Goal: Task Accomplishment & Management: Use online tool/utility

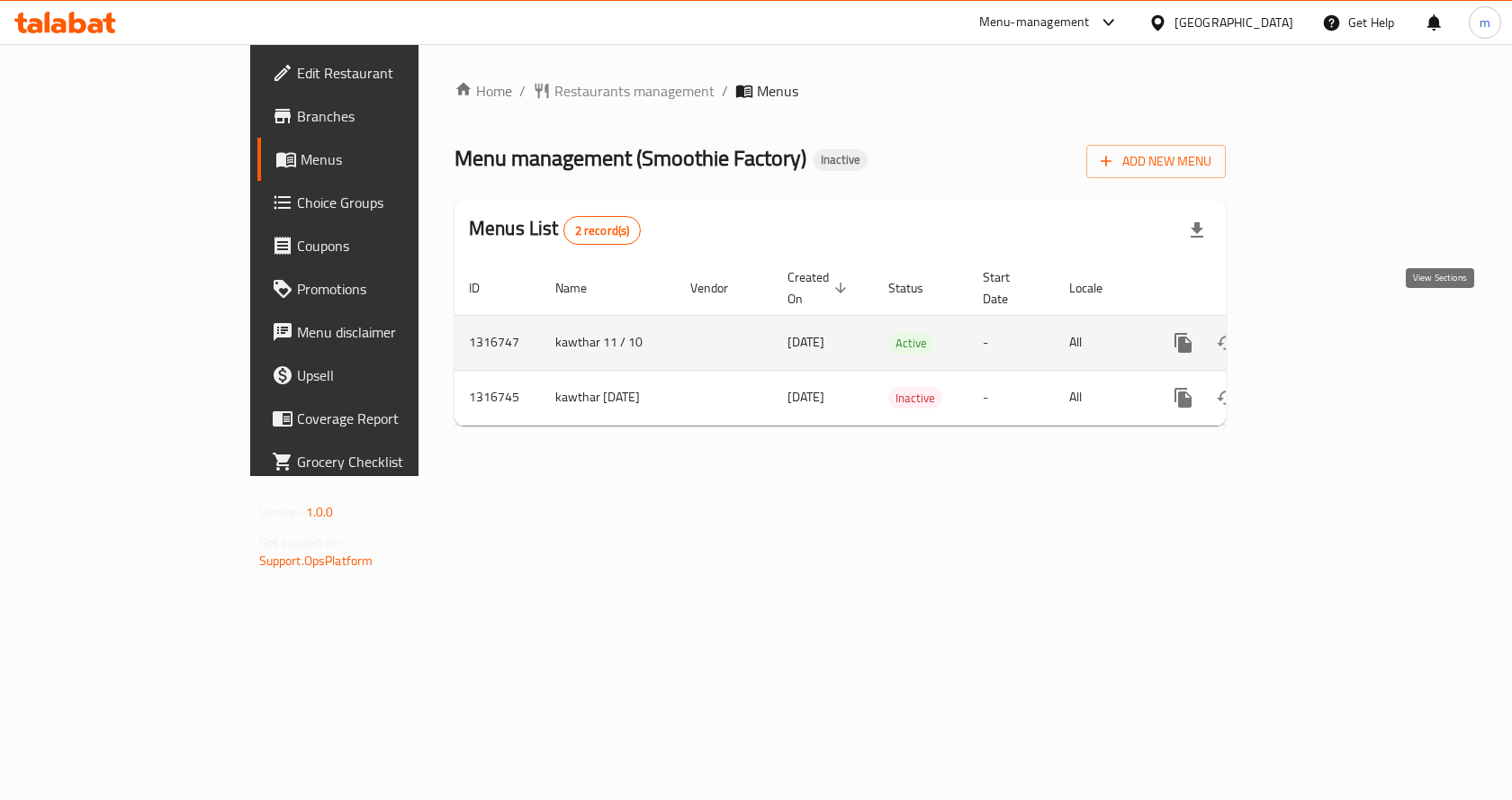
click at [1324, 332] on icon "enhanced table" at bounding box center [1312, 342] width 21 height 21
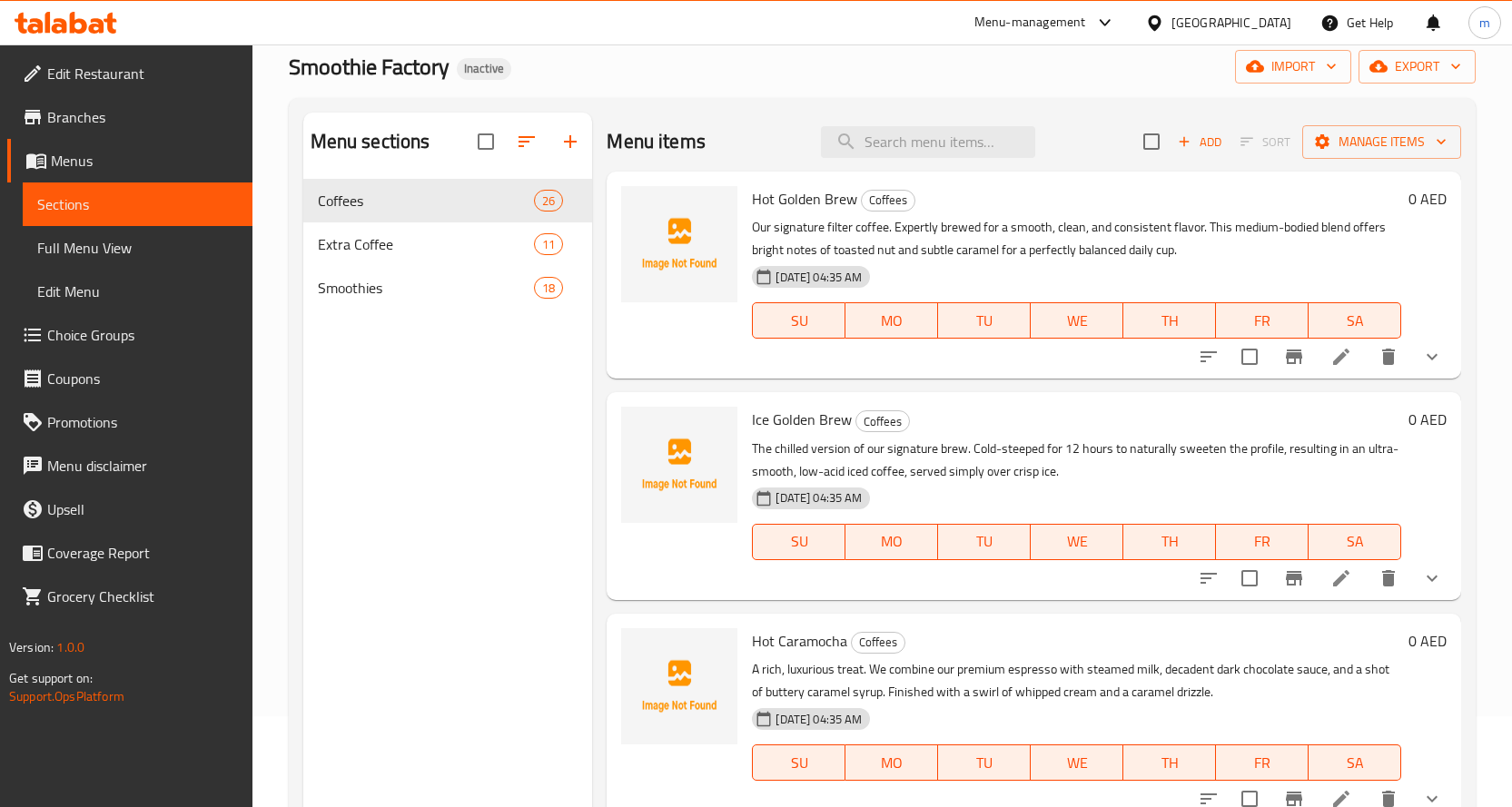
scroll to position [254, 0]
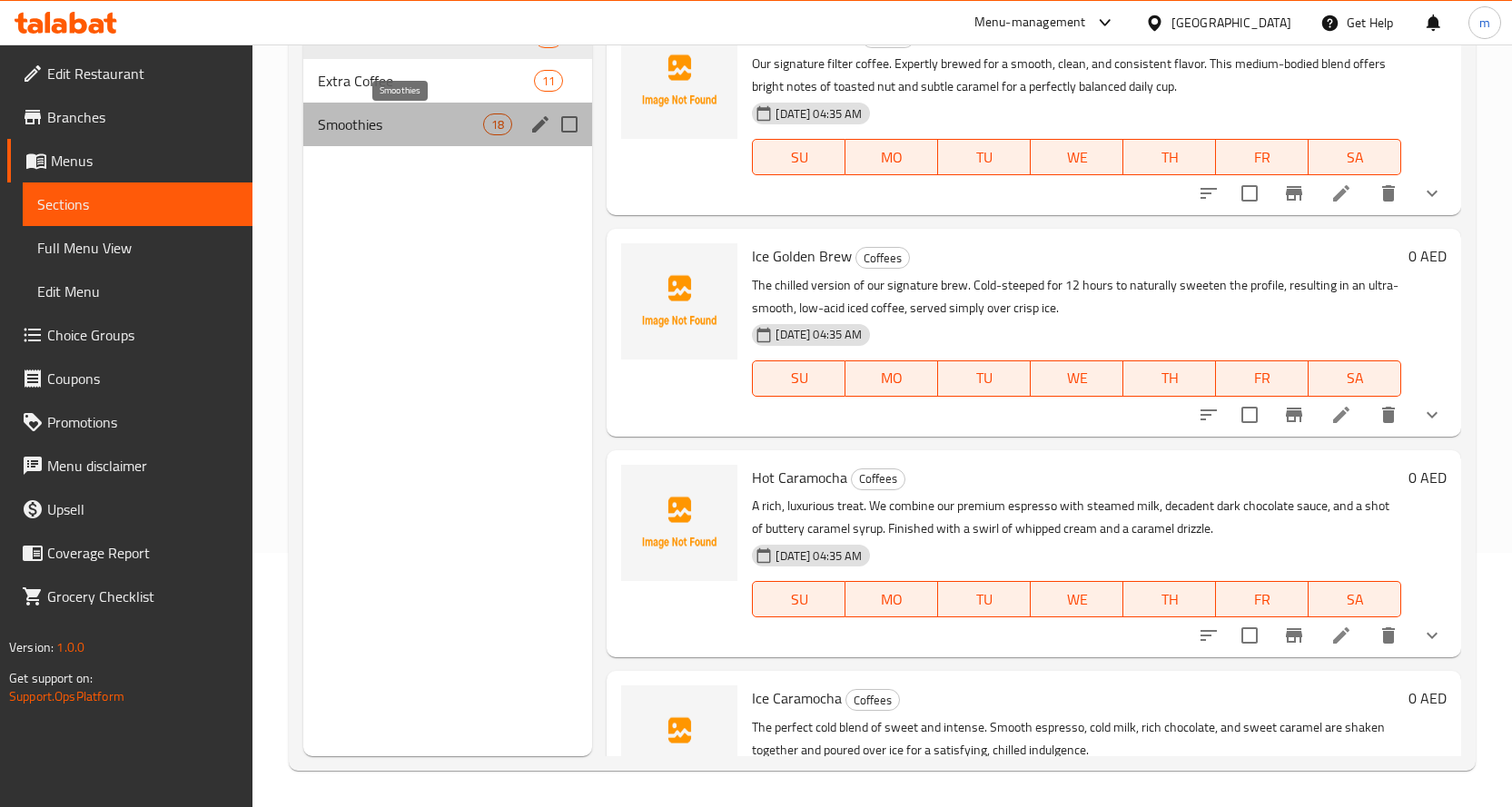
click at [355, 130] on span "Smoothies" at bounding box center [401, 124] width 166 height 22
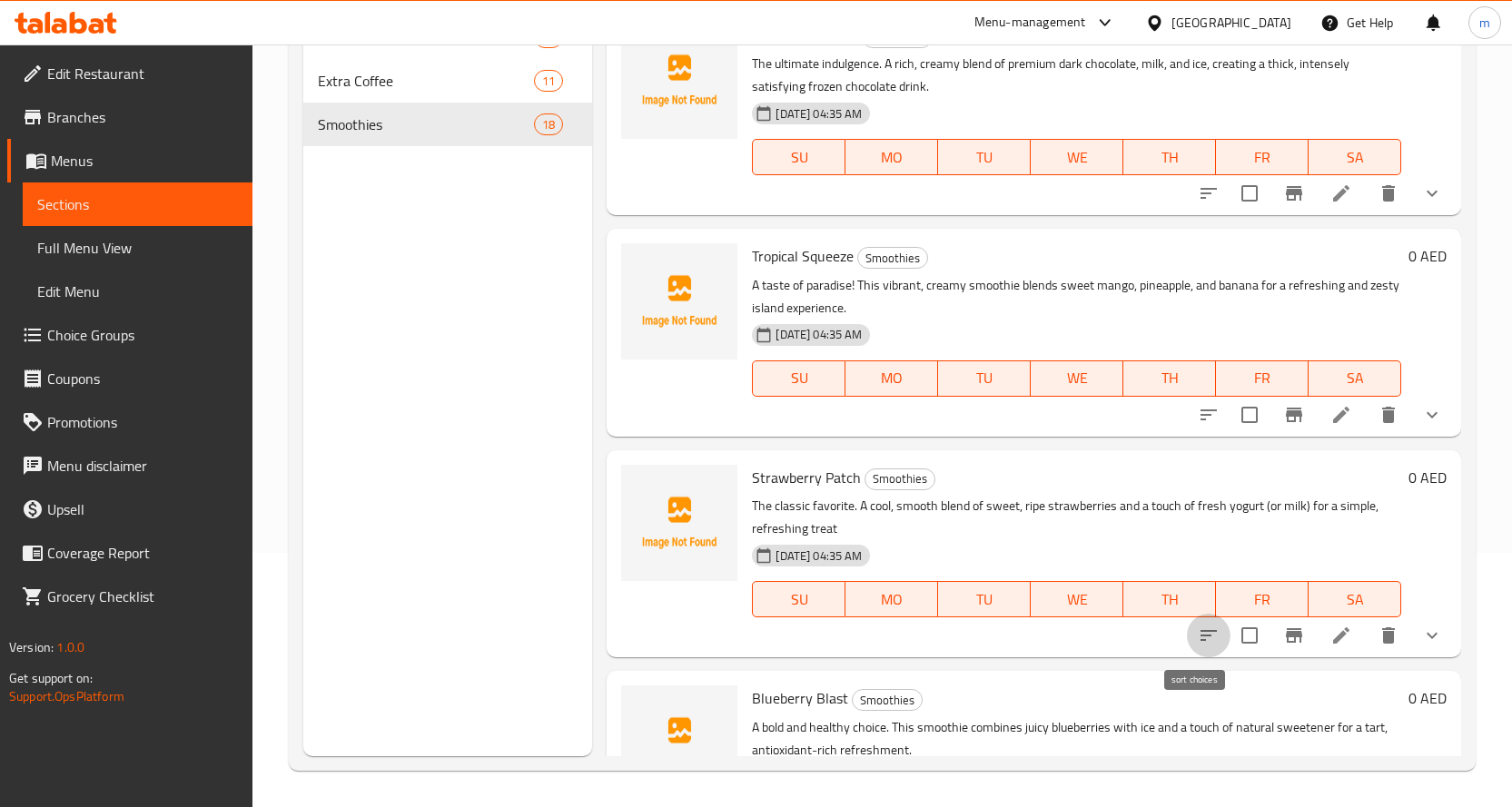
click at [1197, 624] on button "sort-choices" at bounding box center [1209, 635] width 43 height 43
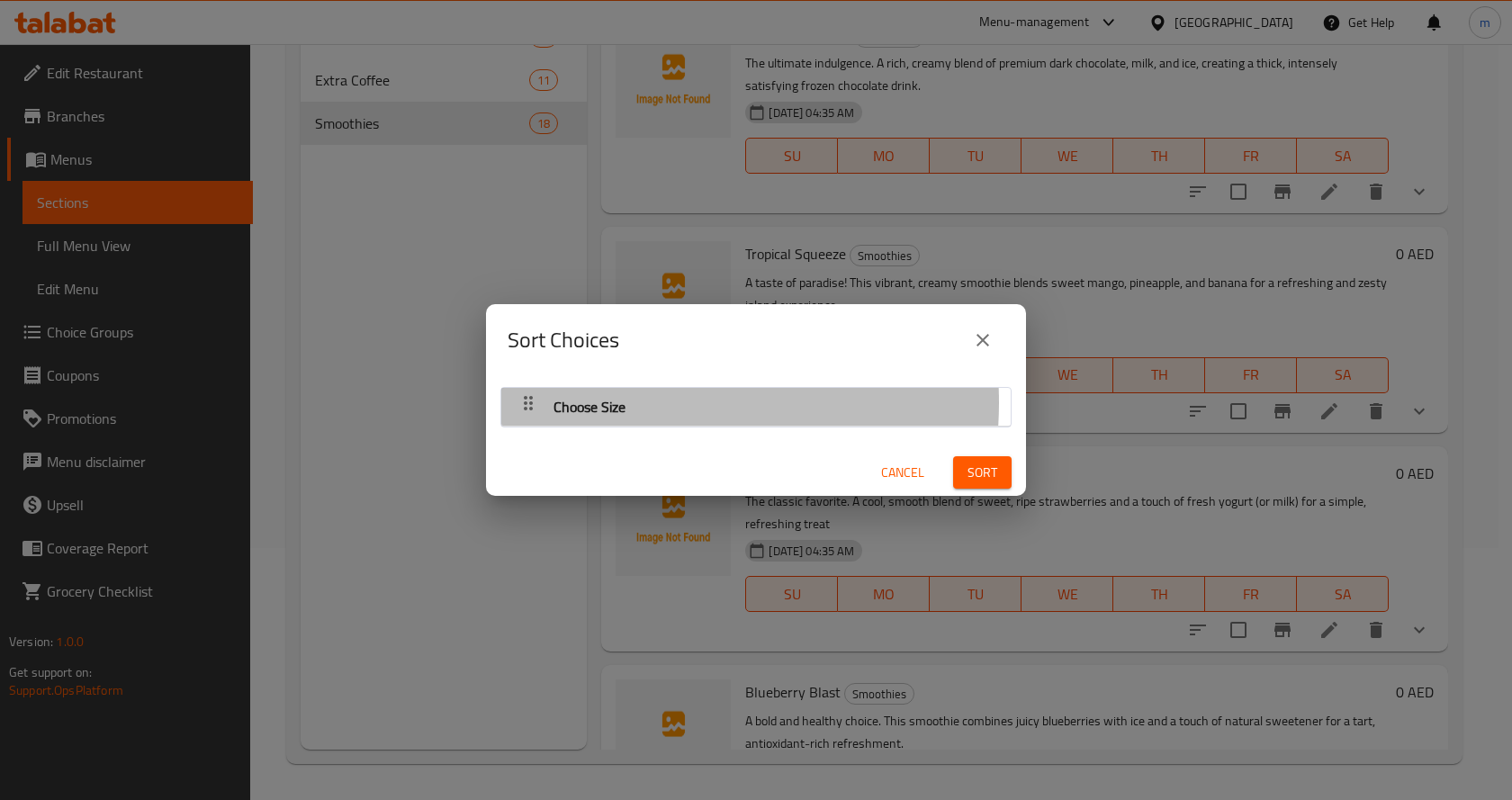
click at [621, 403] on span "Choose Size" at bounding box center [589, 407] width 72 height 27
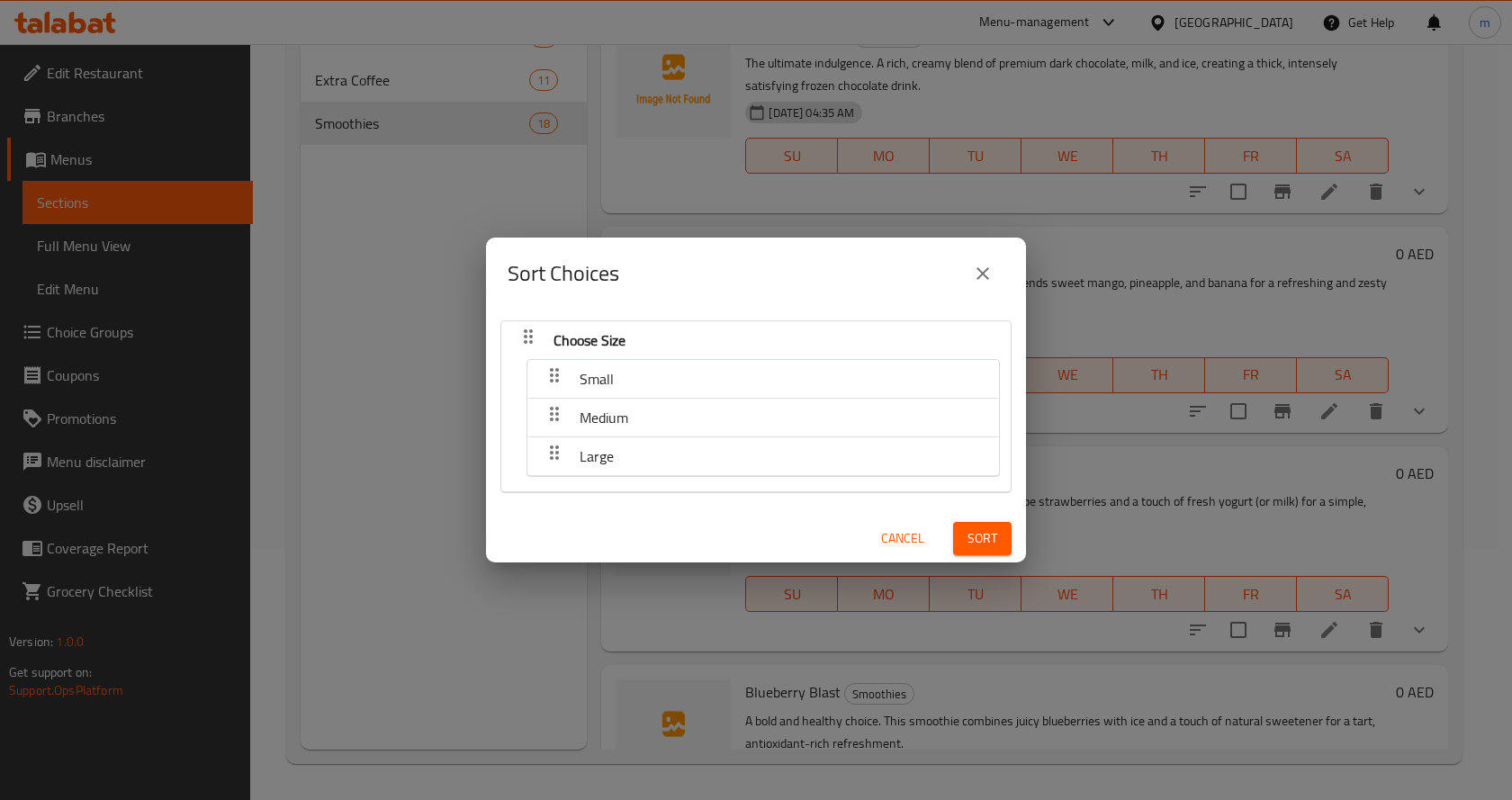
click at [715, 377] on div "Small" at bounding box center [763, 379] width 454 height 43
click at [976, 280] on icon "close" at bounding box center [982, 273] width 21 height 21
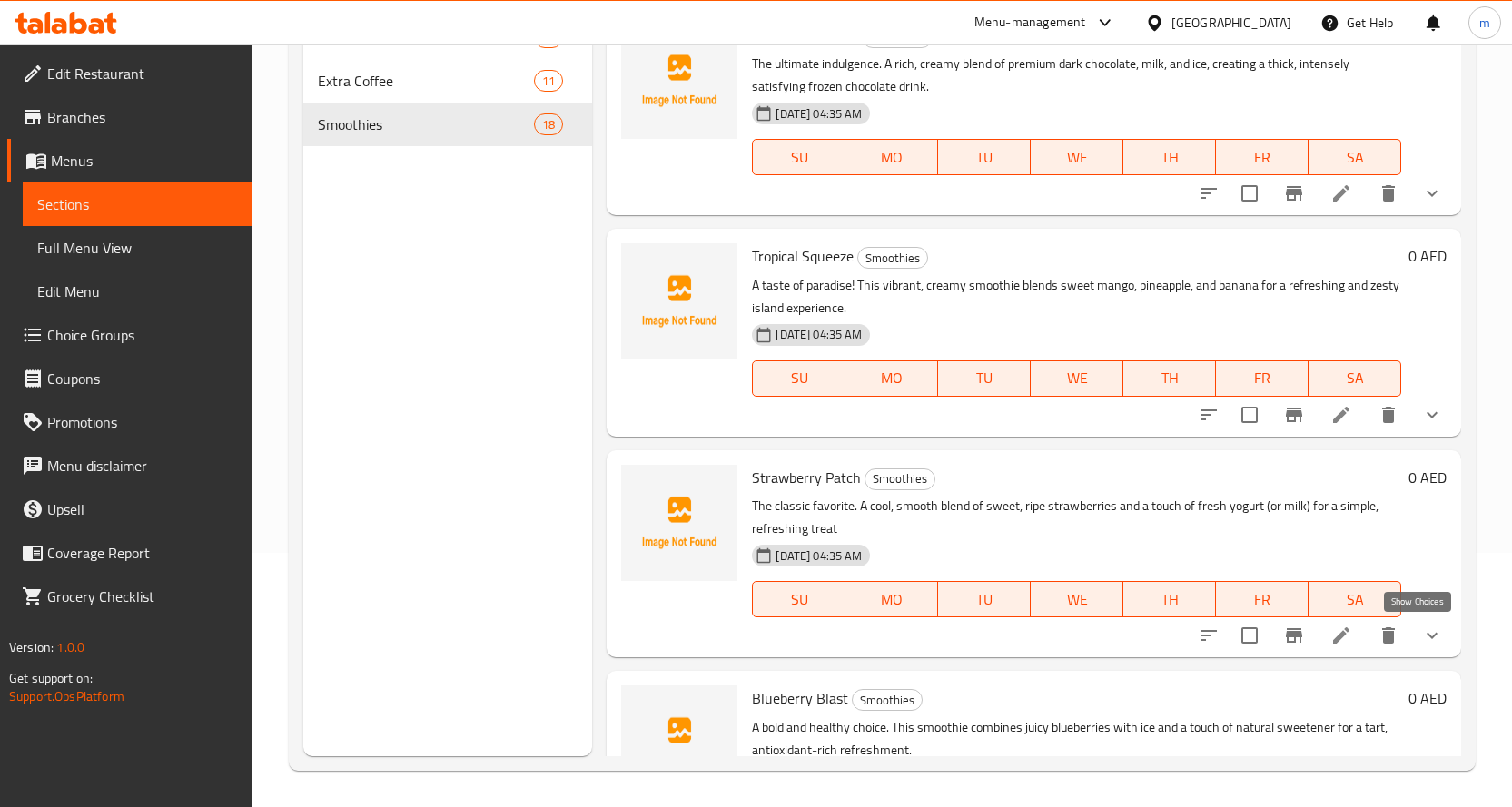
click at [1421, 638] on icon "show more" at bounding box center [1431, 635] width 22 height 22
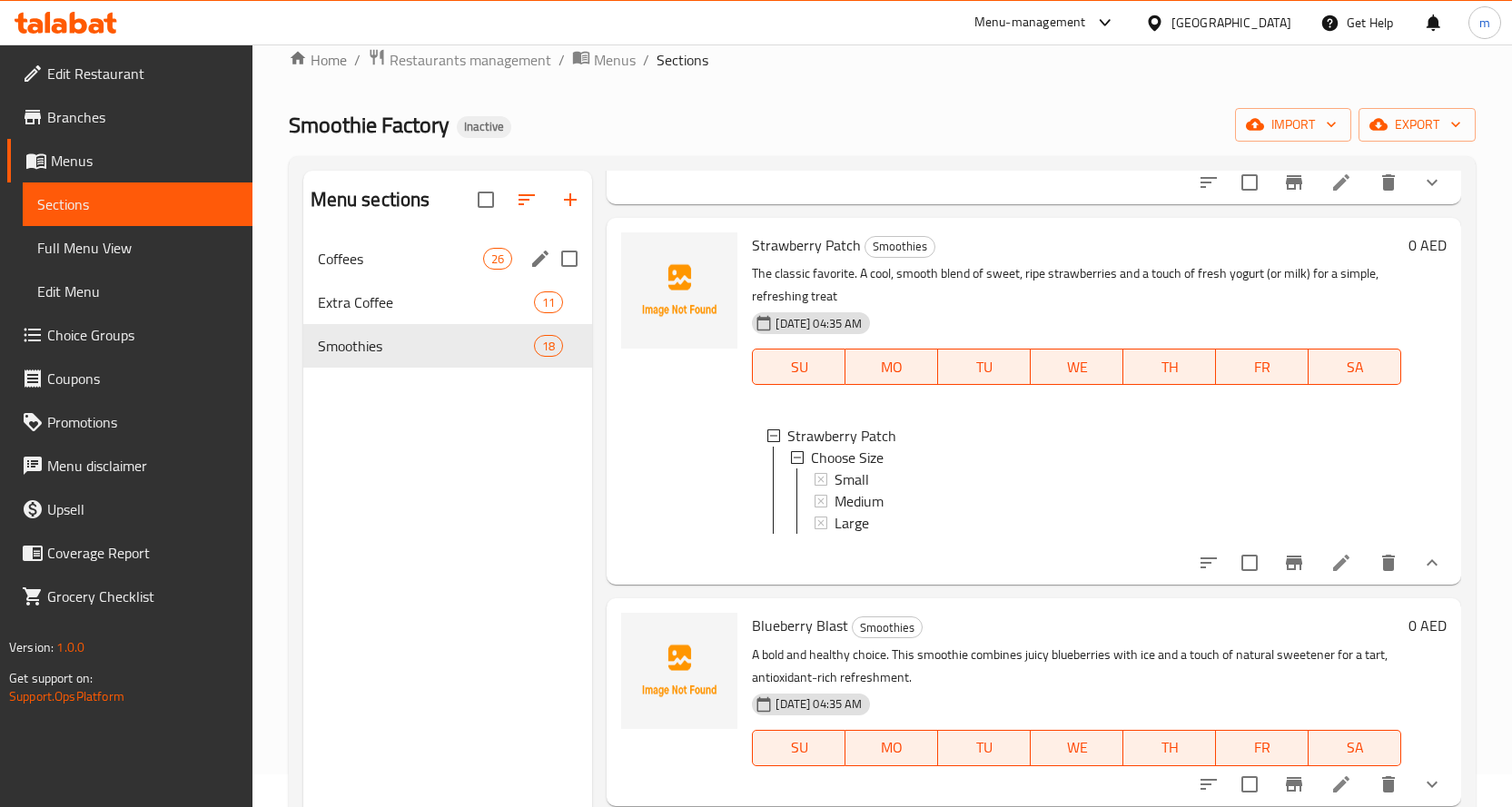
scroll to position [91, 0]
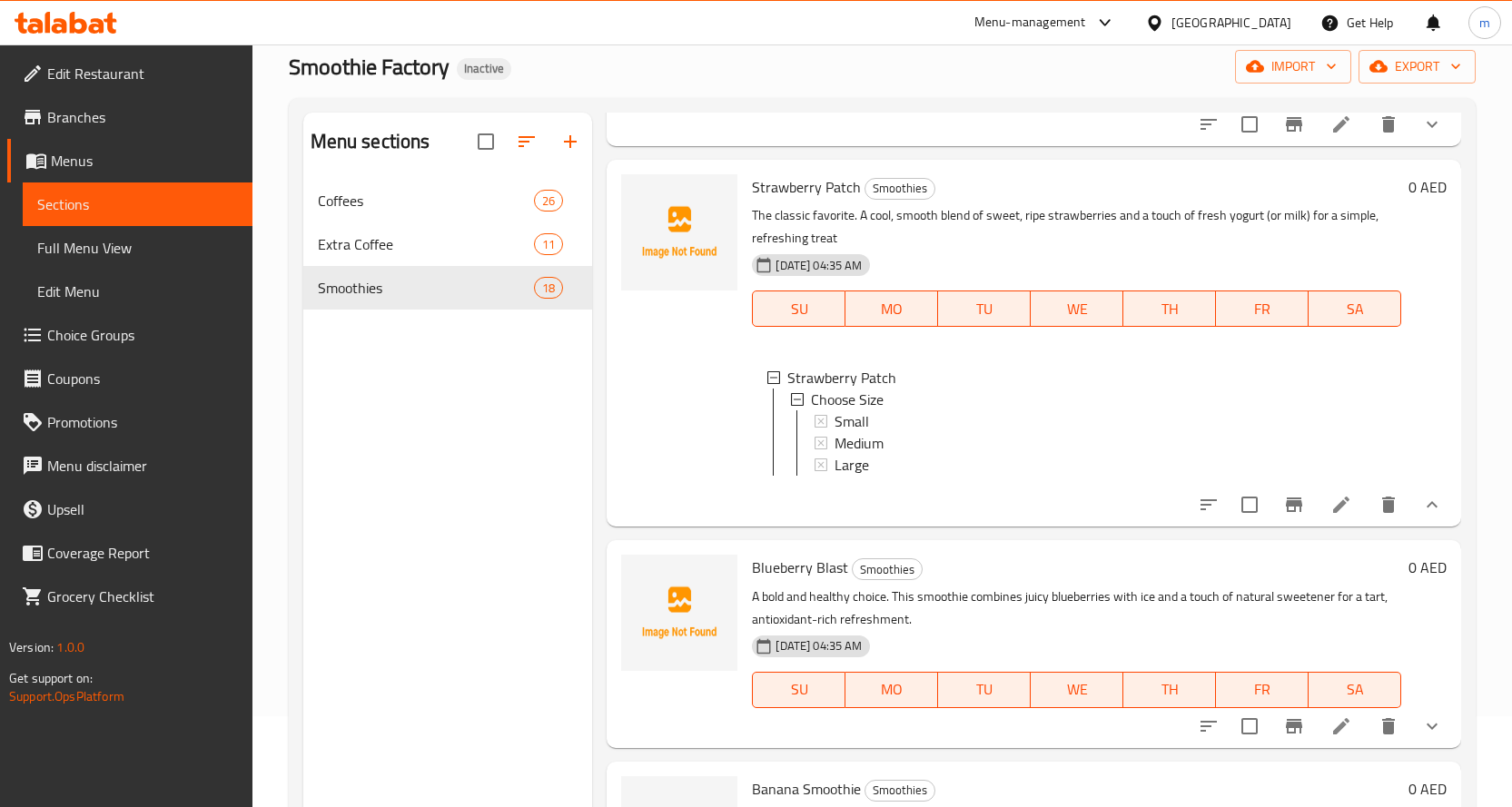
click at [113, 334] on span "Choice Groups" at bounding box center [142, 334] width 191 height 22
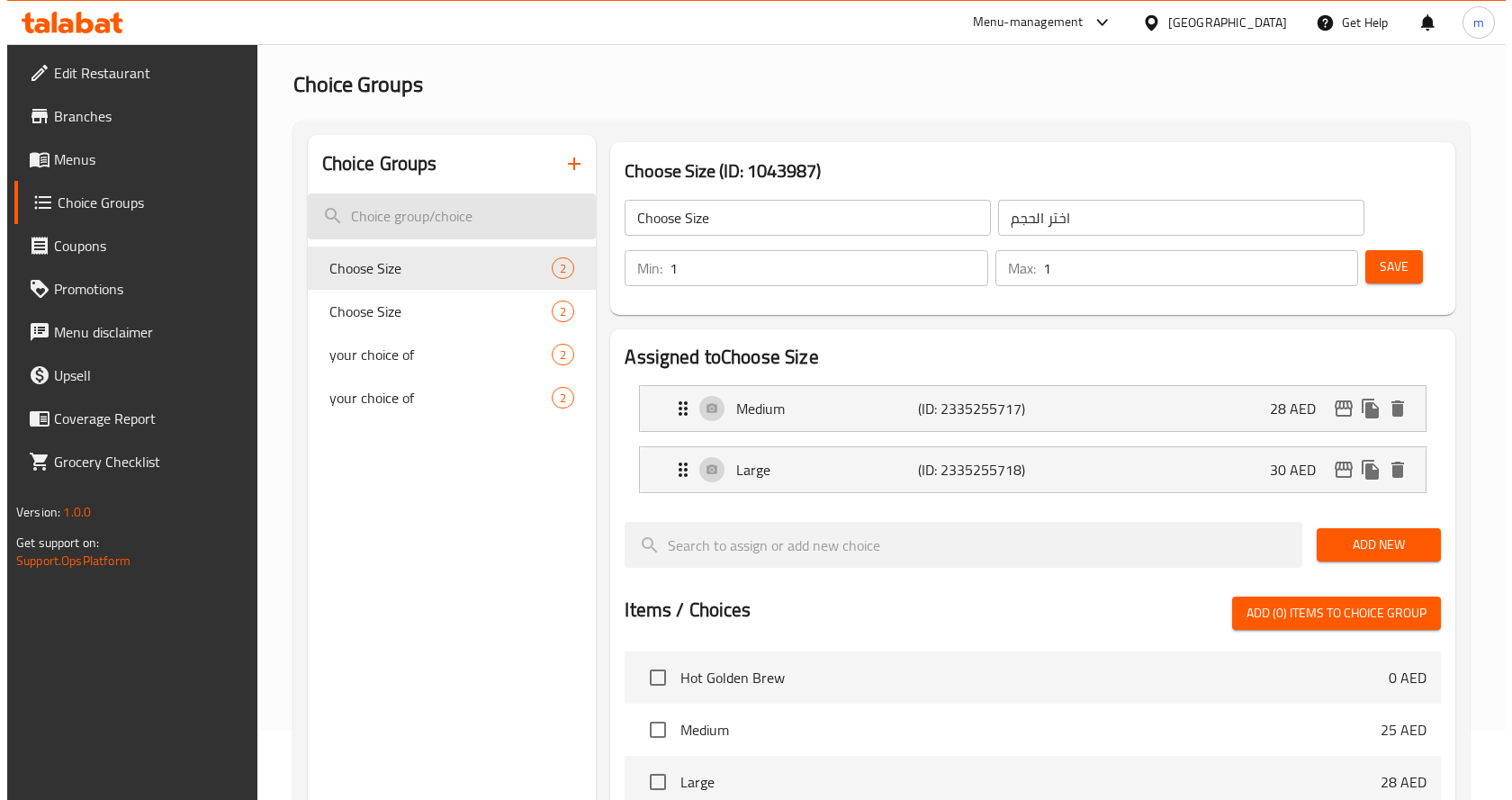
scroll to position [90, 0]
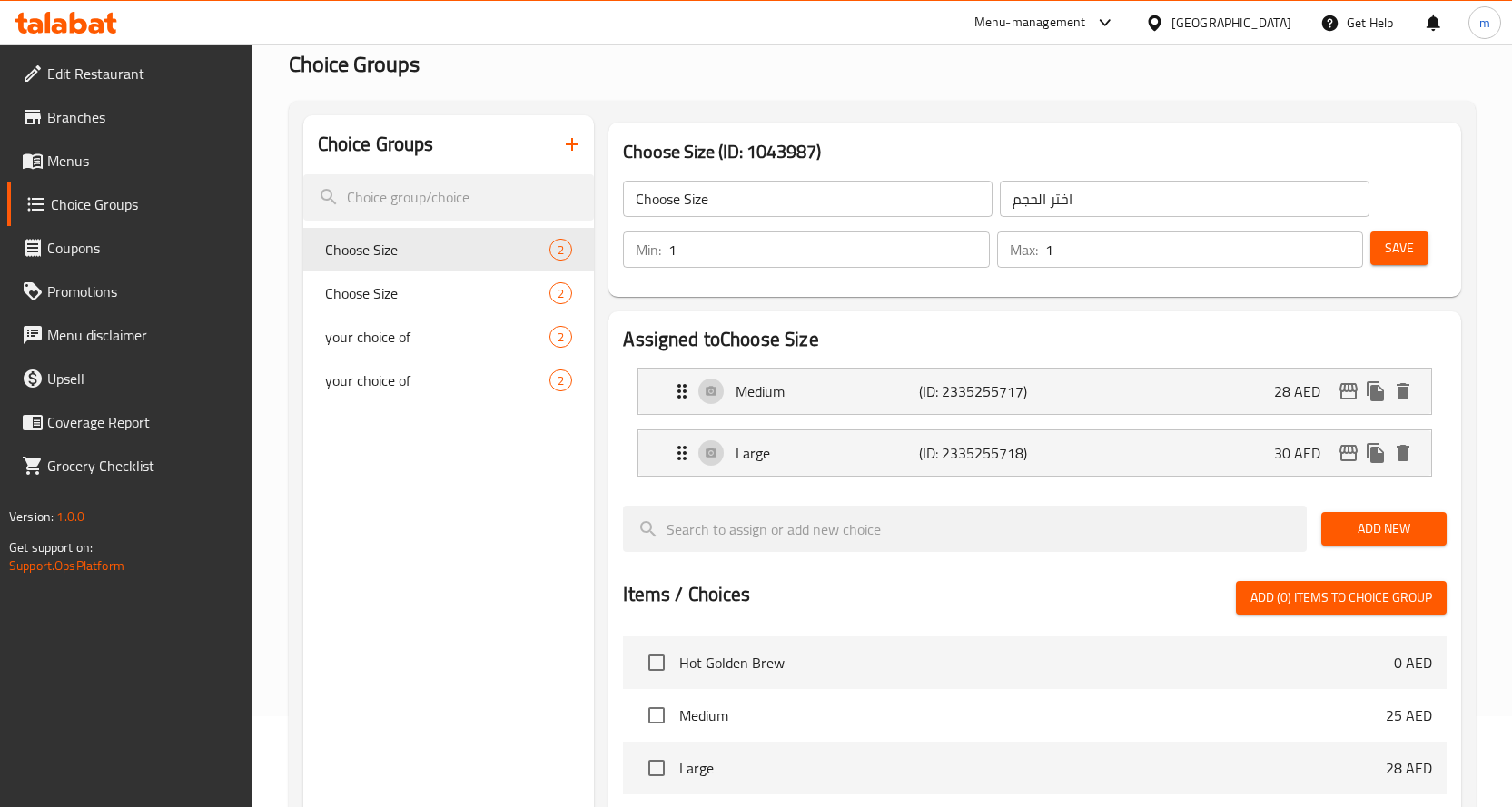
click at [568, 135] on icon "button" at bounding box center [572, 144] width 22 height 22
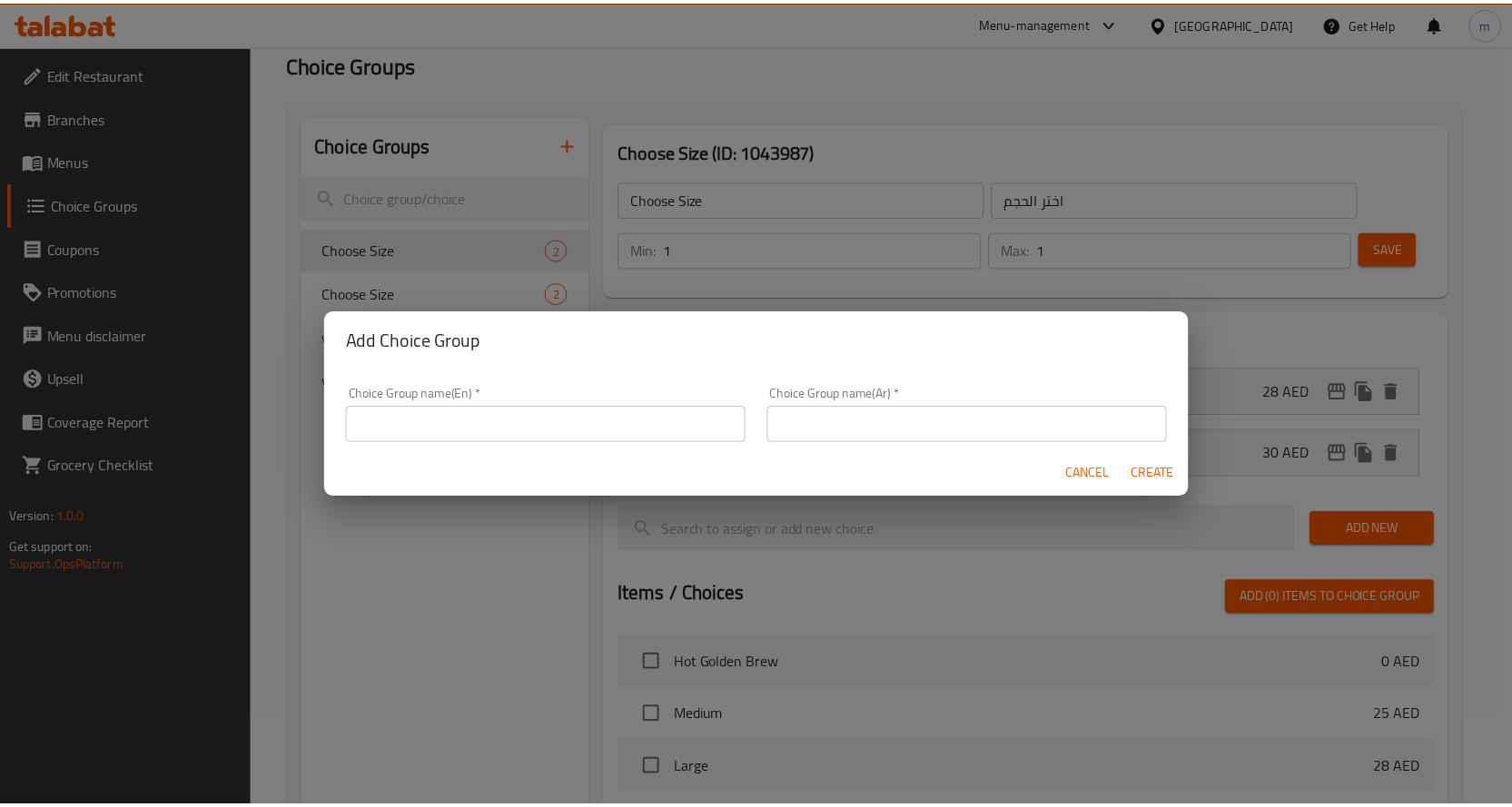
scroll to position [6, 0]
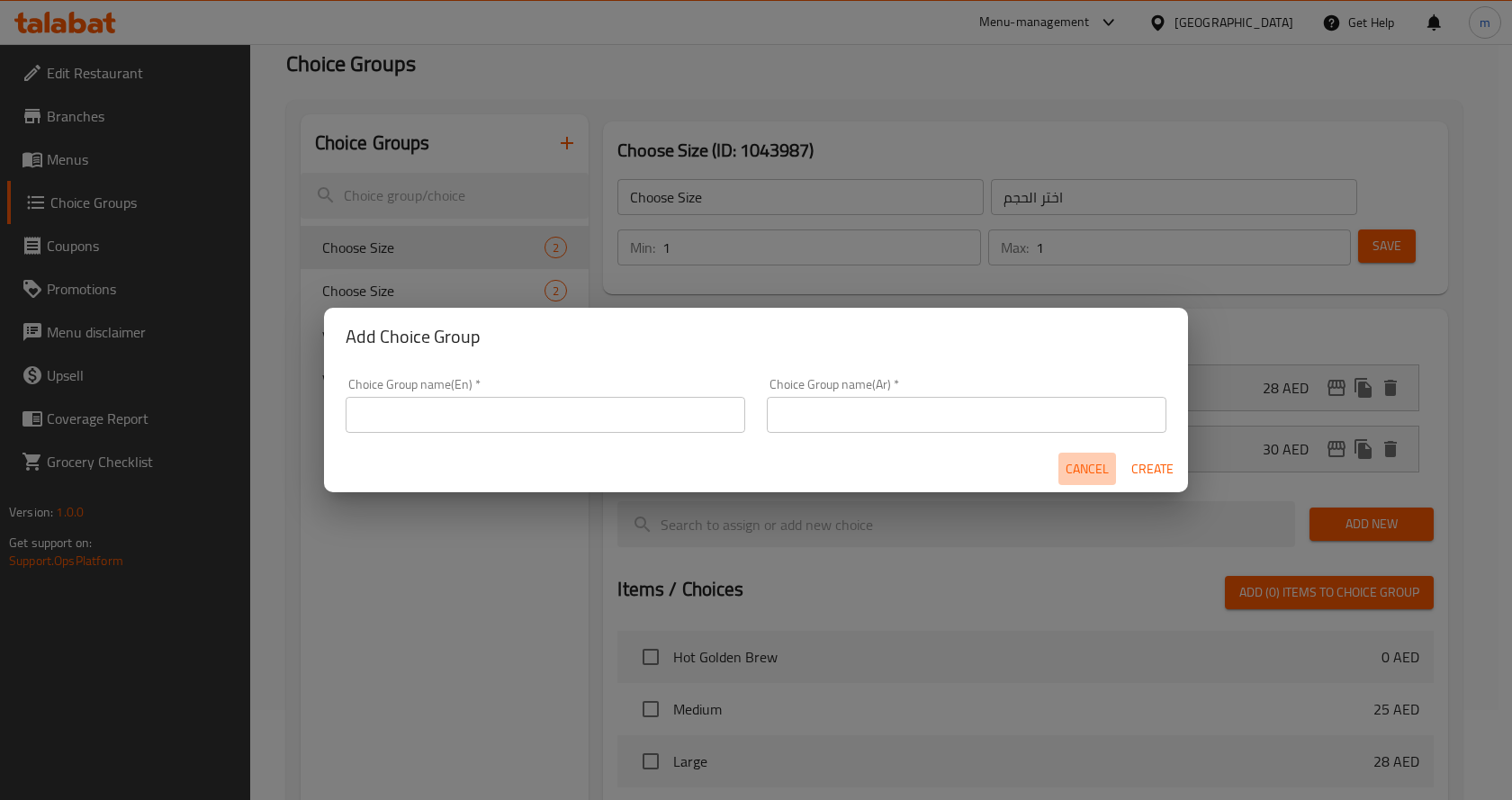
click at [1092, 469] on span "Cancel" at bounding box center [1087, 470] width 43 height 22
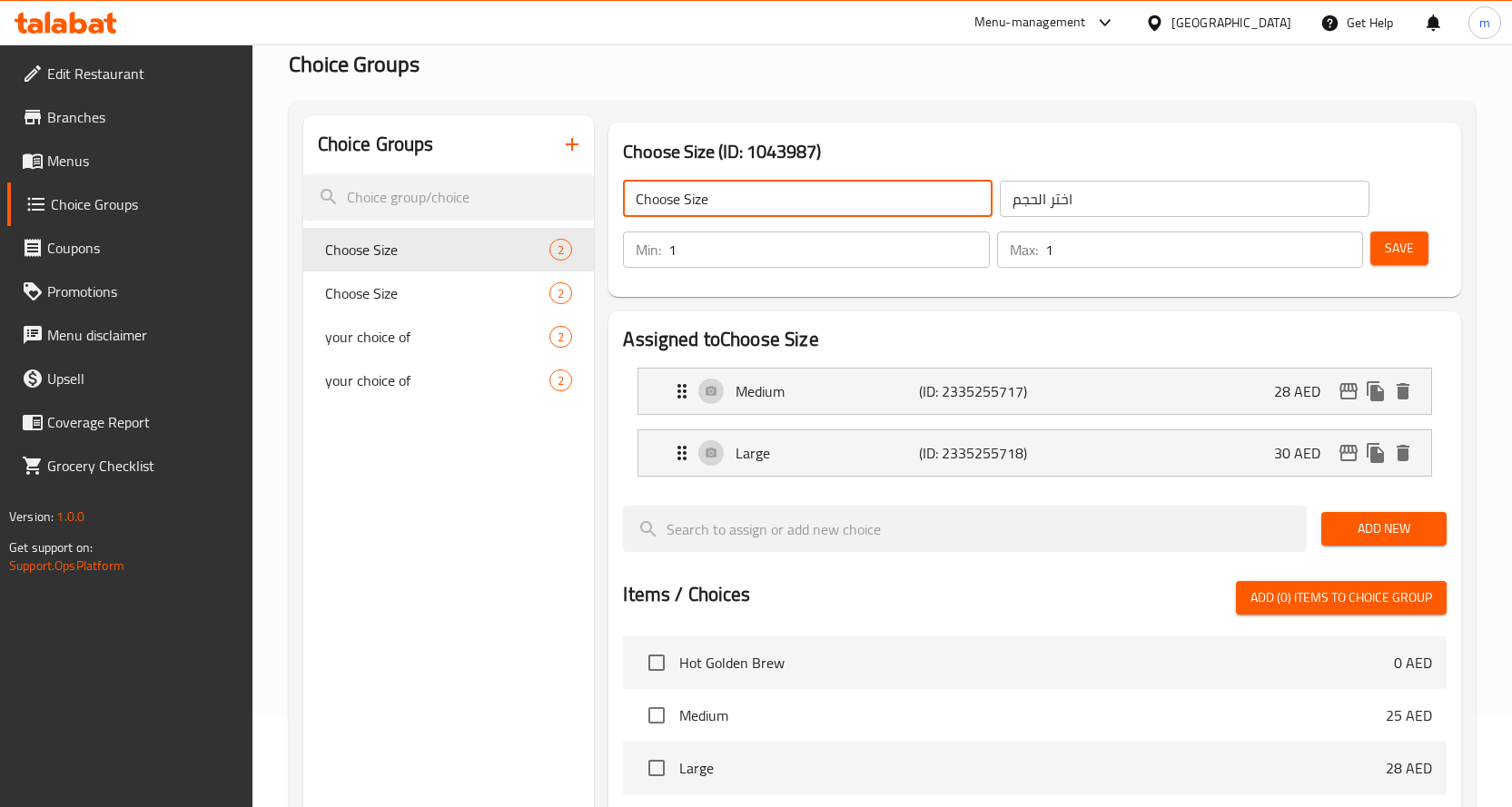
click at [773, 187] on input "Choose Size" at bounding box center [808, 199] width 370 height 37
paste input "Nutritional Boost"
type input "Nutritional Boost"
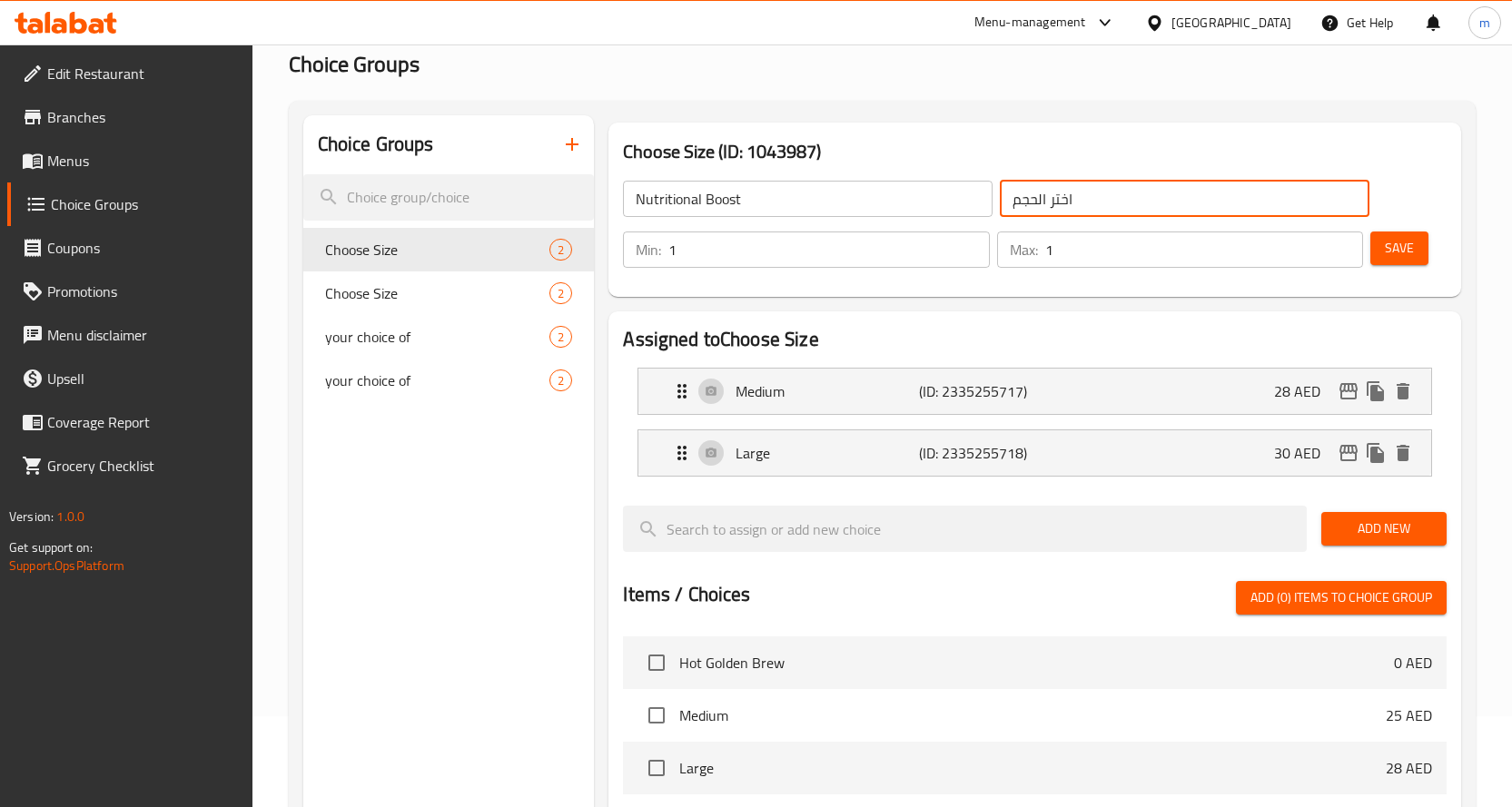
click at [1060, 198] on input "اختر الحجم" at bounding box center [1184, 199] width 370 height 37
paste input "[DEMOGRAPHIC_DATA]"
type input "تعزيز التغذية"
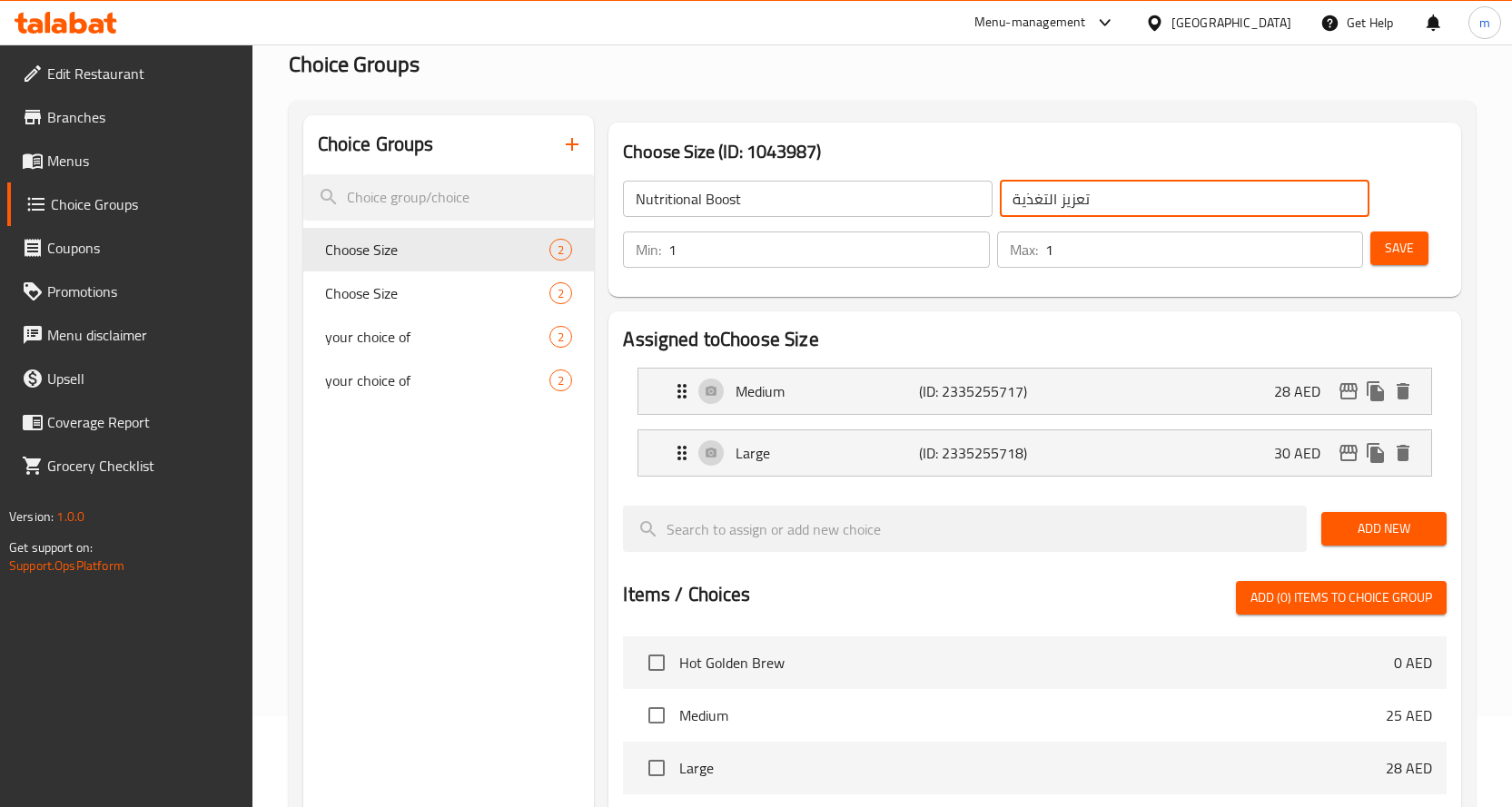
click at [768, 257] on input "1" at bounding box center [829, 250] width 322 height 37
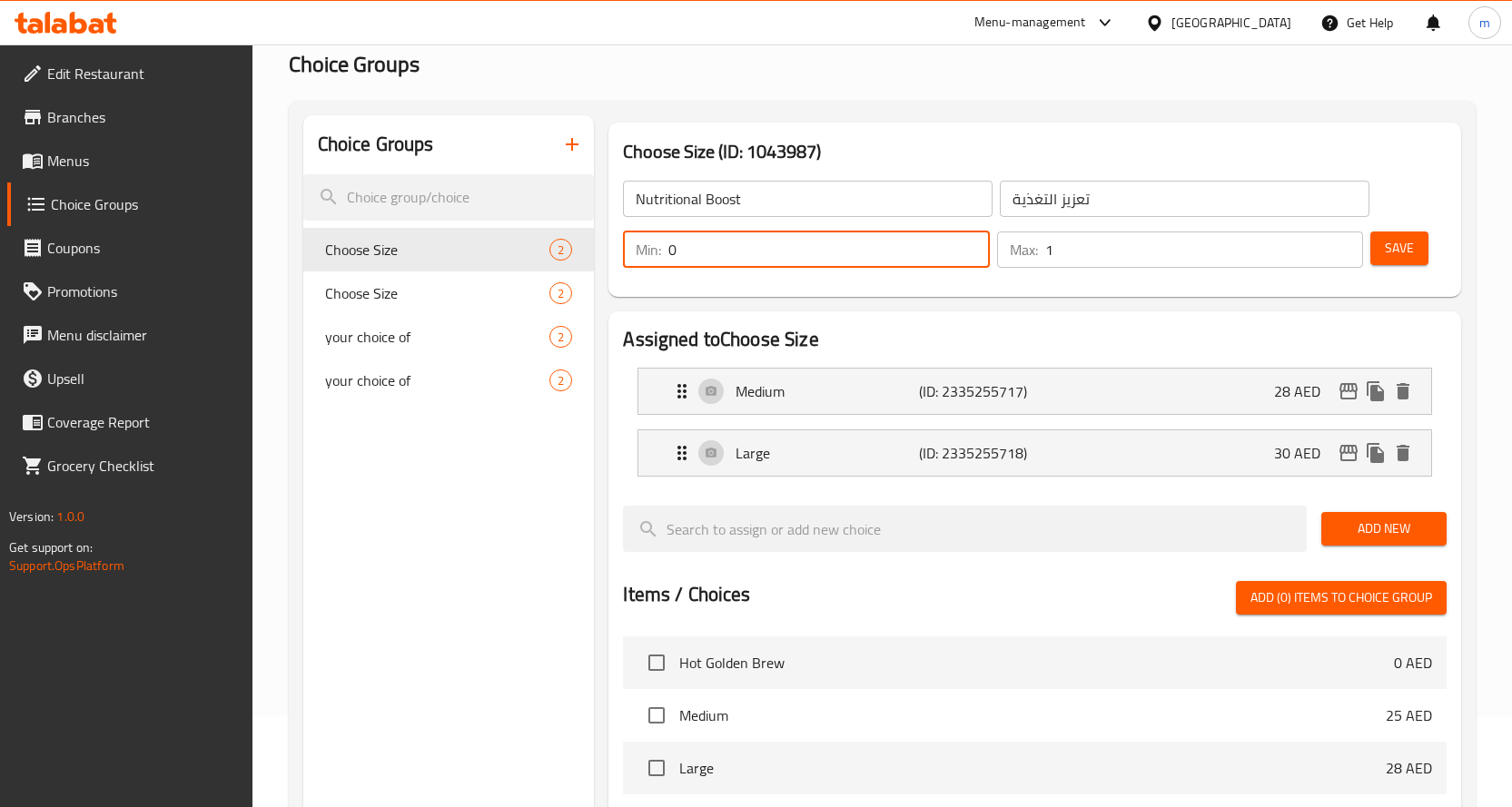
type input "0"
click at [1133, 251] on input "1" at bounding box center [1205, 250] width 319 height 37
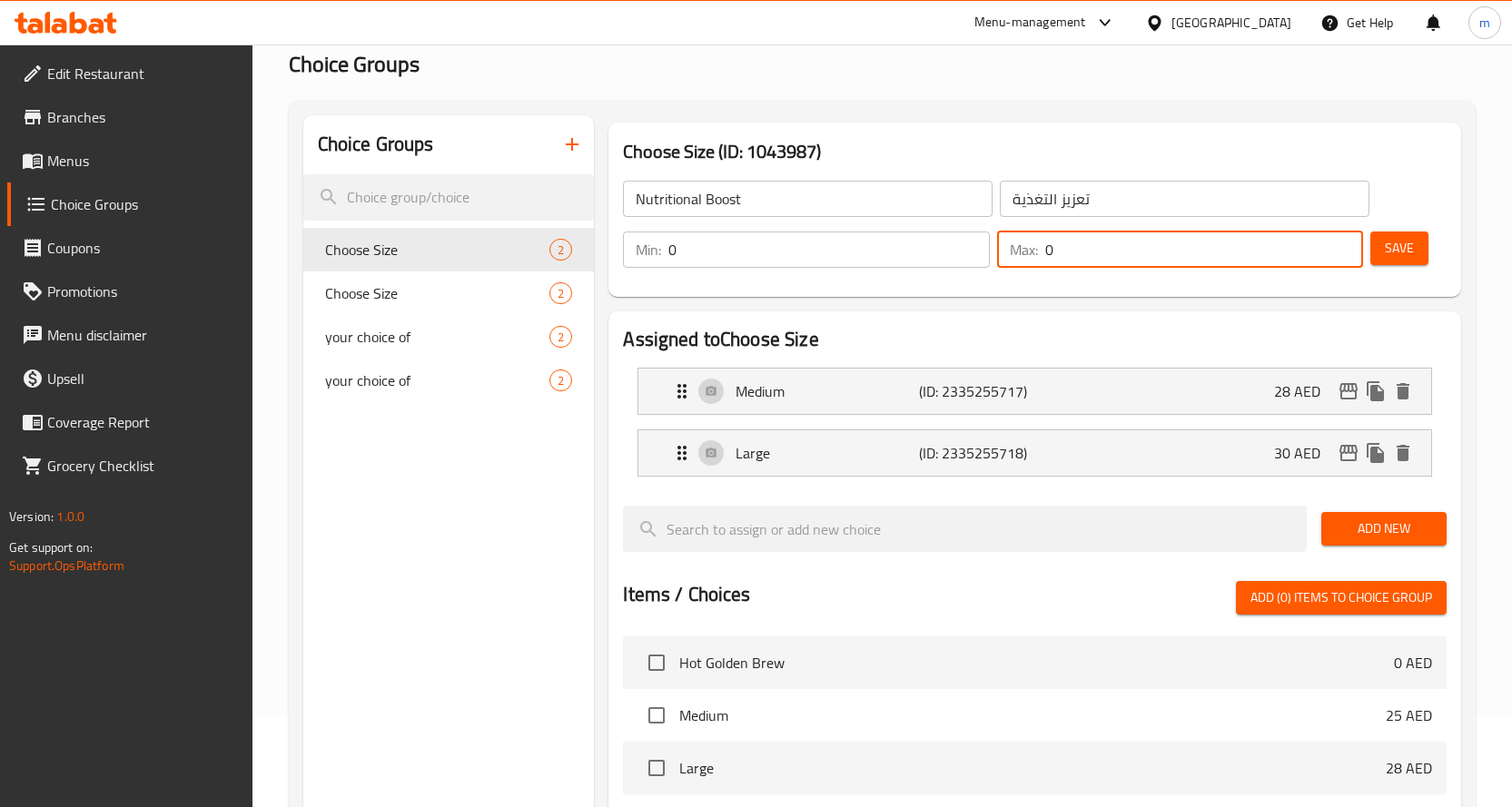
type input "0"
click at [577, 151] on icon "button" at bounding box center [572, 144] width 22 height 22
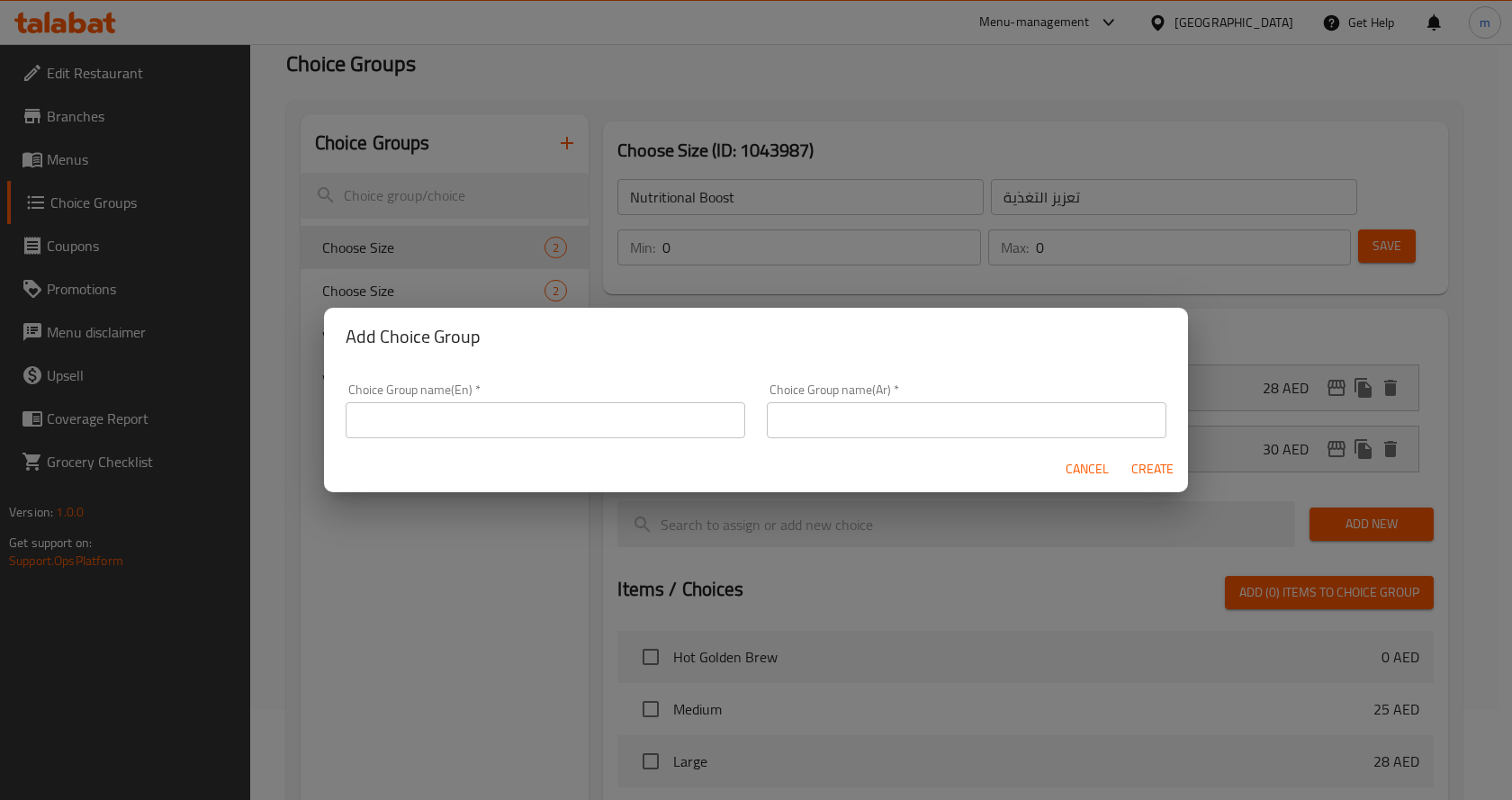
click at [936, 108] on div "Add Choice Group Choice Group name(En)   * Choice Group name(En) * Choice Group…" at bounding box center [756, 400] width 1512 height 800
click at [787, 114] on div "Add Choice Group Choice Group name(En)   * Choice Group name(En) * Choice Group…" at bounding box center [756, 400] width 1512 height 800
click at [617, 113] on div "Add Choice Group Choice Group name(En)   * Choice Group name(En) * Choice Group…" at bounding box center [756, 400] width 1512 height 800
click at [1097, 471] on span "Cancel" at bounding box center [1087, 470] width 43 height 22
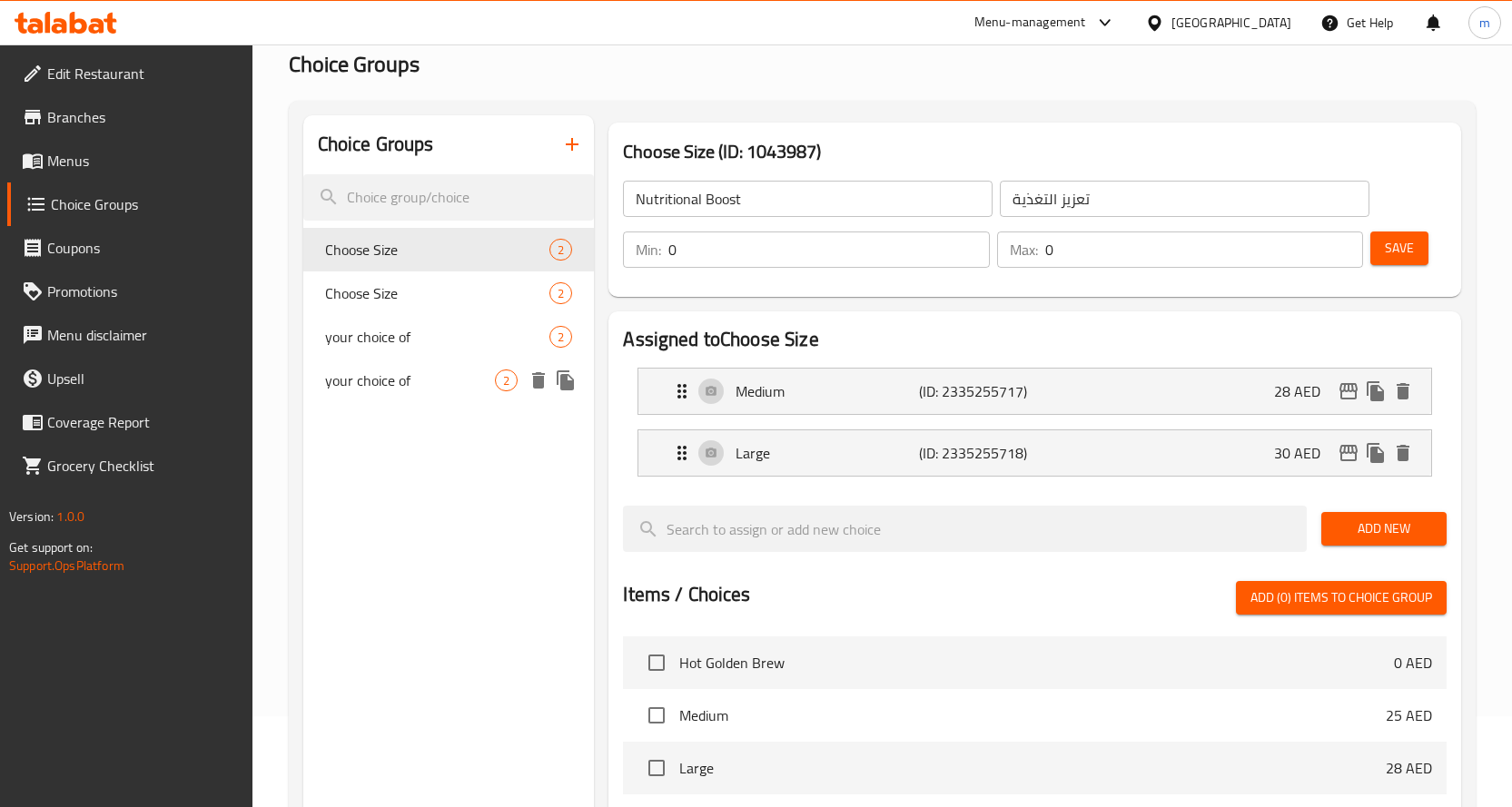
click at [380, 374] on span "your choice of" at bounding box center [410, 380] width 171 height 22
type input "your choice of"
type input "اختيارك من"
type input "1"
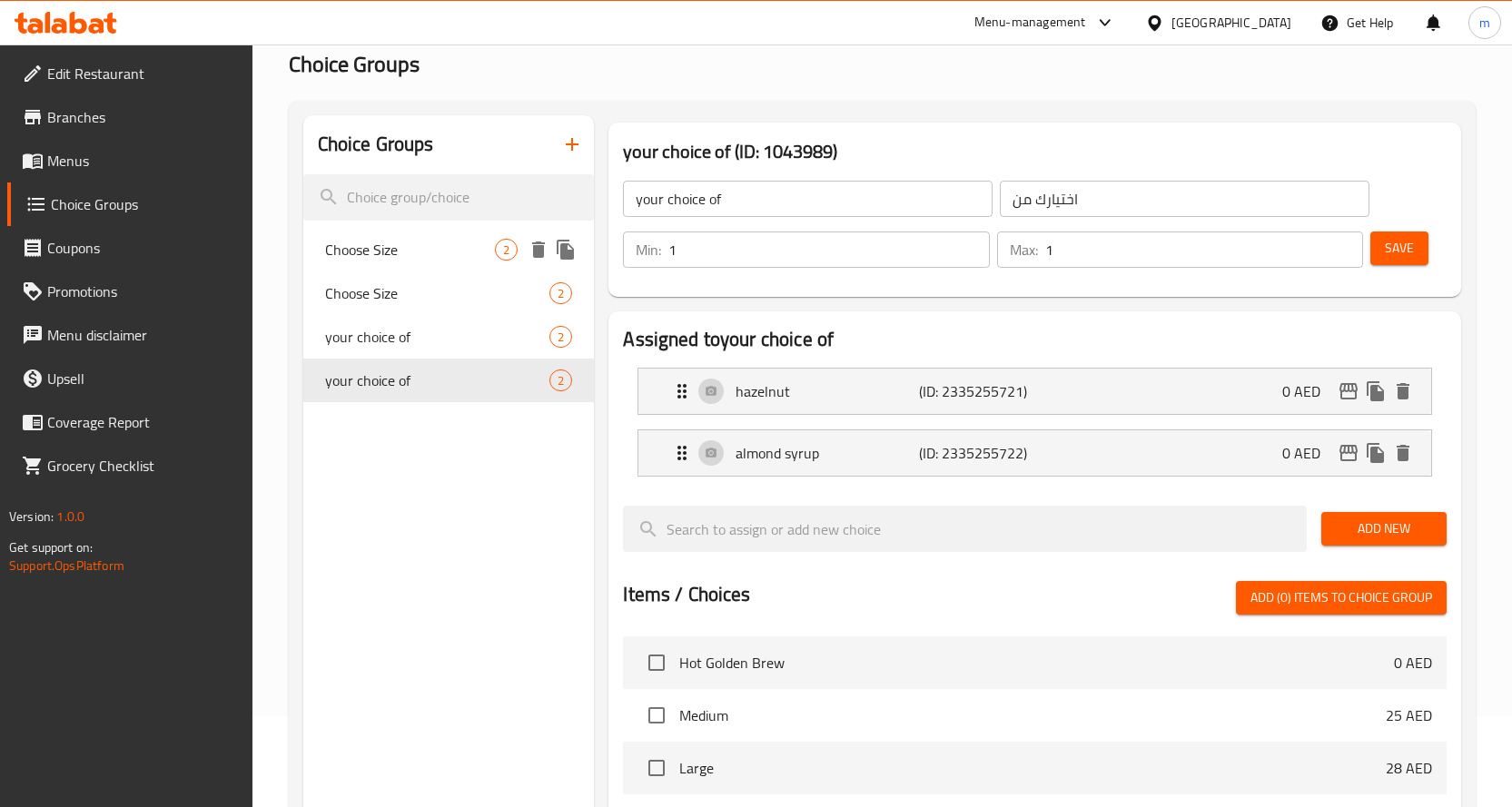
click at [358, 229] on div "Choose Size 2" at bounding box center [449, 250] width 292 height 43
type input "Choose Size"
type input "اختر الحجم"
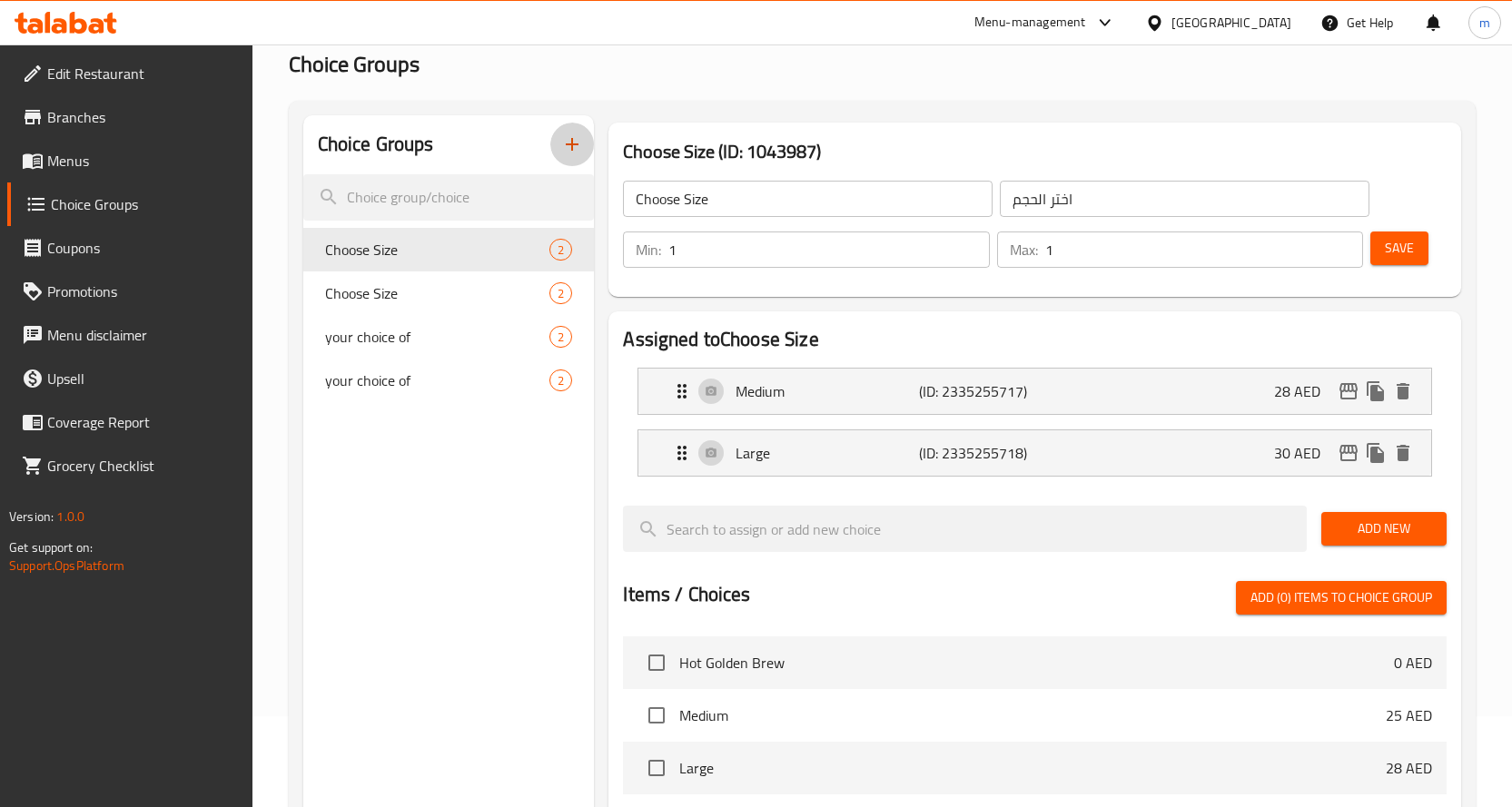
click at [570, 135] on icon "button" at bounding box center [572, 144] width 22 height 22
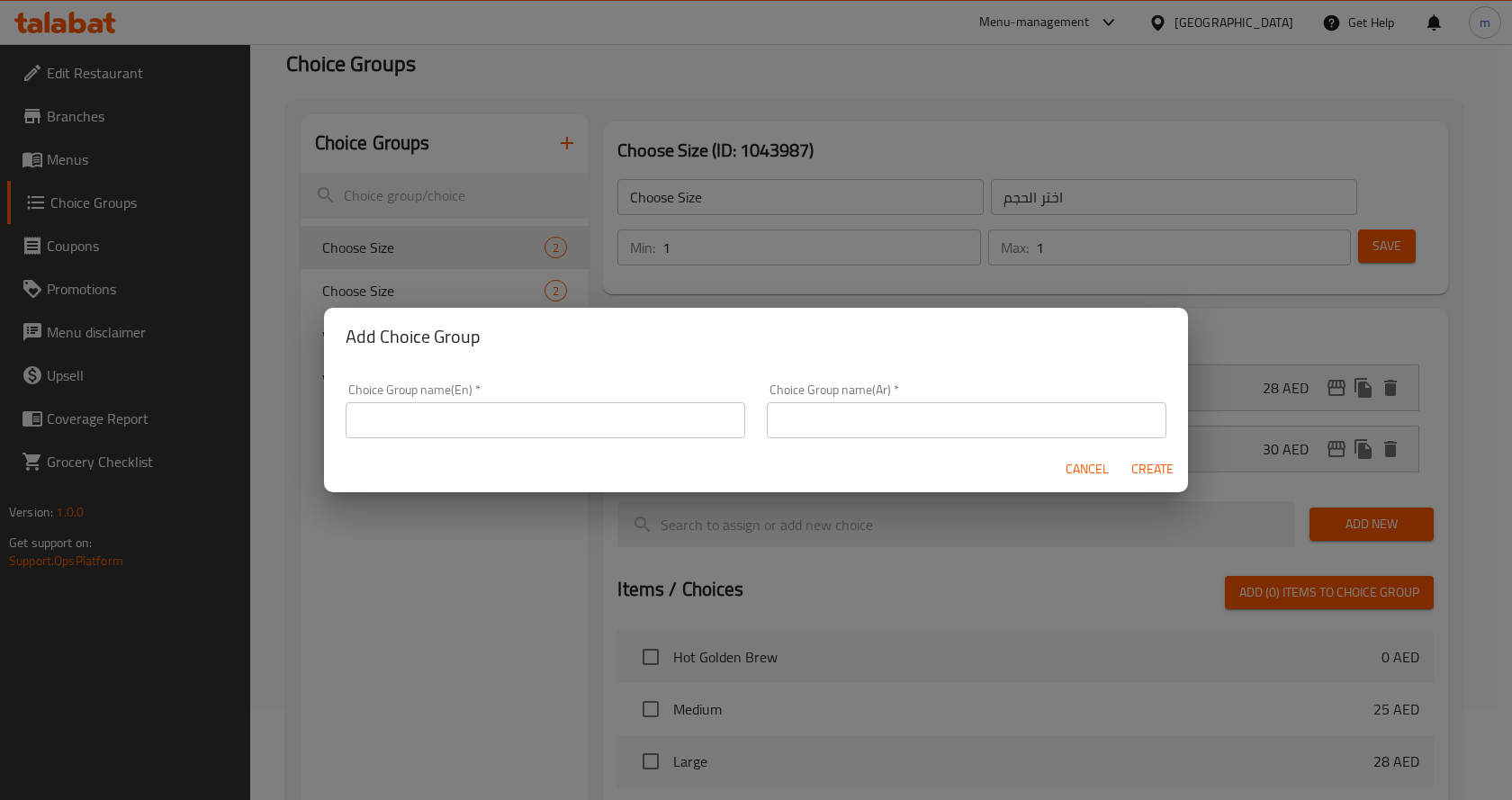
click at [536, 426] on input "text" at bounding box center [546, 420] width 400 height 36
paste input "Nutritional Boost"
type input "Nutritional Boost"
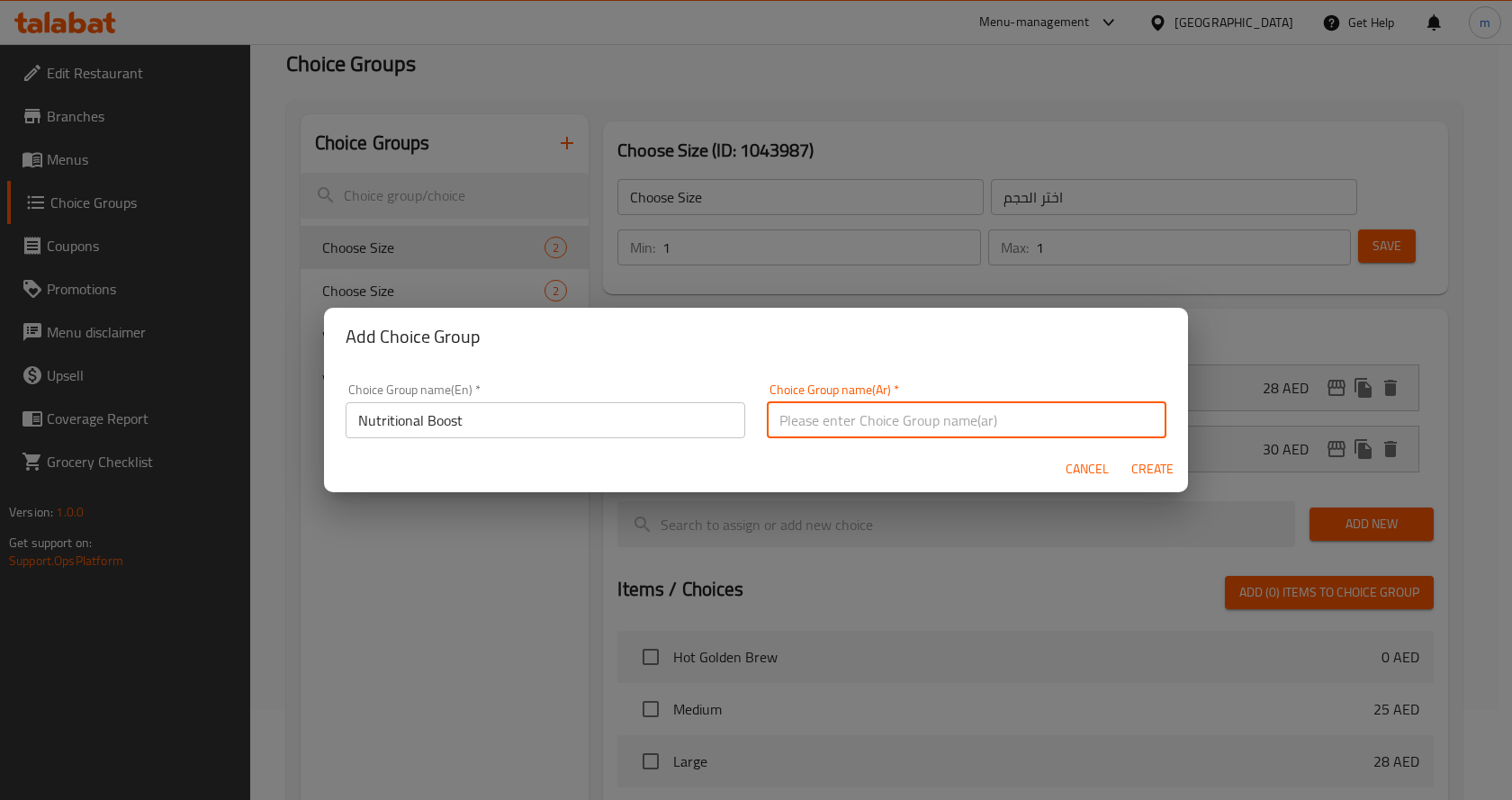
click at [851, 420] on input "text" at bounding box center [966, 420] width 400 height 36
paste input "تعزيز التغذية"
type input "تعزيز التغذية"
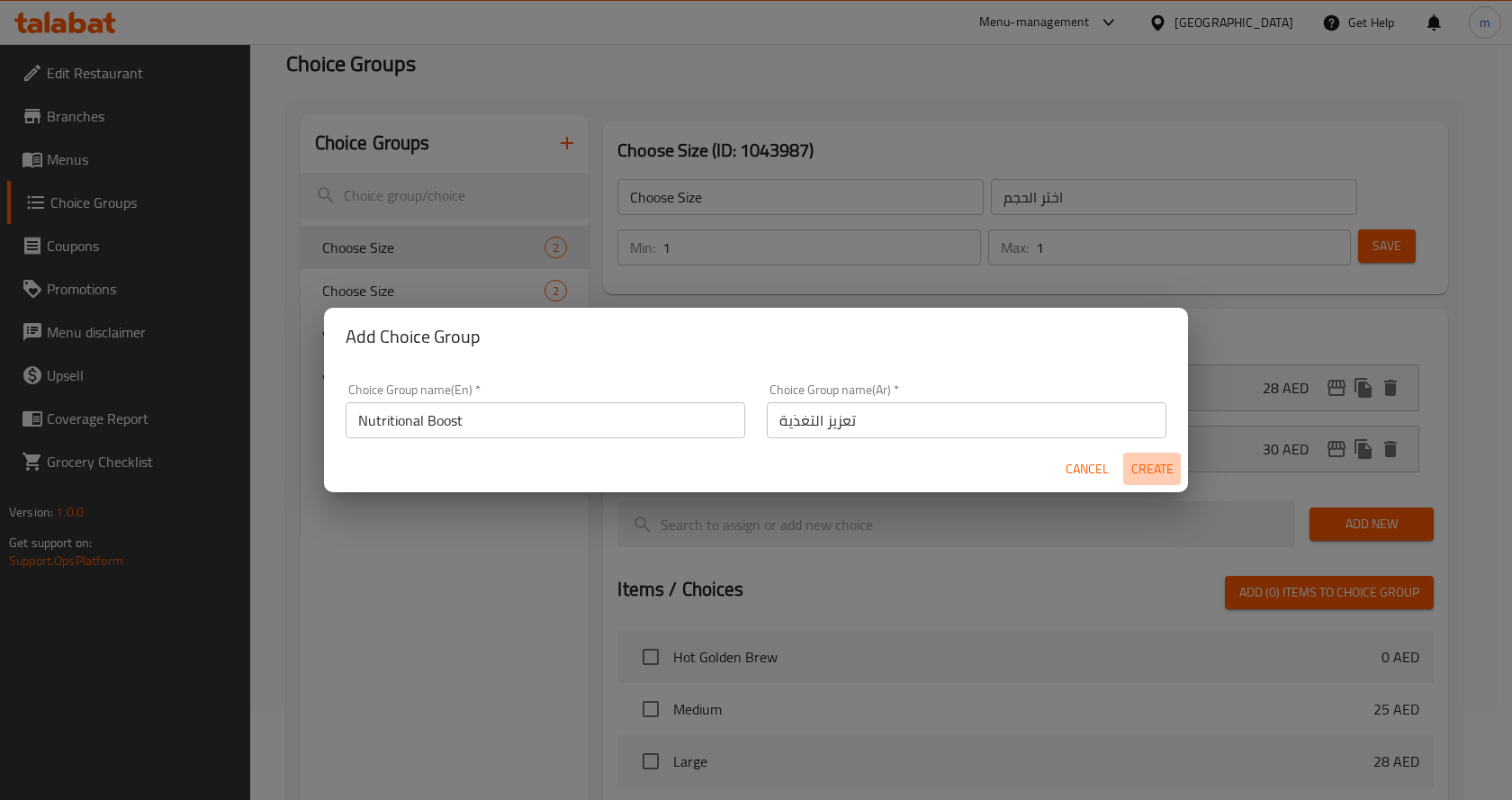
click at [1171, 472] on span "Create" at bounding box center [1151, 470] width 43 height 22
type input "Nutritional Boost"
type input "تعزيز التغذية"
type input "0"
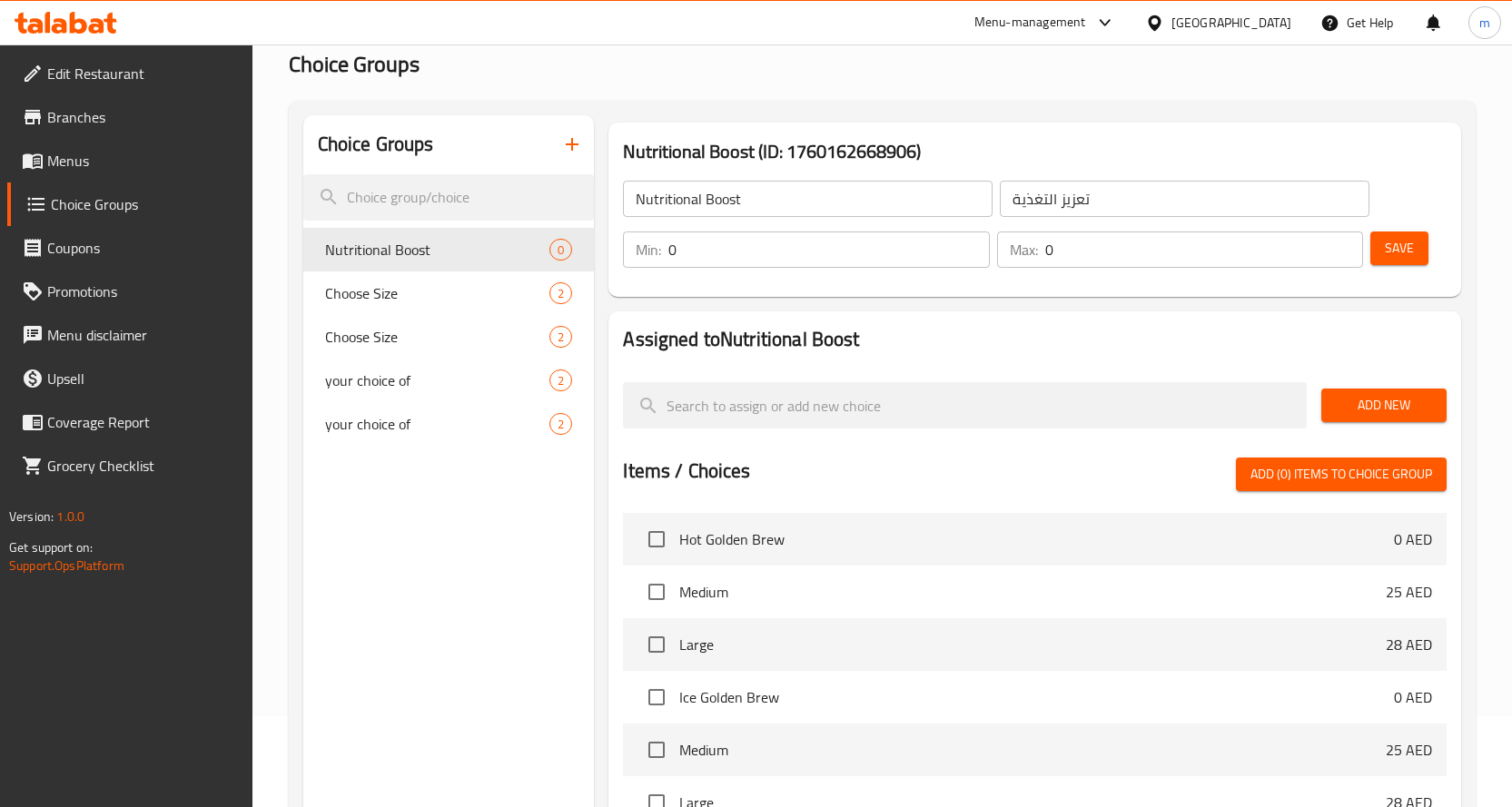
click at [1419, 400] on span "Add New" at bounding box center [1384, 405] width 97 height 23
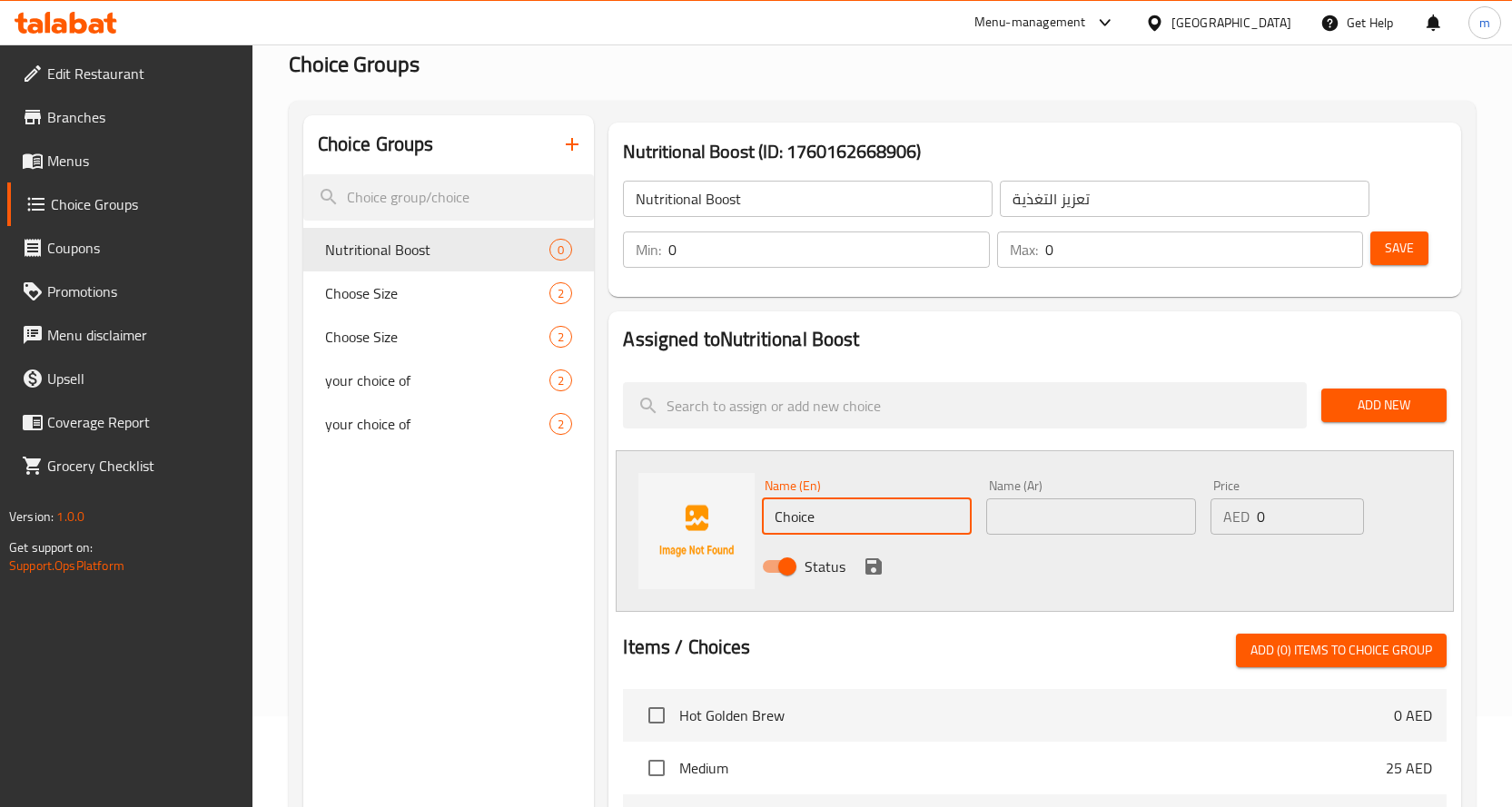
click at [833, 514] on input "Choice" at bounding box center [867, 516] width 210 height 37
paste input "Fat Burner"
type input "Fat Burner"
click at [1084, 529] on input "text" at bounding box center [1092, 516] width 210 height 37
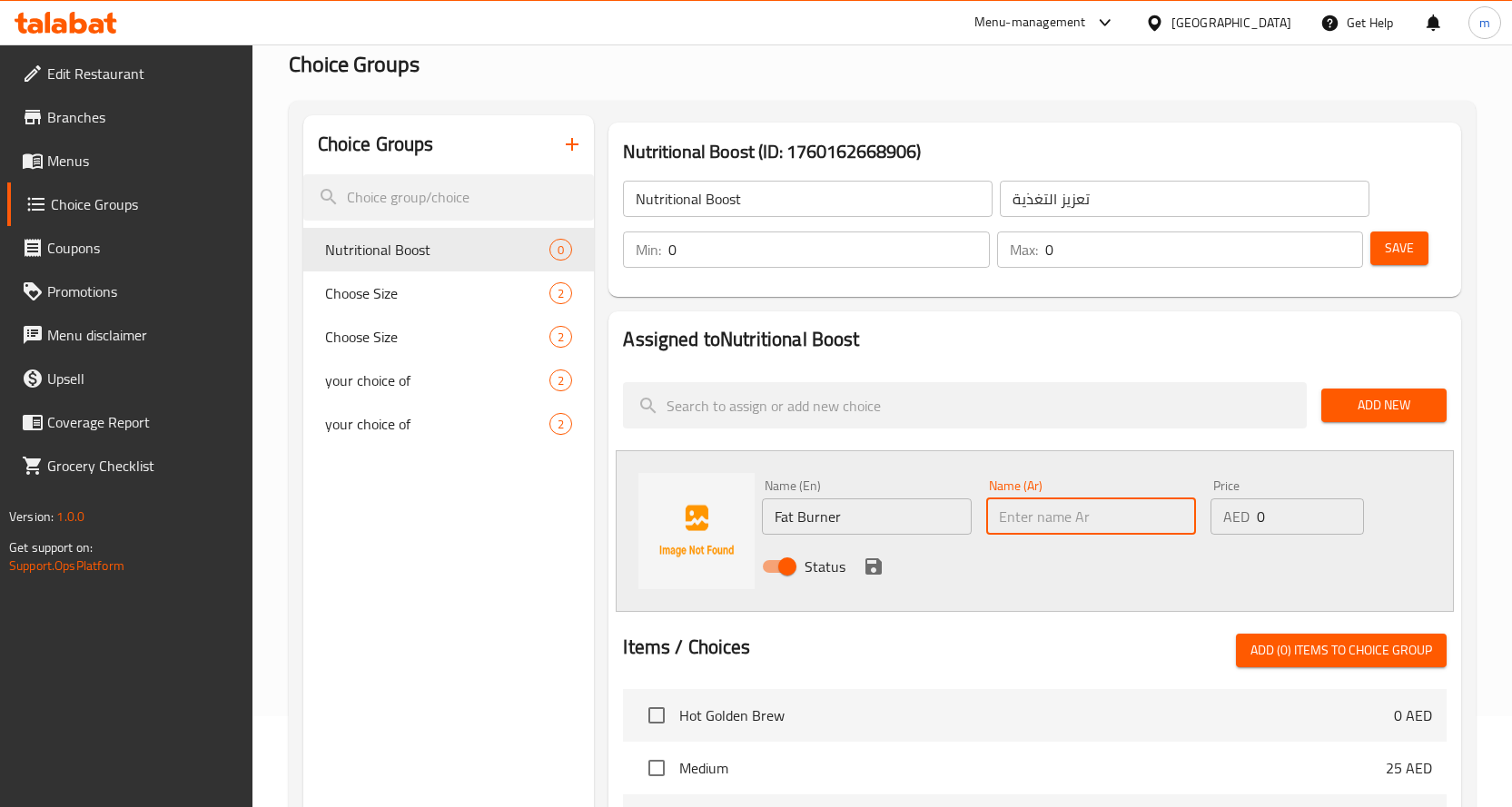
paste input "فات برنر"
type input "فات برنر"
click at [1274, 515] on input "0" at bounding box center [1310, 516] width 107 height 37
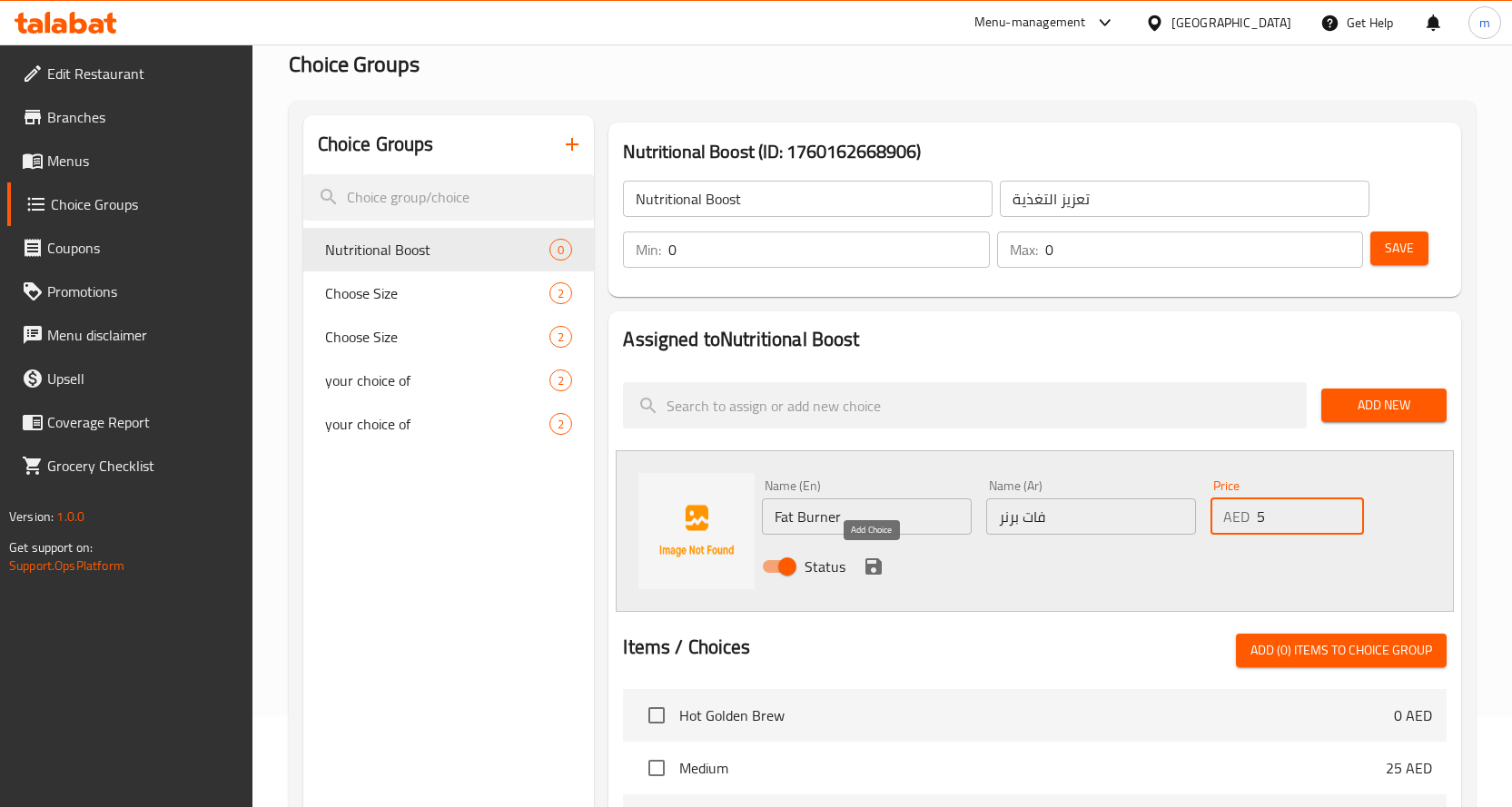
type input "5"
click at [873, 571] on icon "save" at bounding box center [873, 566] width 22 height 22
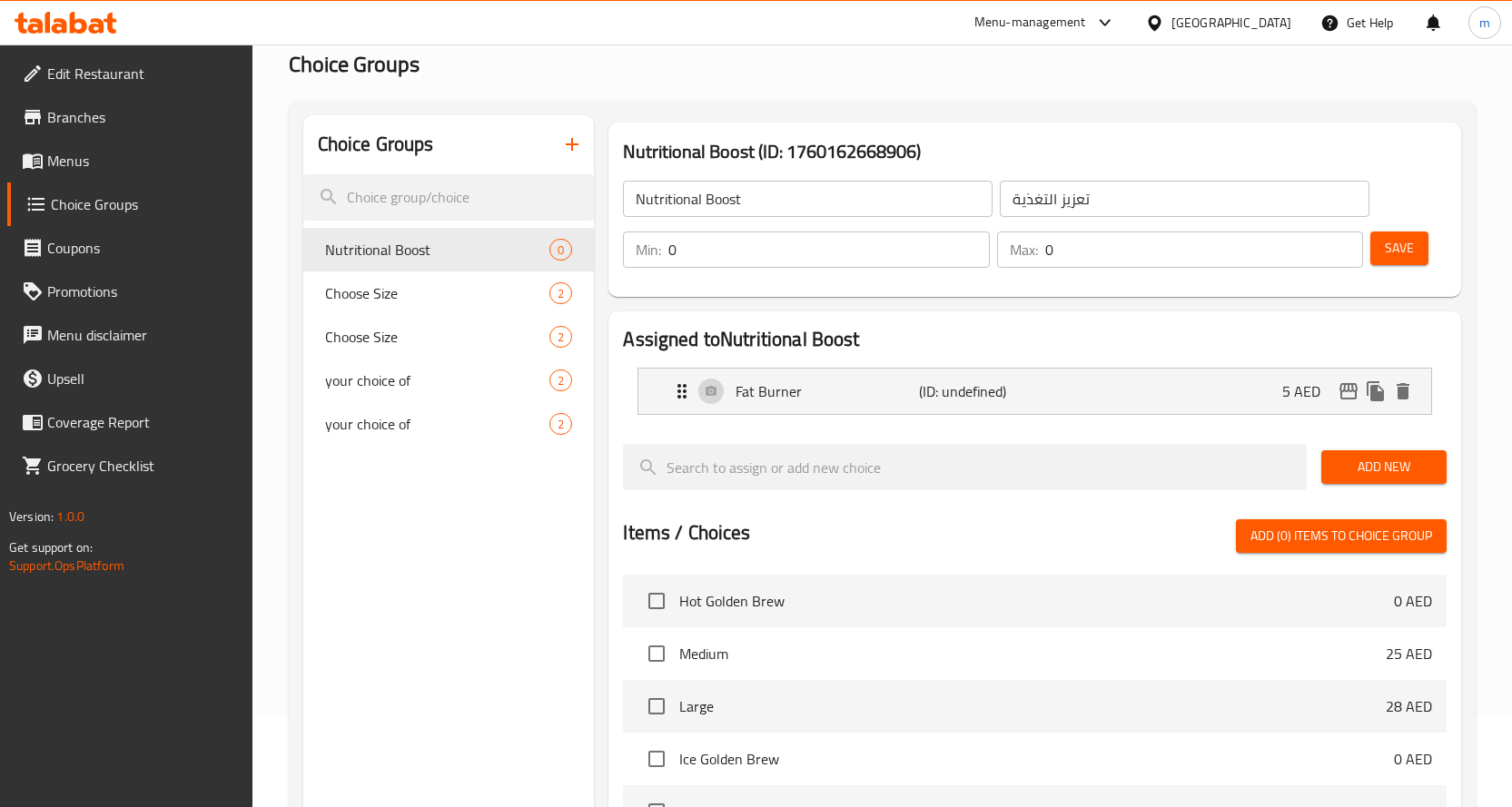
click at [1399, 464] on span "Add New" at bounding box center [1384, 467] width 97 height 23
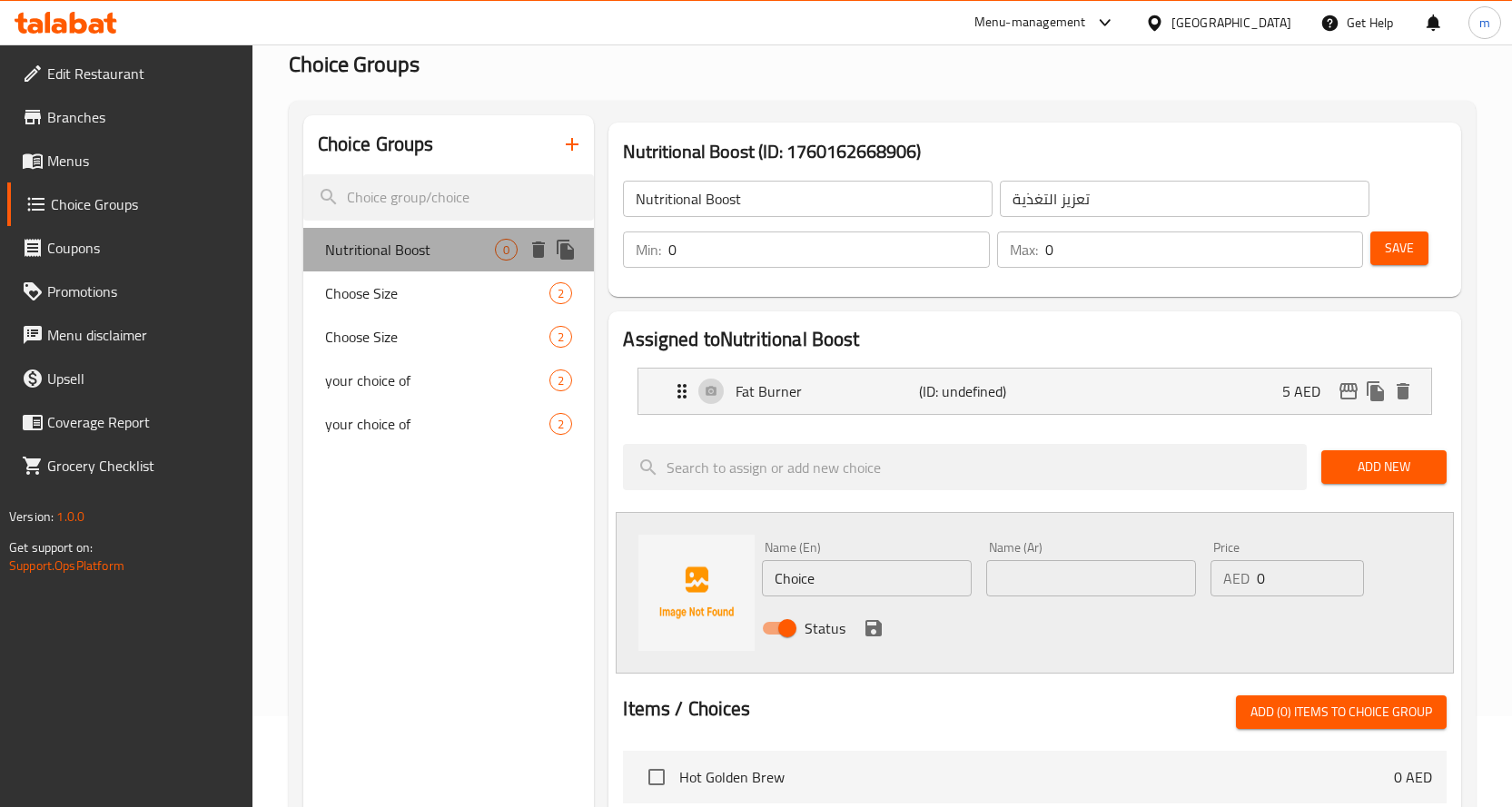
click at [360, 246] on span "Nutritional Boost" at bounding box center [410, 250] width 171 height 22
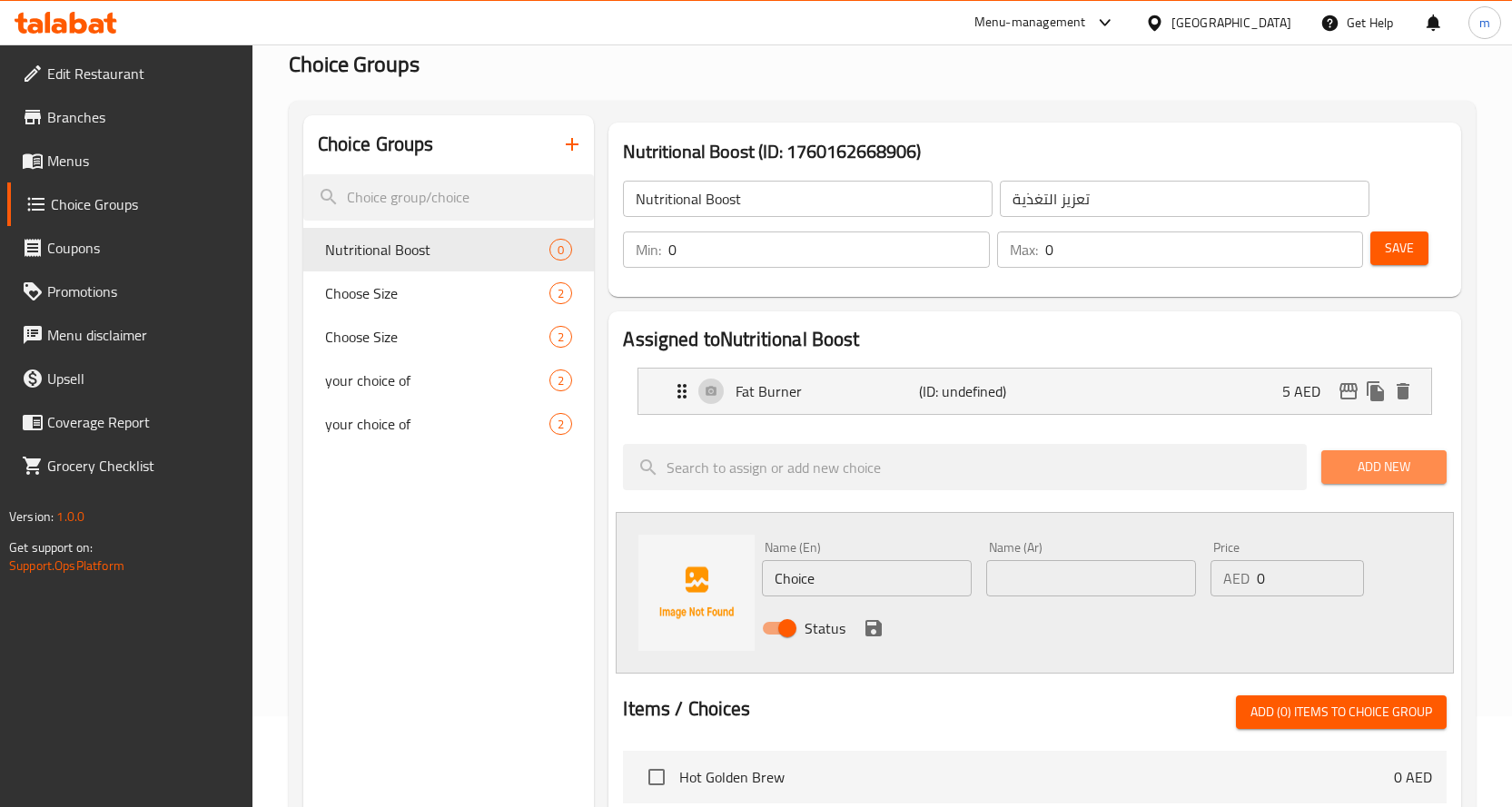
click at [1388, 467] on span "Add New" at bounding box center [1384, 467] width 97 height 23
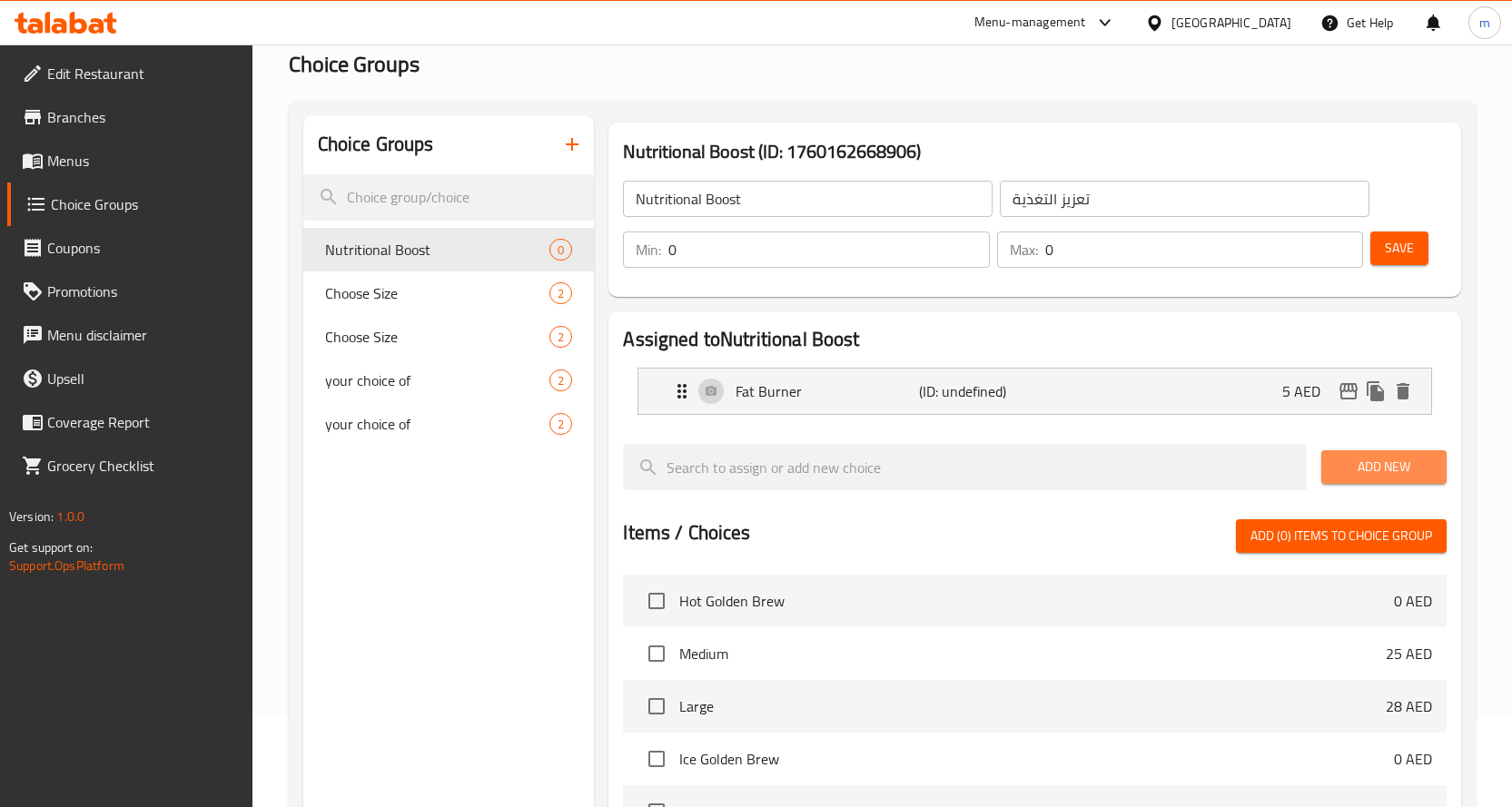
click at [1372, 471] on span "Add New" at bounding box center [1384, 467] width 97 height 23
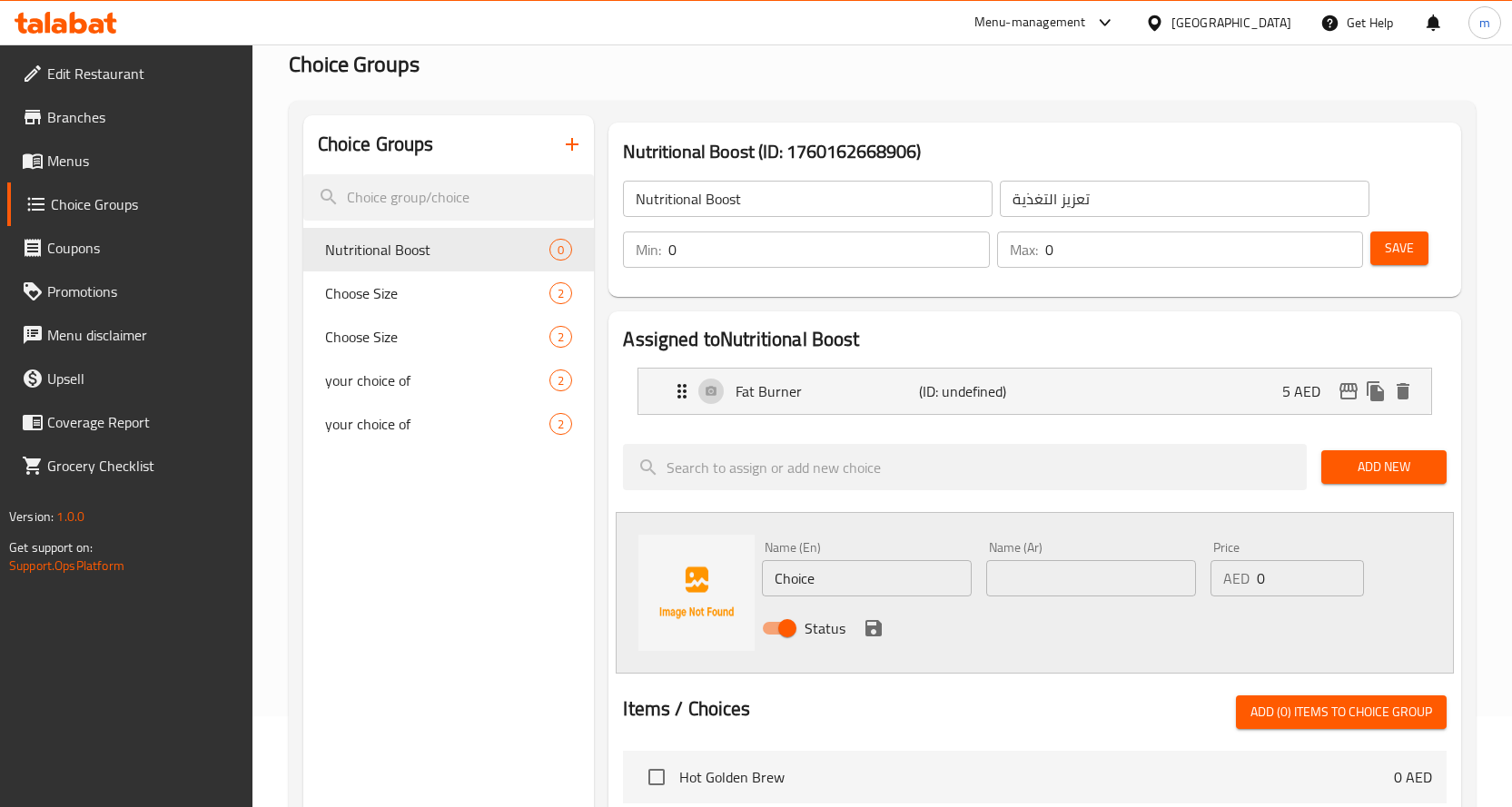
click at [830, 569] on input "Choice" at bounding box center [867, 578] width 210 height 37
paste input "Protein"
type input "Protein"
click at [997, 586] on input "text" at bounding box center [1092, 578] width 210 height 37
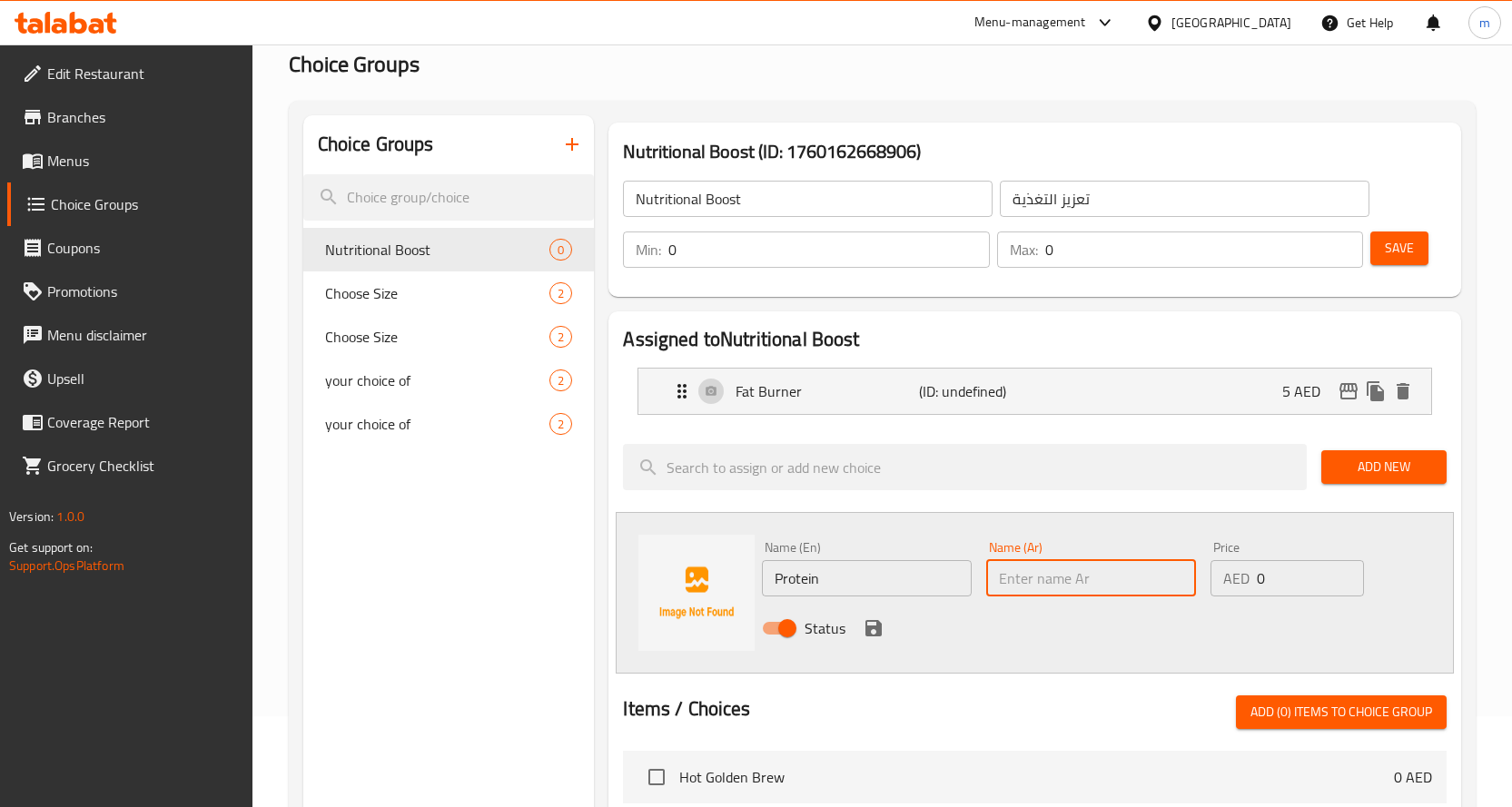
paste input "بروتين"
type input "بروتين"
click at [1273, 582] on input "0" at bounding box center [1310, 578] width 107 height 37
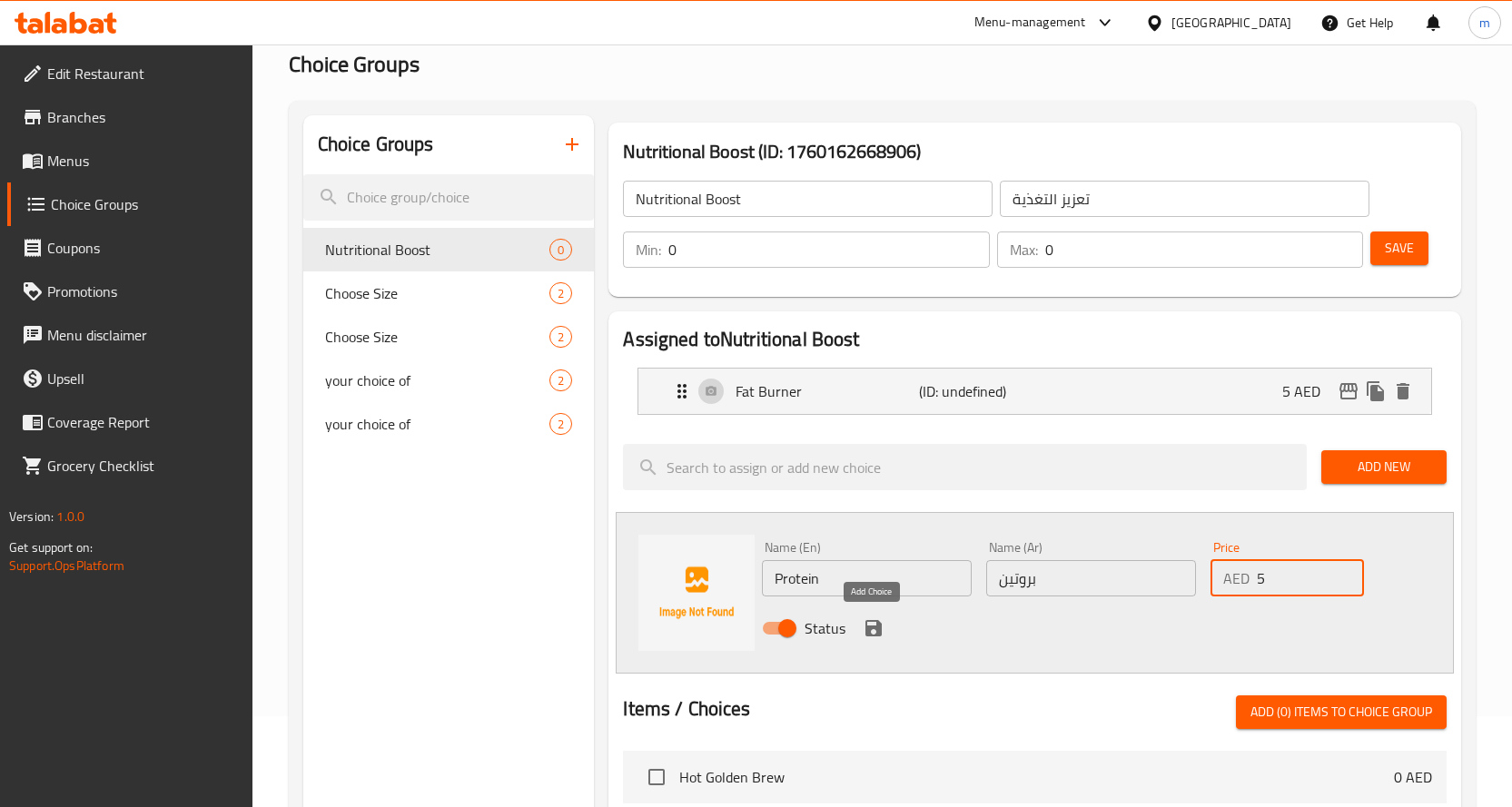
type input "5"
click at [877, 623] on icon "save" at bounding box center [873, 628] width 16 height 16
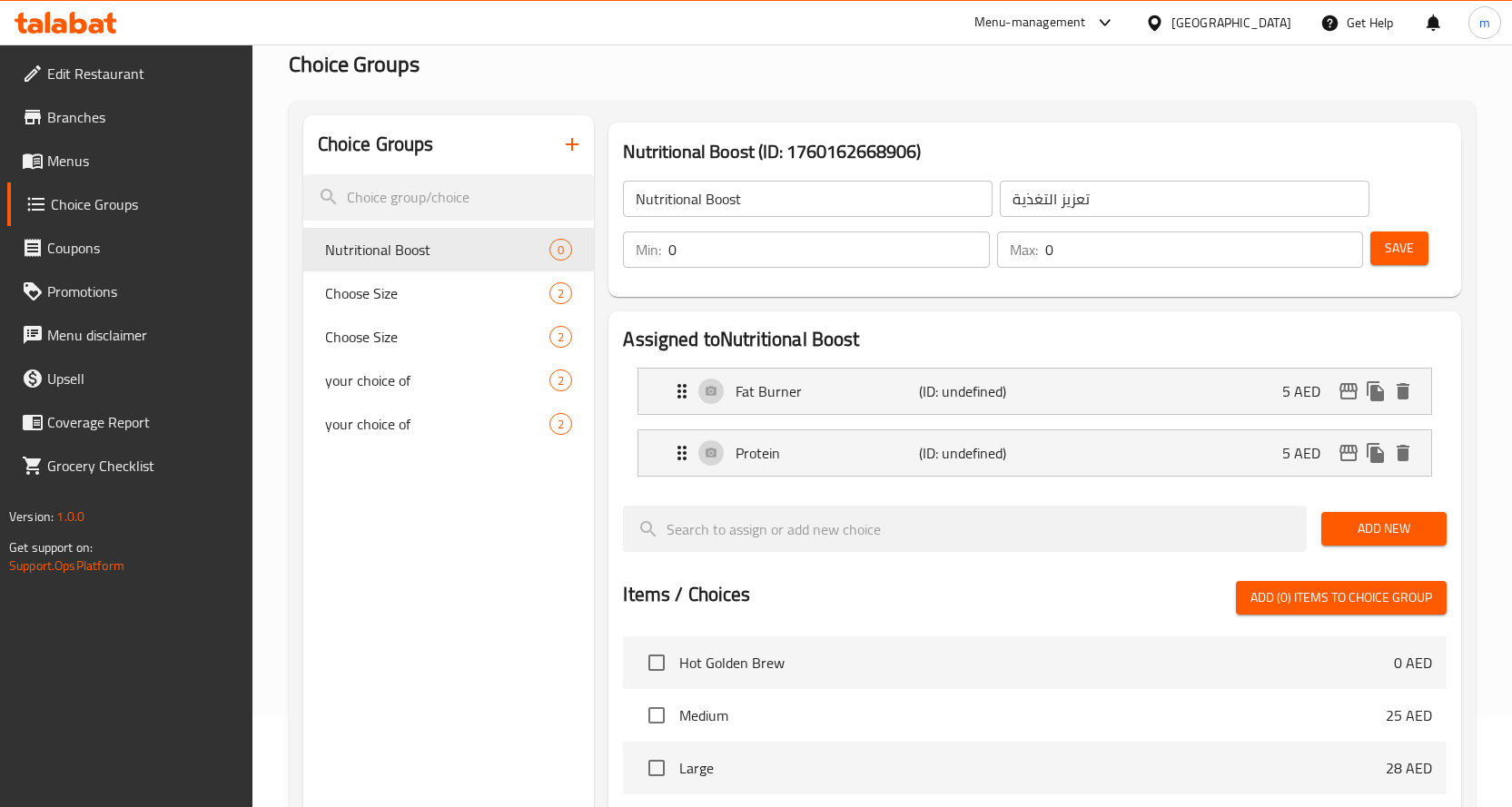
click at [1374, 531] on span "Add New" at bounding box center [1384, 529] width 97 height 23
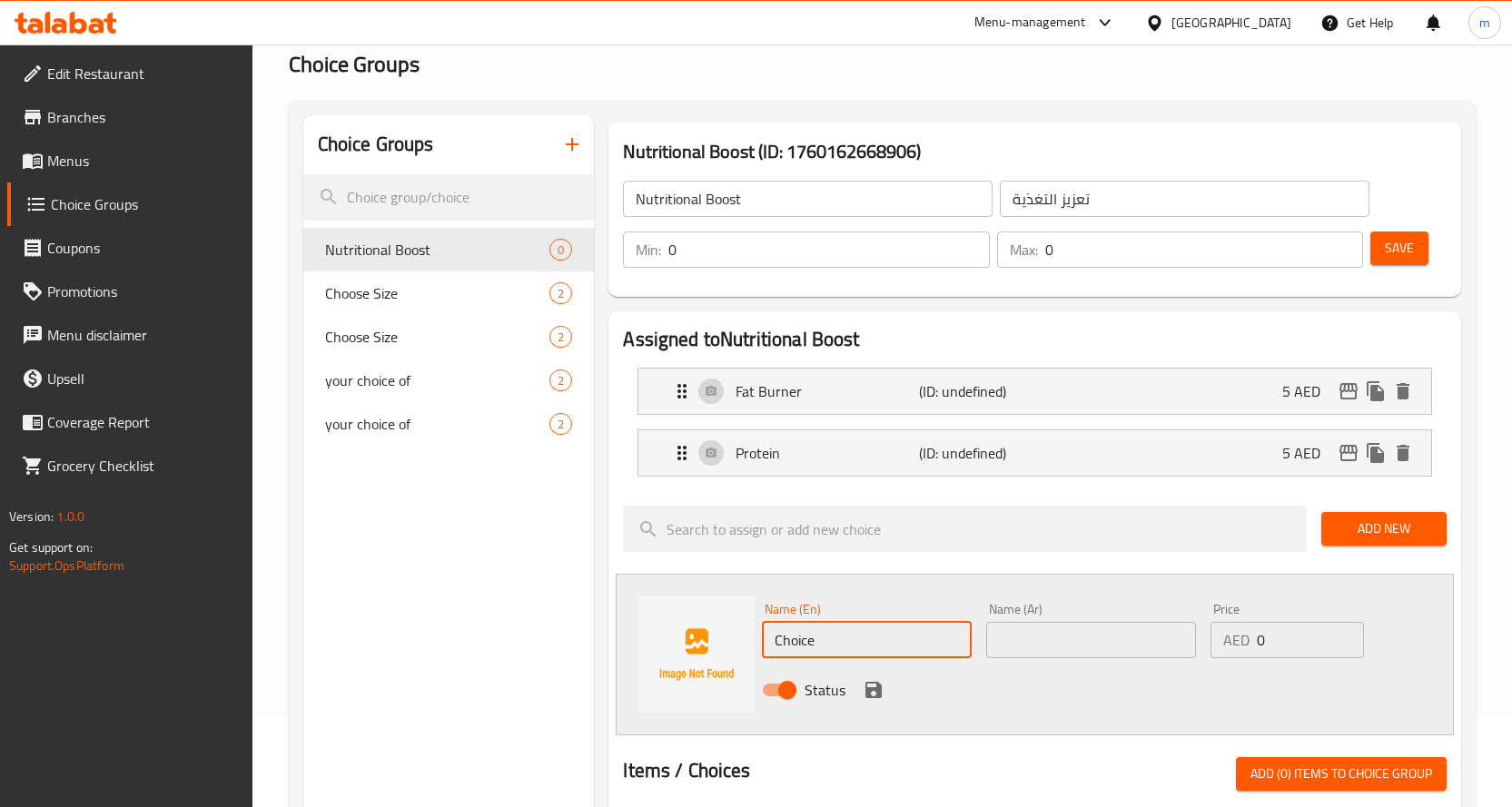
click at [901, 629] on input "Choice" at bounding box center [867, 640] width 210 height 37
paste input "Antioxidant"
type input "Antioxidant"
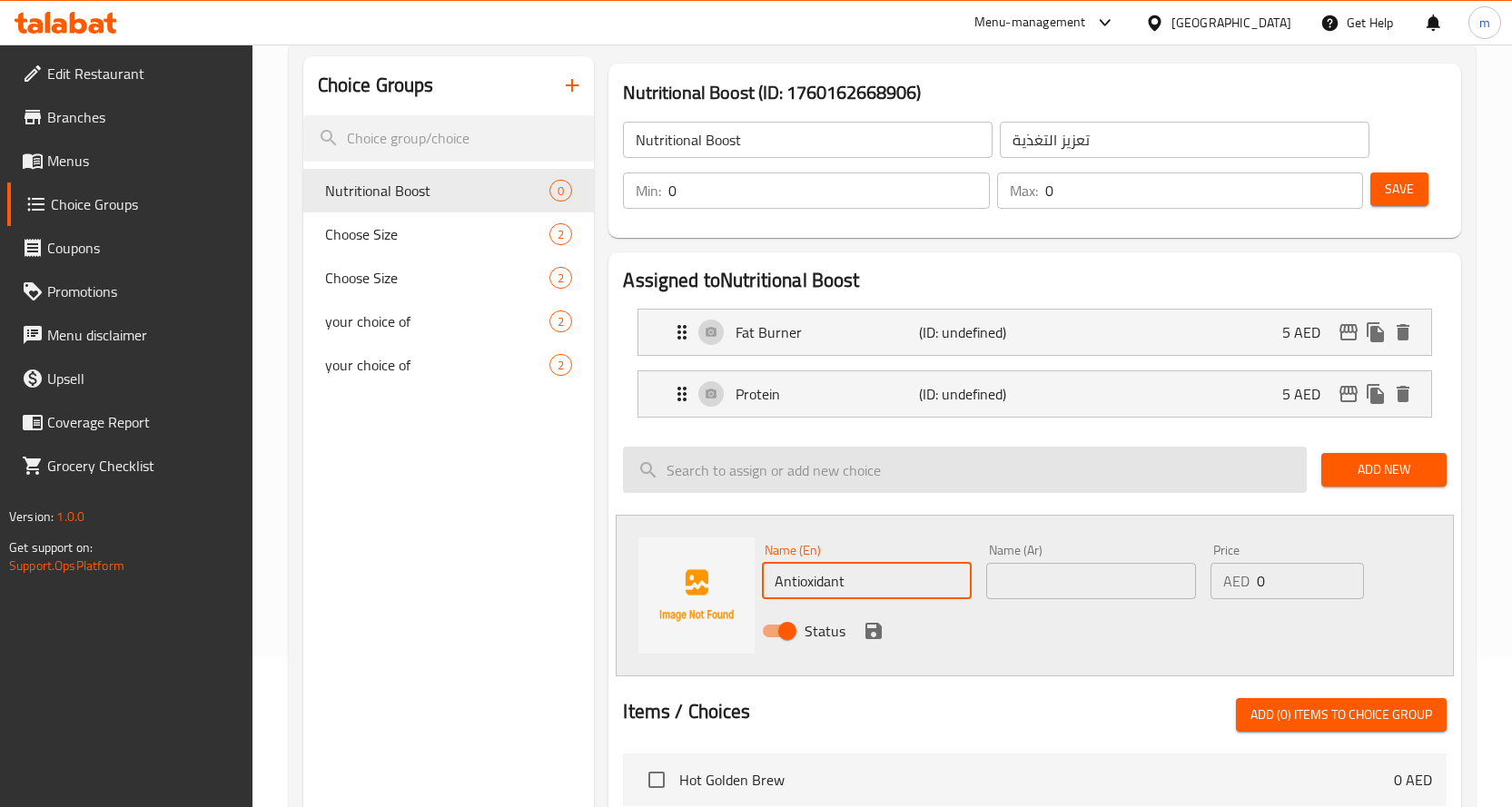
scroll to position [182, 0]
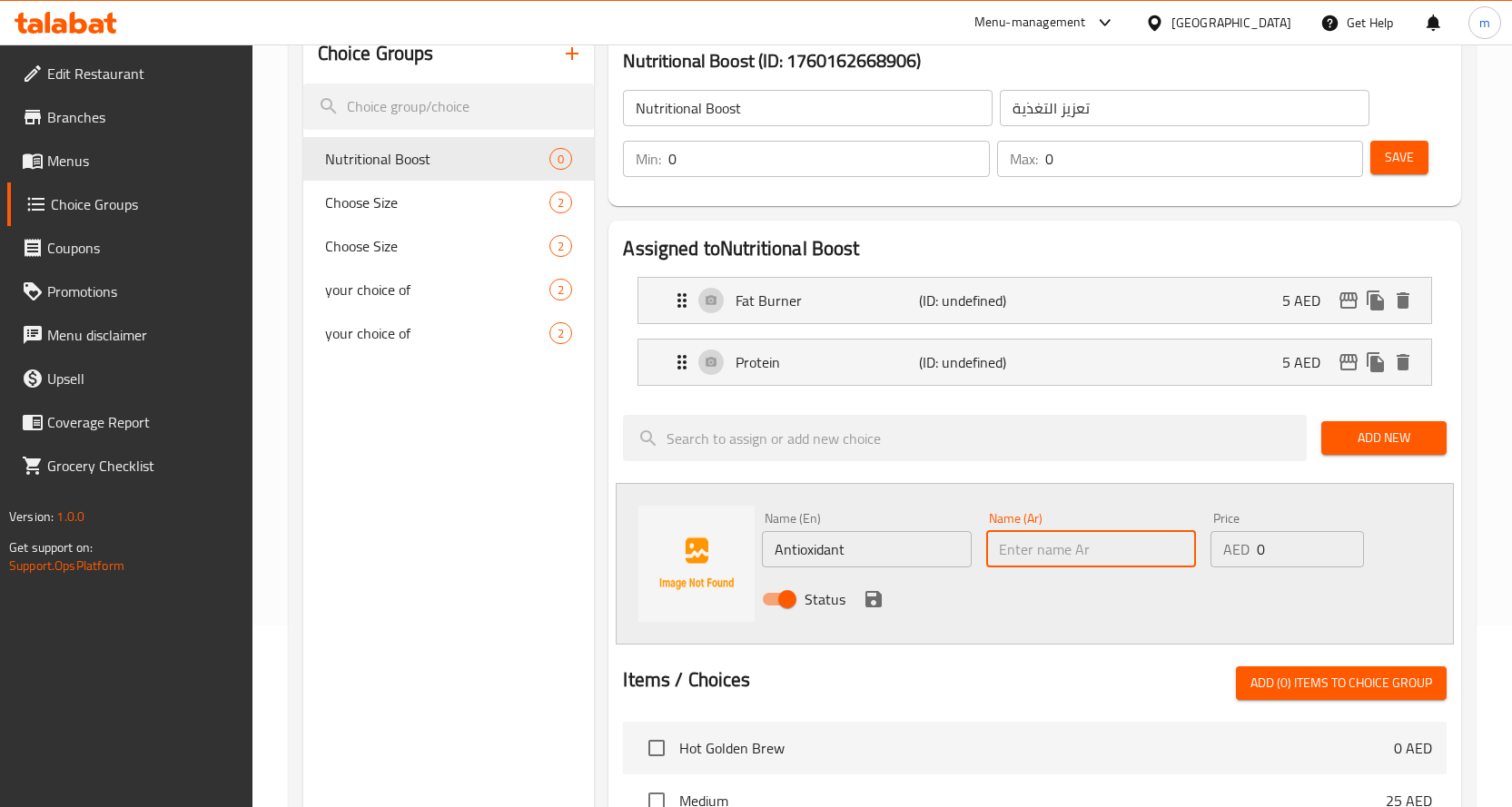
click at [1038, 549] on input "text" at bounding box center [1092, 549] width 210 height 37
paste input "مضاد للأكسدة"
type input "مضاد للأكسدة"
drag, startPoint x: 1262, startPoint y: 555, endPoint x: 1244, endPoint y: 548, distance: 19.3
click at [1251, 552] on div "AED 0 Price" at bounding box center [1288, 549] width 154 height 37
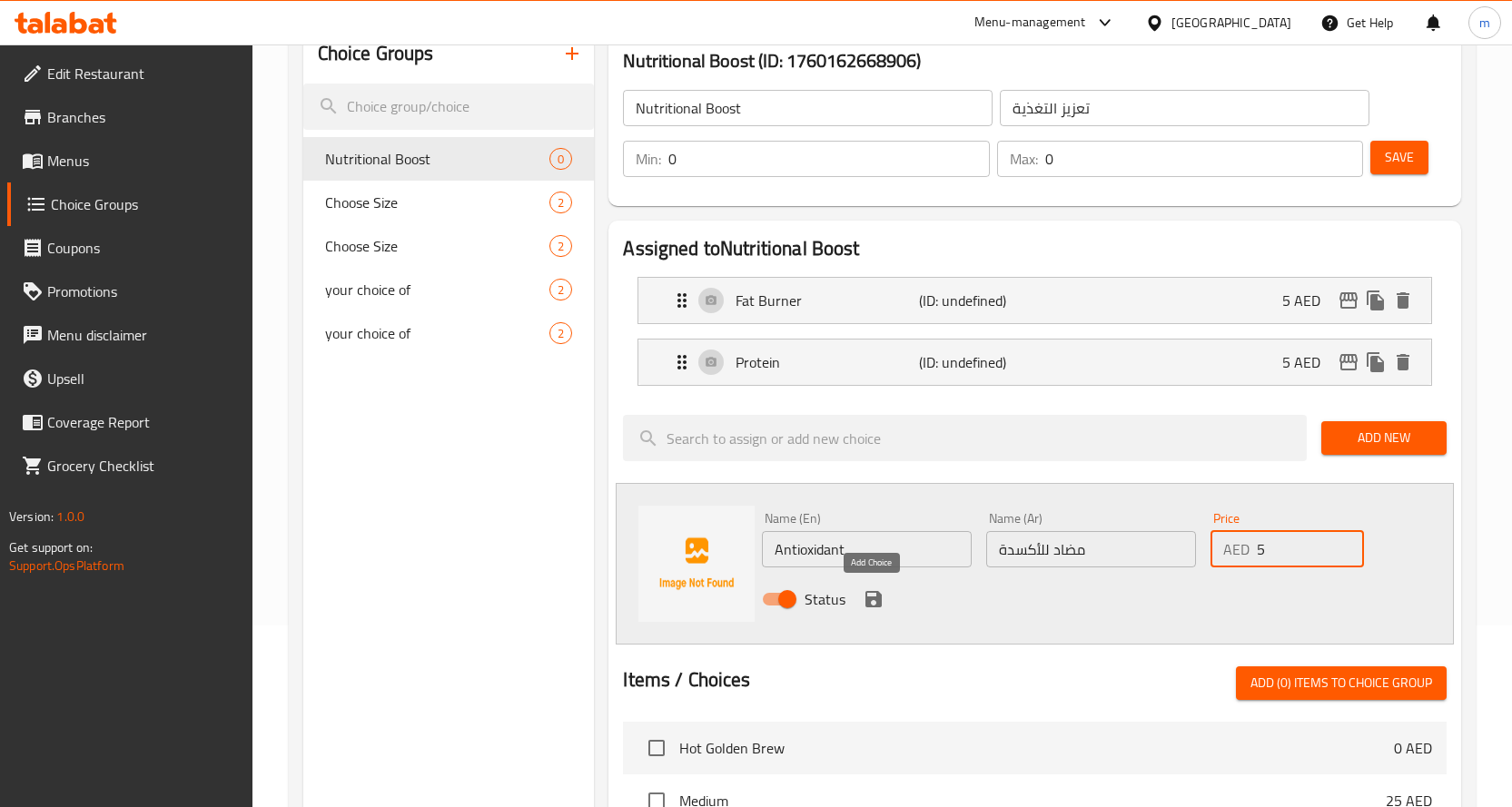
type input "5"
click at [873, 597] on icon "save" at bounding box center [873, 599] width 16 height 16
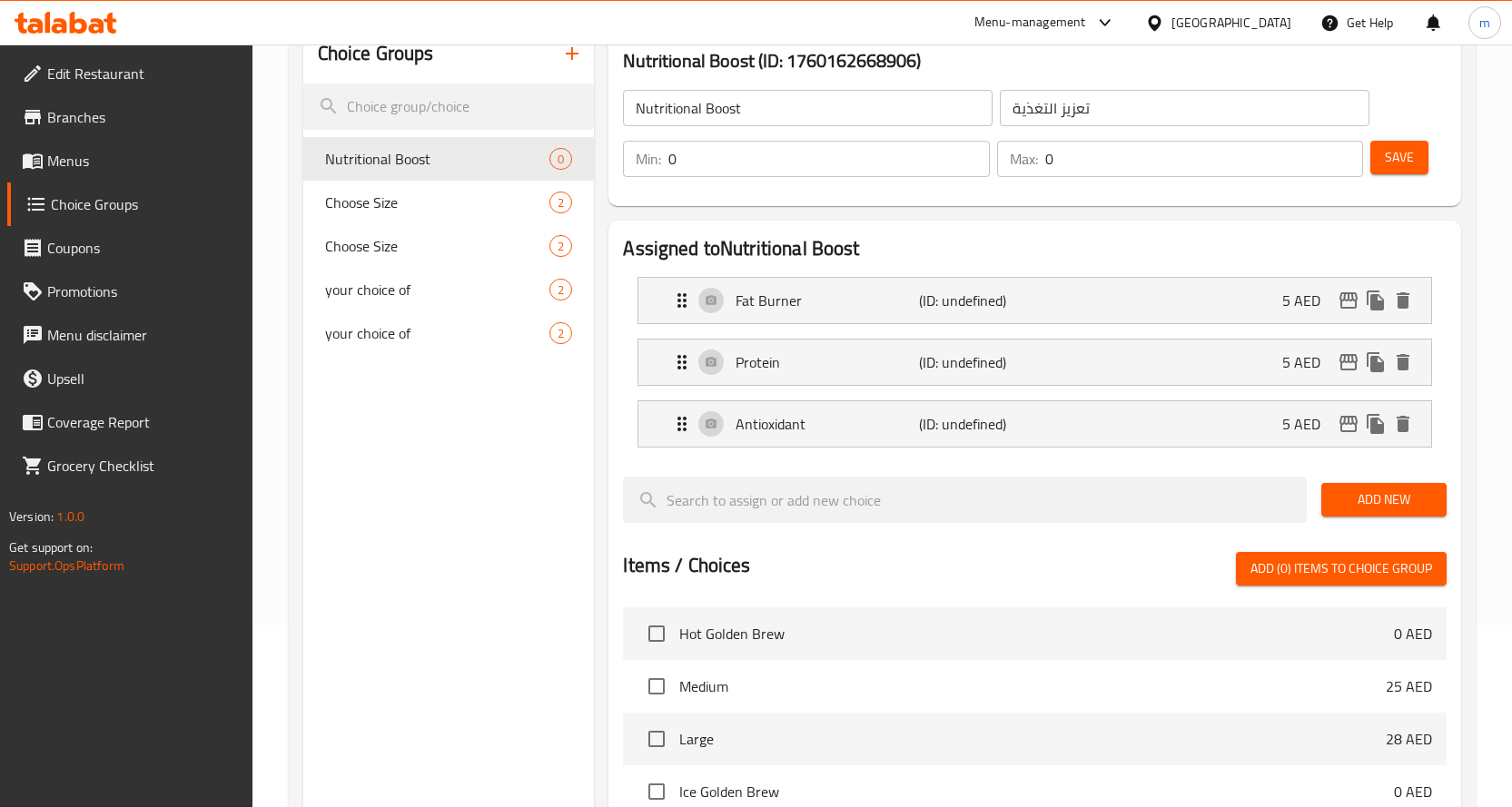
click at [1415, 508] on span "Add New" at bounding box center [1384, 500] width 97 height 23
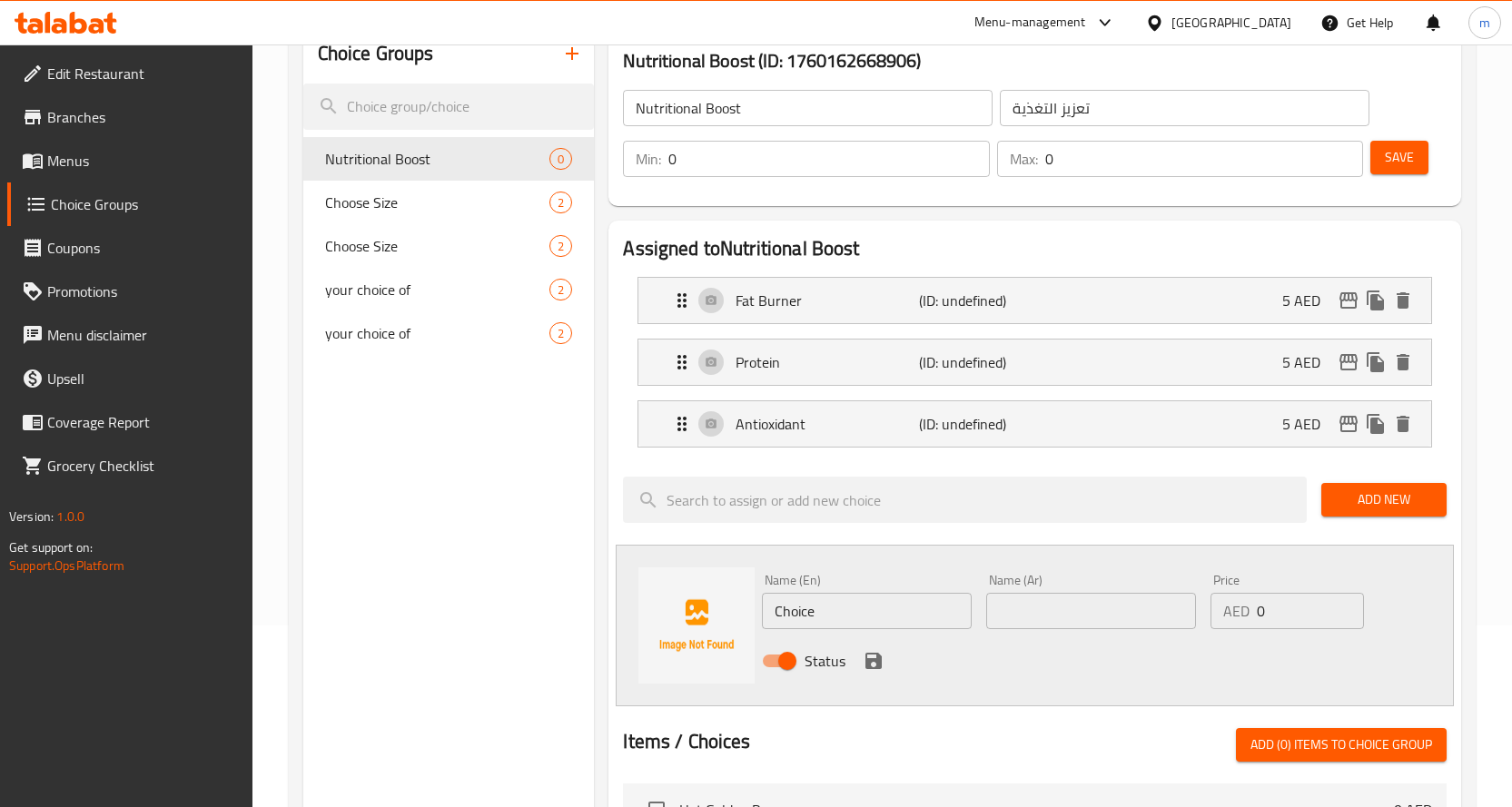
click at [830, 609] on input "Choice" at bounding box center [867, 611] width 210 height 37
paste input "Diet"
type input "Diet"
click at [1004, 601] on input "text" at bounding box center [1092, 611] width 210 height 37
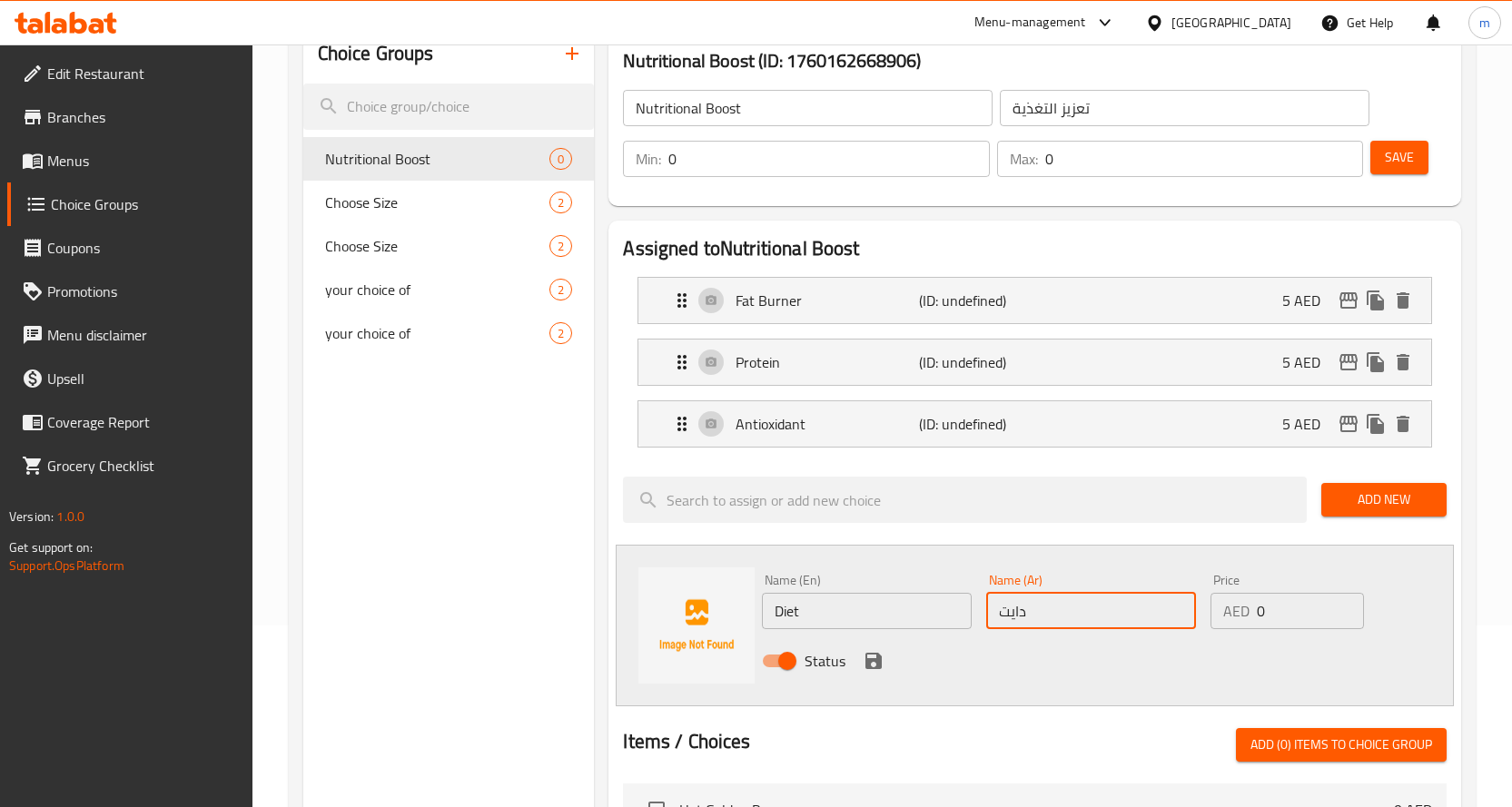
type input "دايت"
drag, startPoint x: 1283, startPoint y: 610, endPoint x: 1241, endPoint y: 609, distance: 42.0
click at [1241, 609] on div "AED 0 Price" at bounding box center [1288, 611] width 154 height 37
type input "5"
click at [864, 663] on icon "save" at bounding box center [873, 661] width 22 height 22
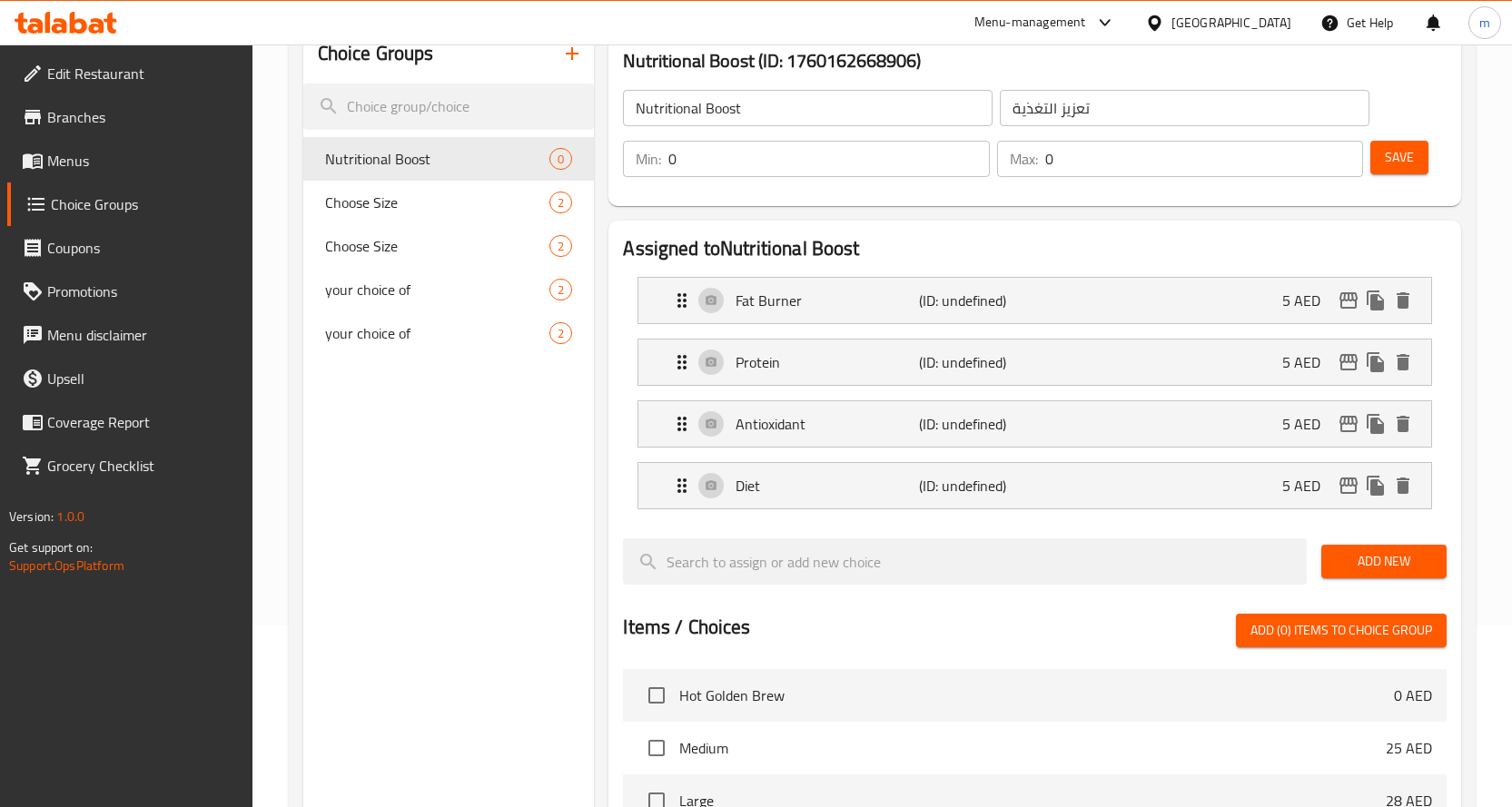
click at [1352, 561] on span "Add New" at bounding box center [1384, 561] width 97 height 23
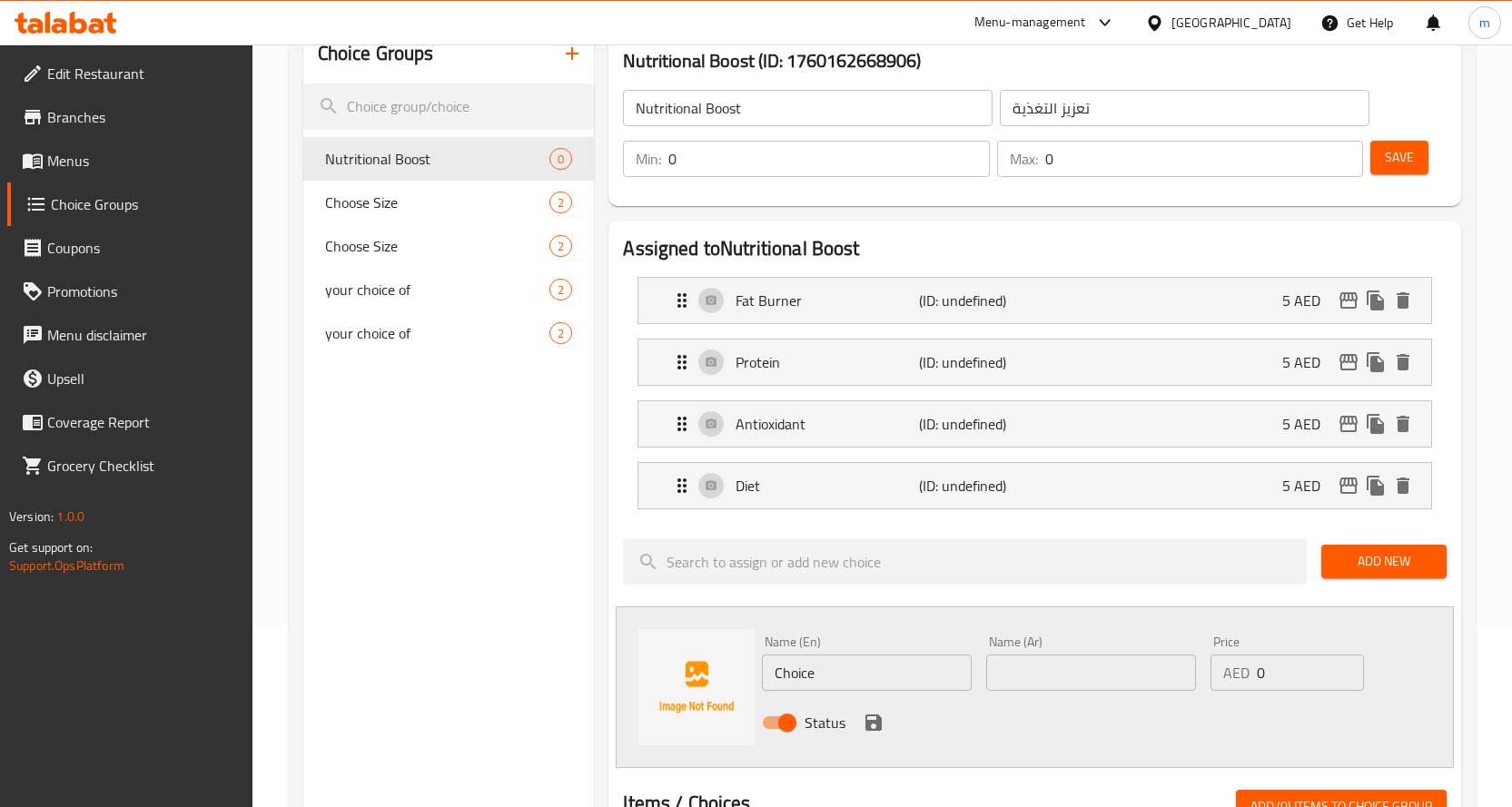
click at [884, 672] on input "Choice" at bounding box center [867, 673] width 210 height 37
paste input "reatin"
type input "Creatine"
click at [1081, 662] on input "text" at bounding box center [1092, 673] width 210 height 37
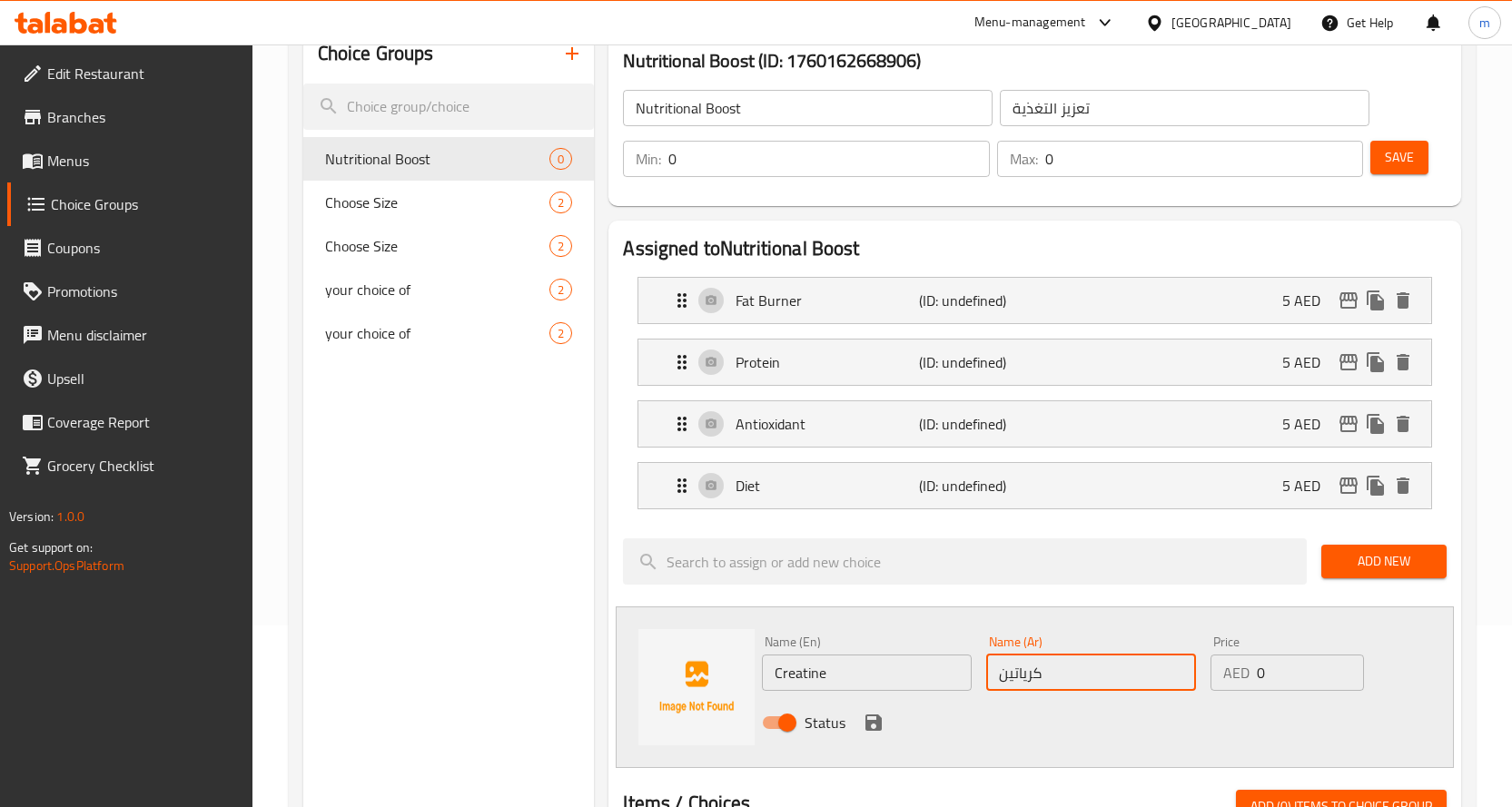
type input "كرياتين"
drag, startPoint x: 1331, startPoint y: 678, endPoint x: 1168, endPoint y: 687, distance: 163.2
click at [1168, 687] on div "Name (En) Creatine Name (En) Name (Ar) كرياتين Name (Ar) Price AED 0 Price Stat…" at bounding box center [1091, 688] width 673 height 119
type input "5"
click at [879, 724] on icon "save" at bounding box center [873, 723] width 16 height 16
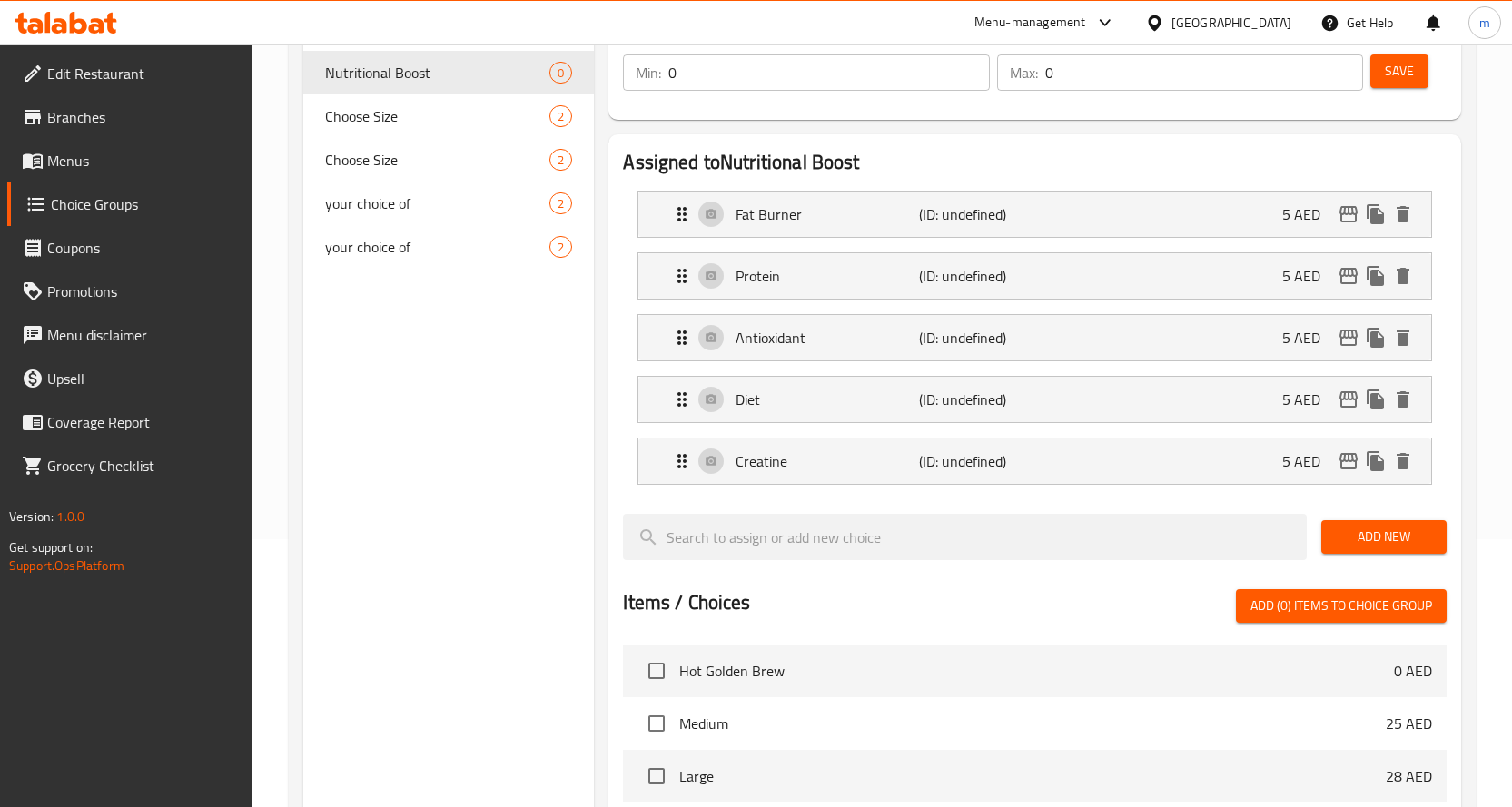
scroll to position [363, 0]
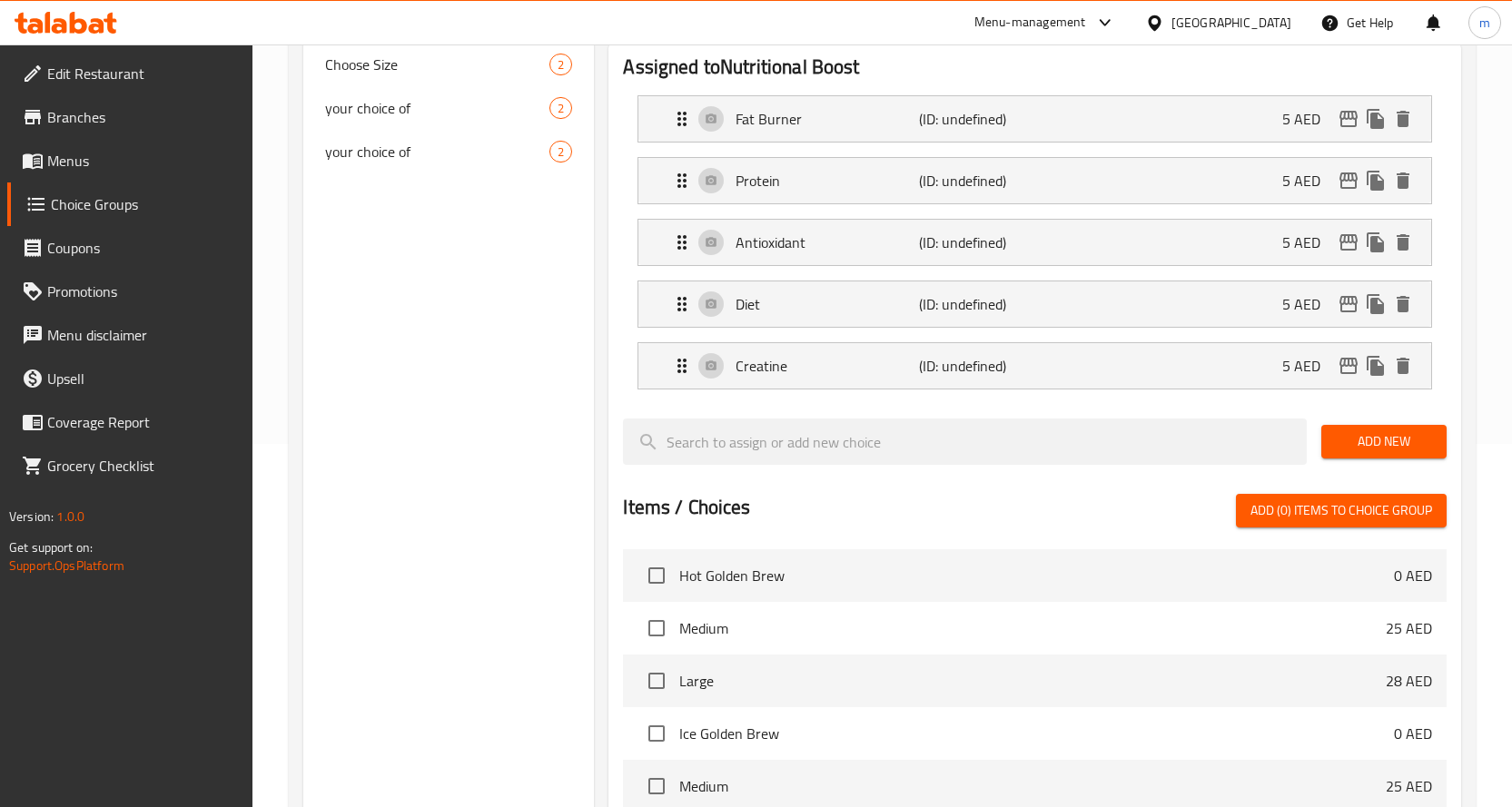
click at [1348, 443] on span "Add New" at bounding box center [1384, 442] width 97 height 23
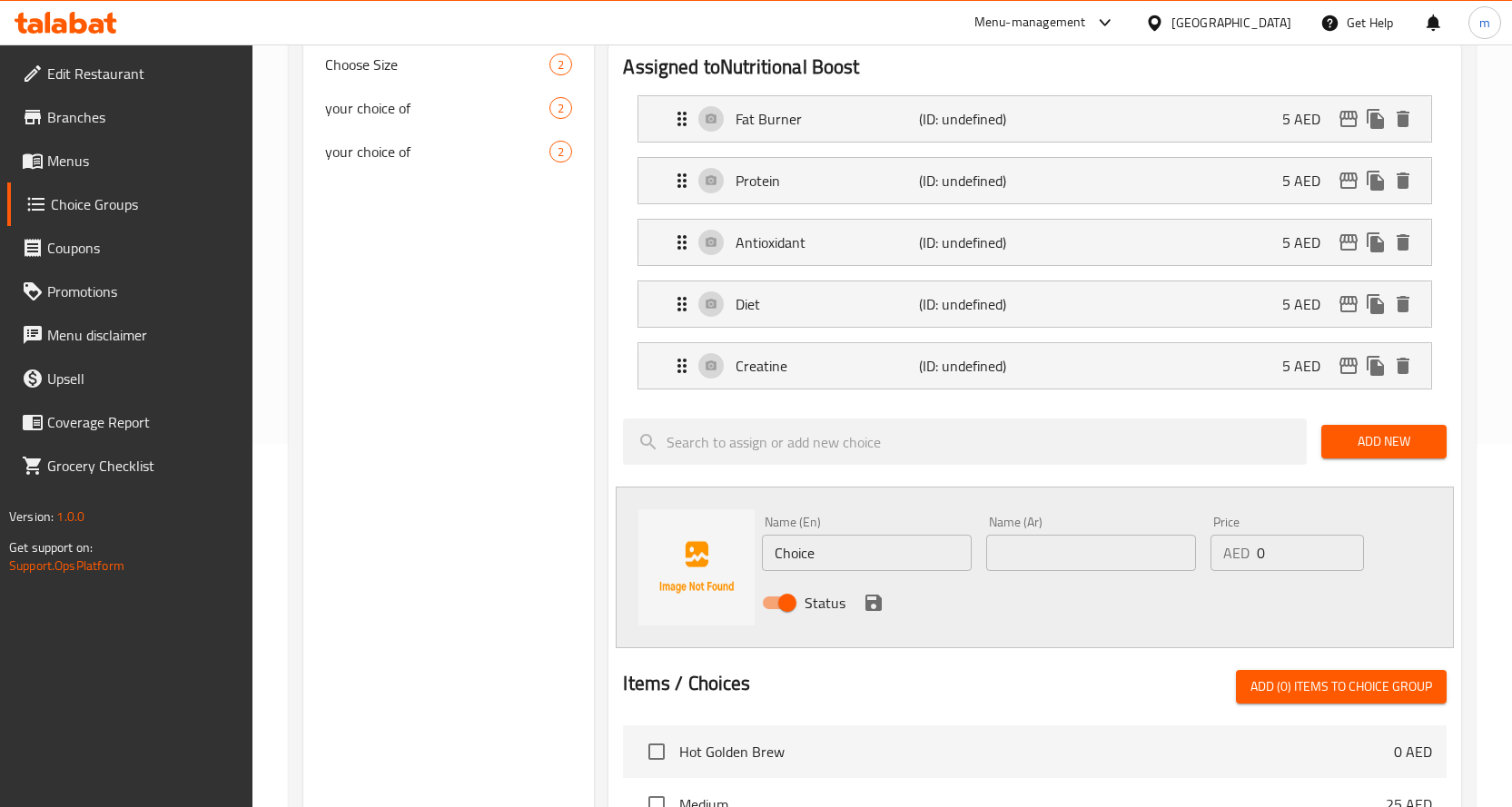
click at [863, 562] on input "Choice" at bounding box center [867, 553] width 210 height 37
paste input "Glutamin"
type input "[MEDICAL_DATA]"
click at [1016, 549] on input "text" at bounding box center [1092, 553] width 210 height 37
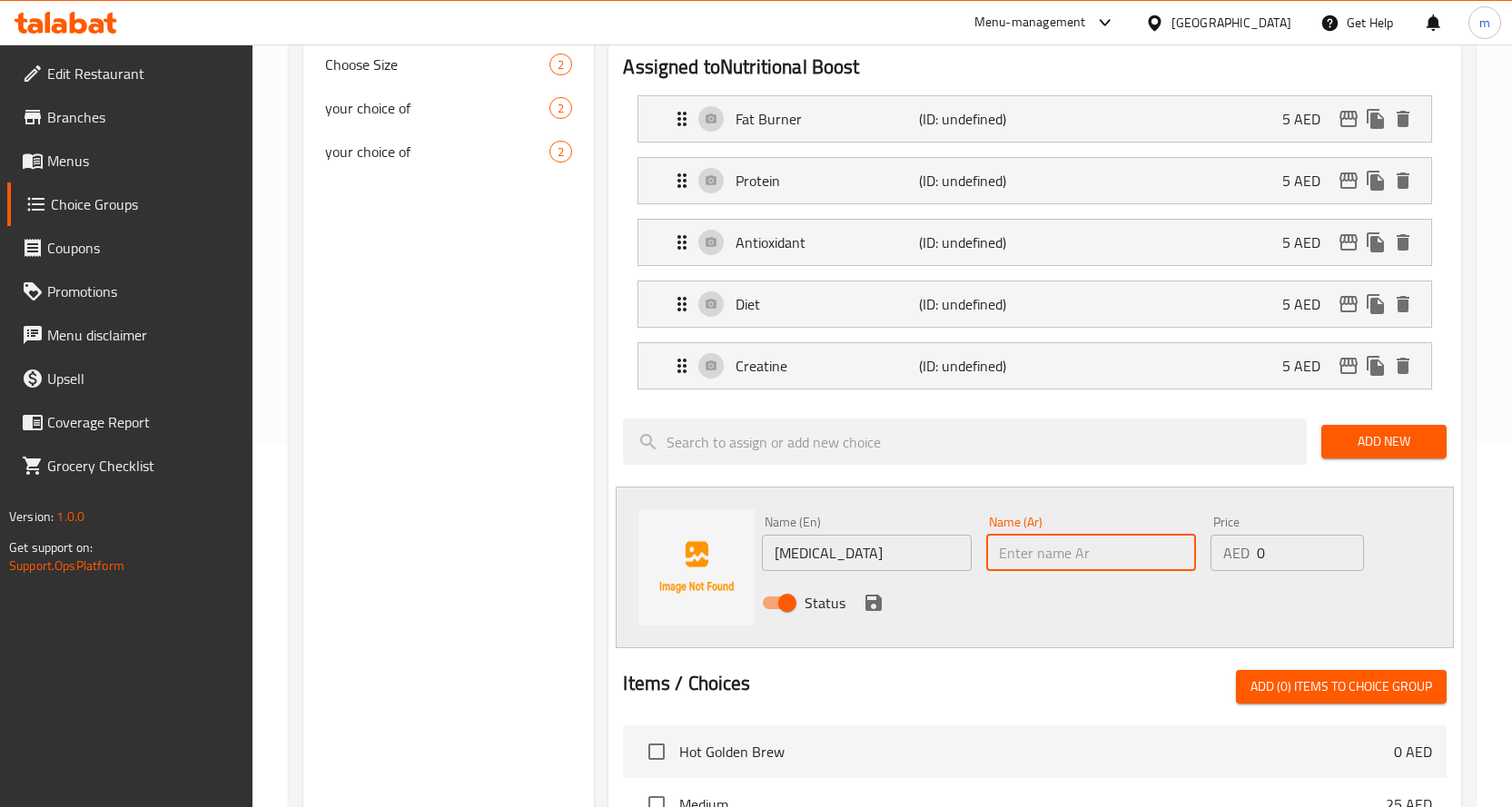
paste input "الجلوتامين"
drag, startPoint x: 1053, startPoint y: 556, endPoint x: 1069, endPoint y: 556, distance: 16.0
click at [1069, 556] on input "الجلوتامين" at bounding box center [1092, 553] width 210 height 37
type input "جلوتامين"
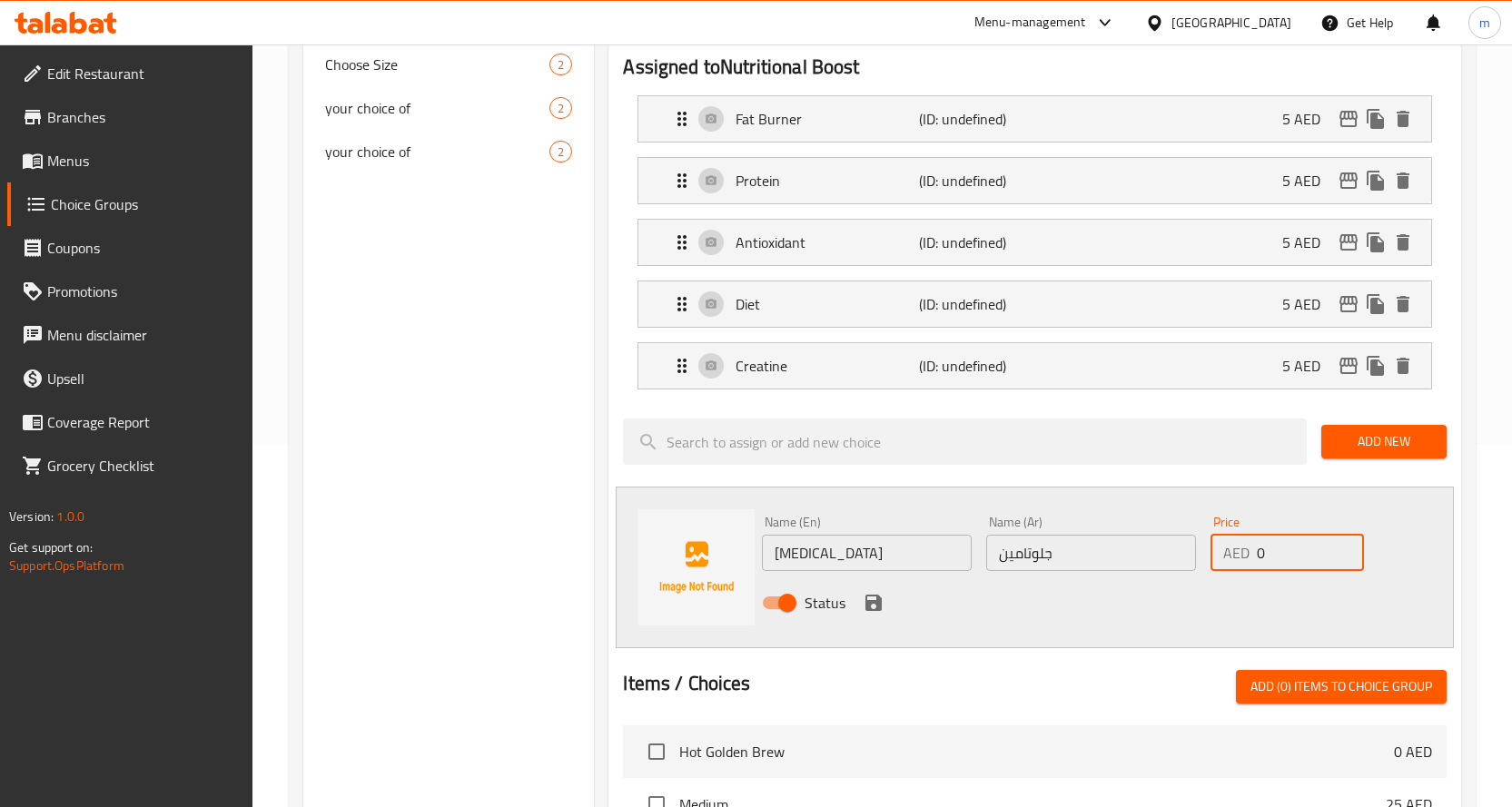
drag, startPoint x: 1277, startPoint y: 549, endPoint x: 1256, endPoint y: 542, distance: 22.1
click at [1257, 542] on input "0" at bounding box center [1310, 553] width 107 height 37
type input "5"
click at [878, 594] on icon "save" at bounding box center [873, 602] width 22 height 22
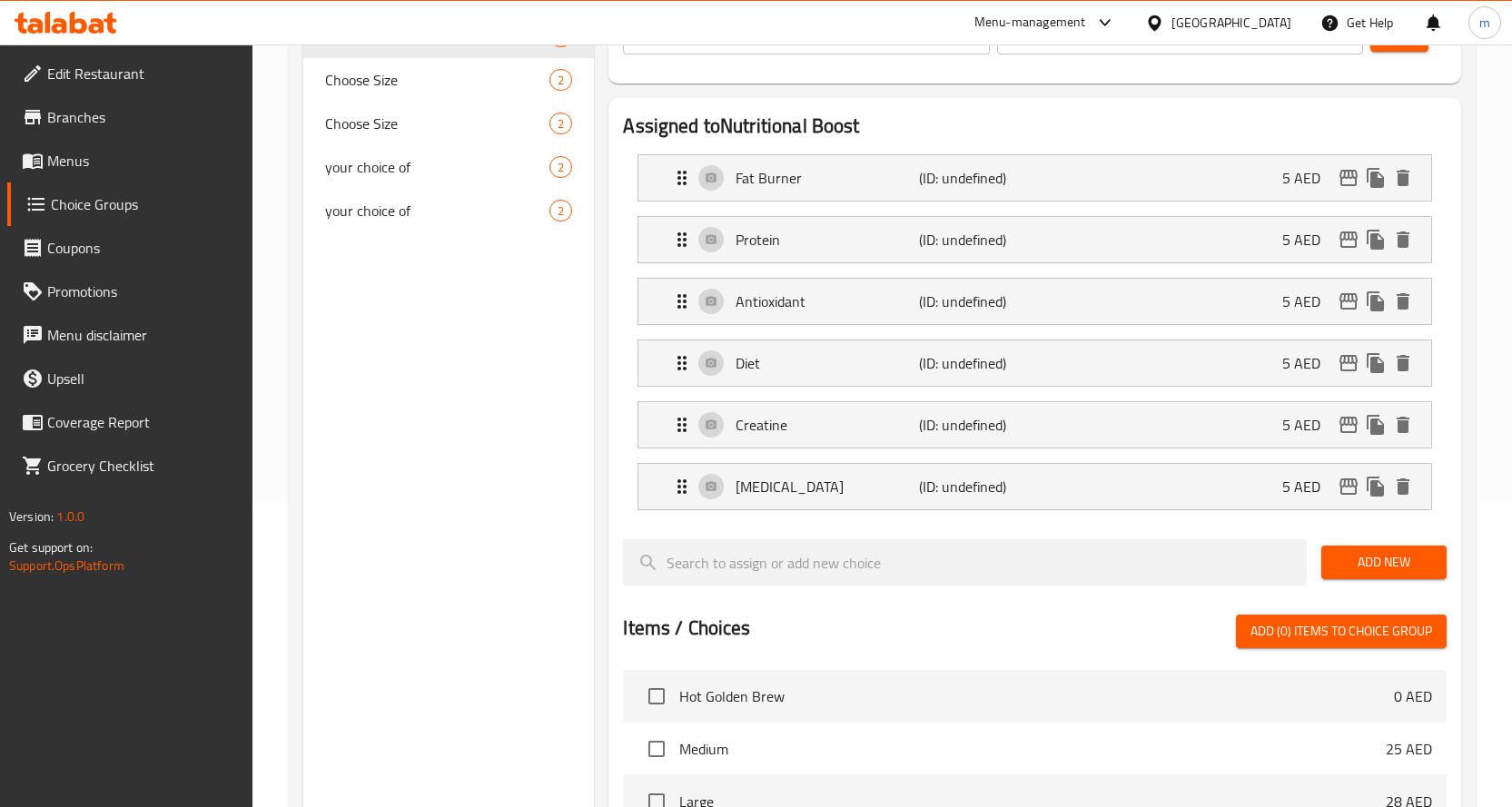
scroll to position [272, 0]
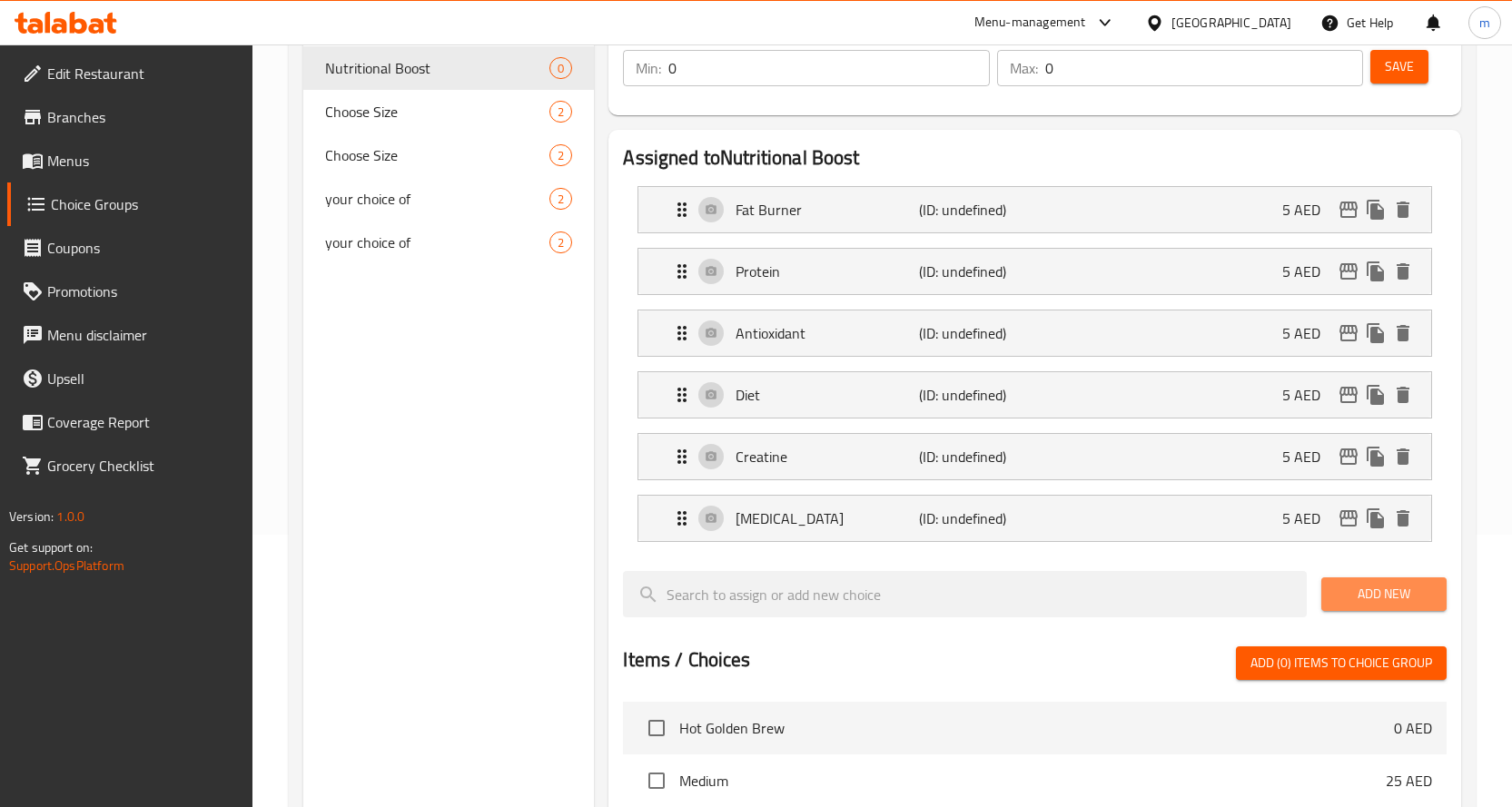
click at [1366, 601] on span "Add New" at bounding box center [1384, 594] width 97 height 23
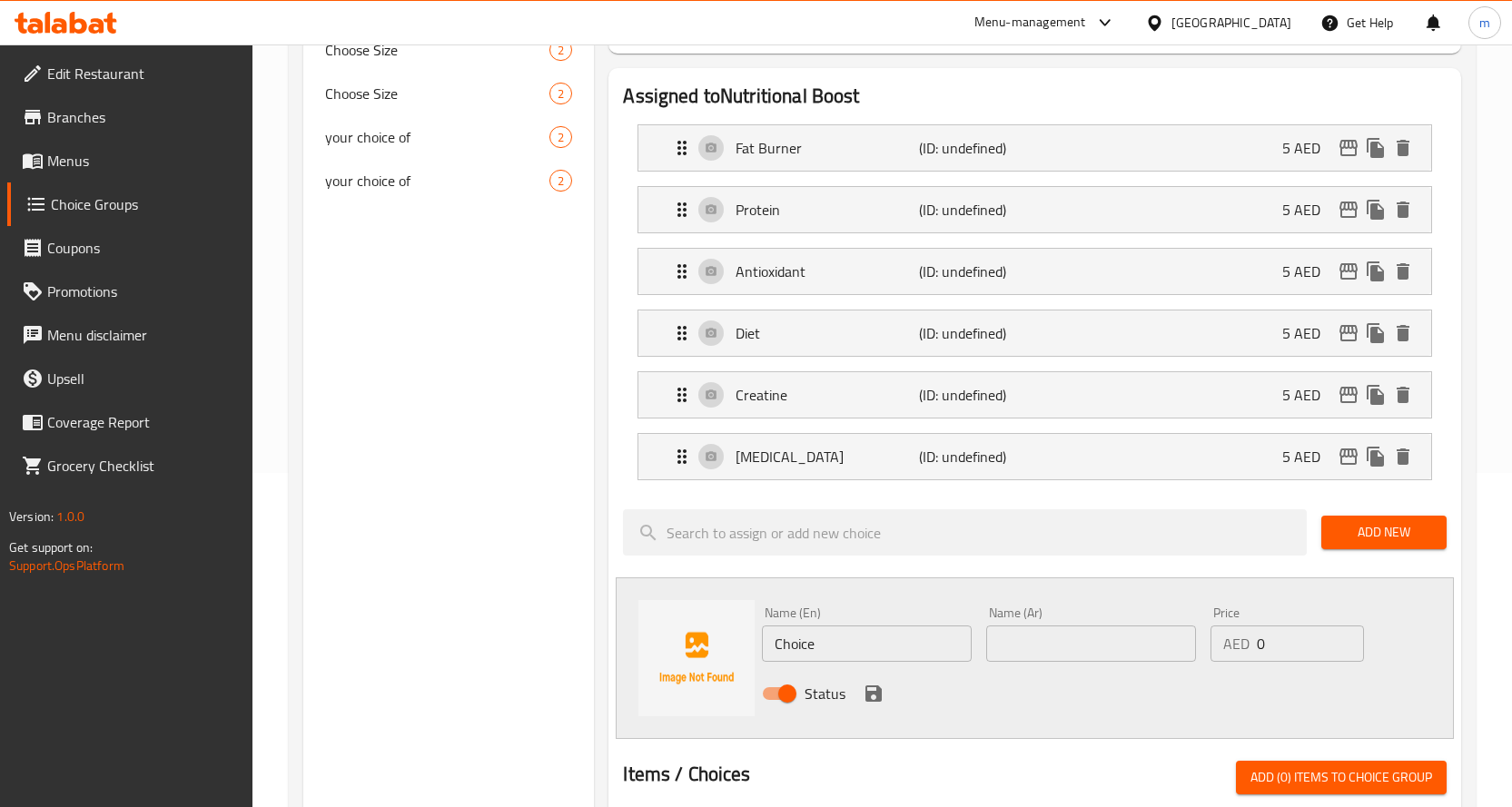
scroll to position [363, 0]
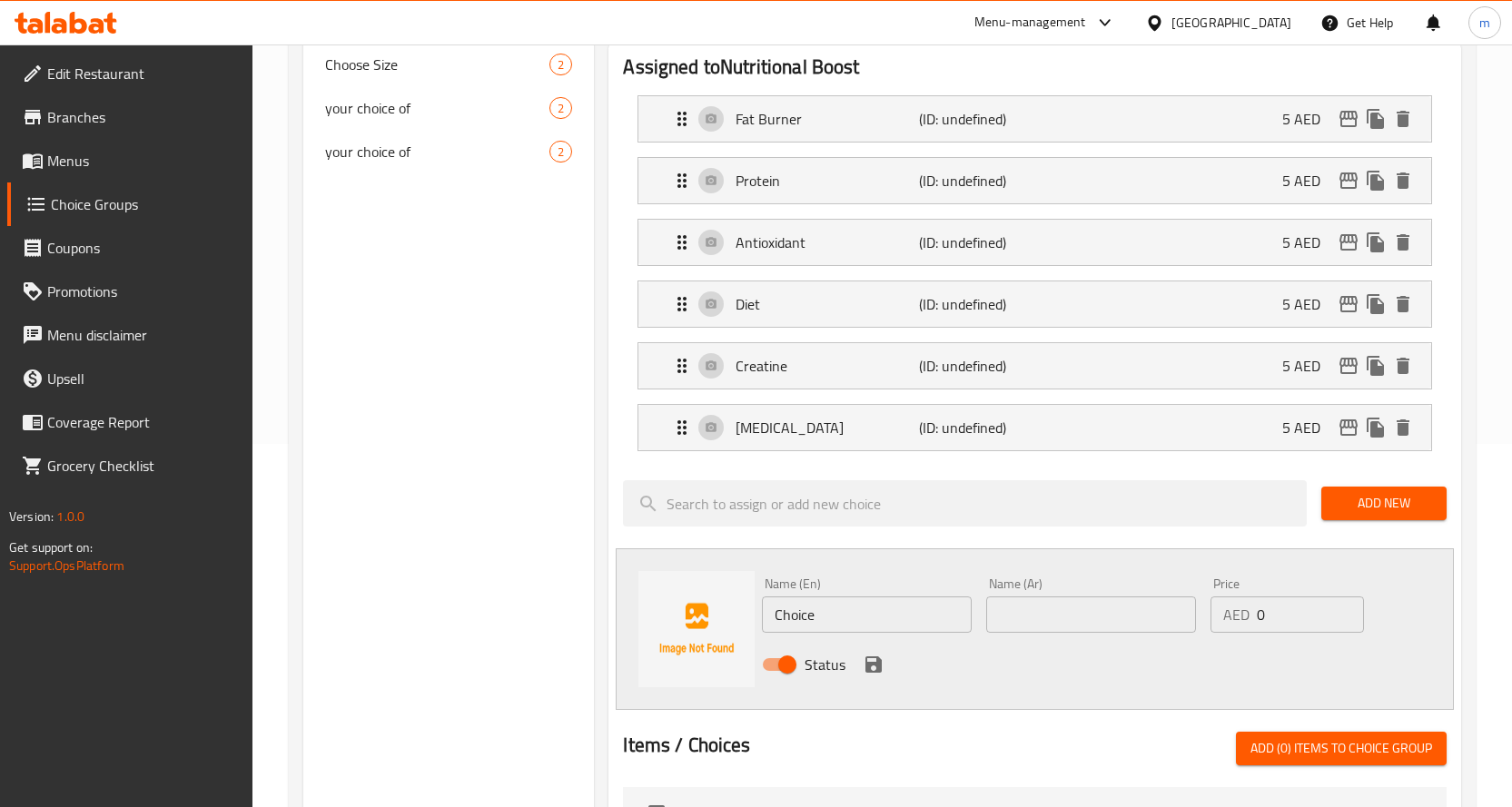
click at [850, 620] on input "Choice" at bounding box center [867, 615] width 210 height 37
paste input "Multi Vitamin"
type input "Multi Vitamin"
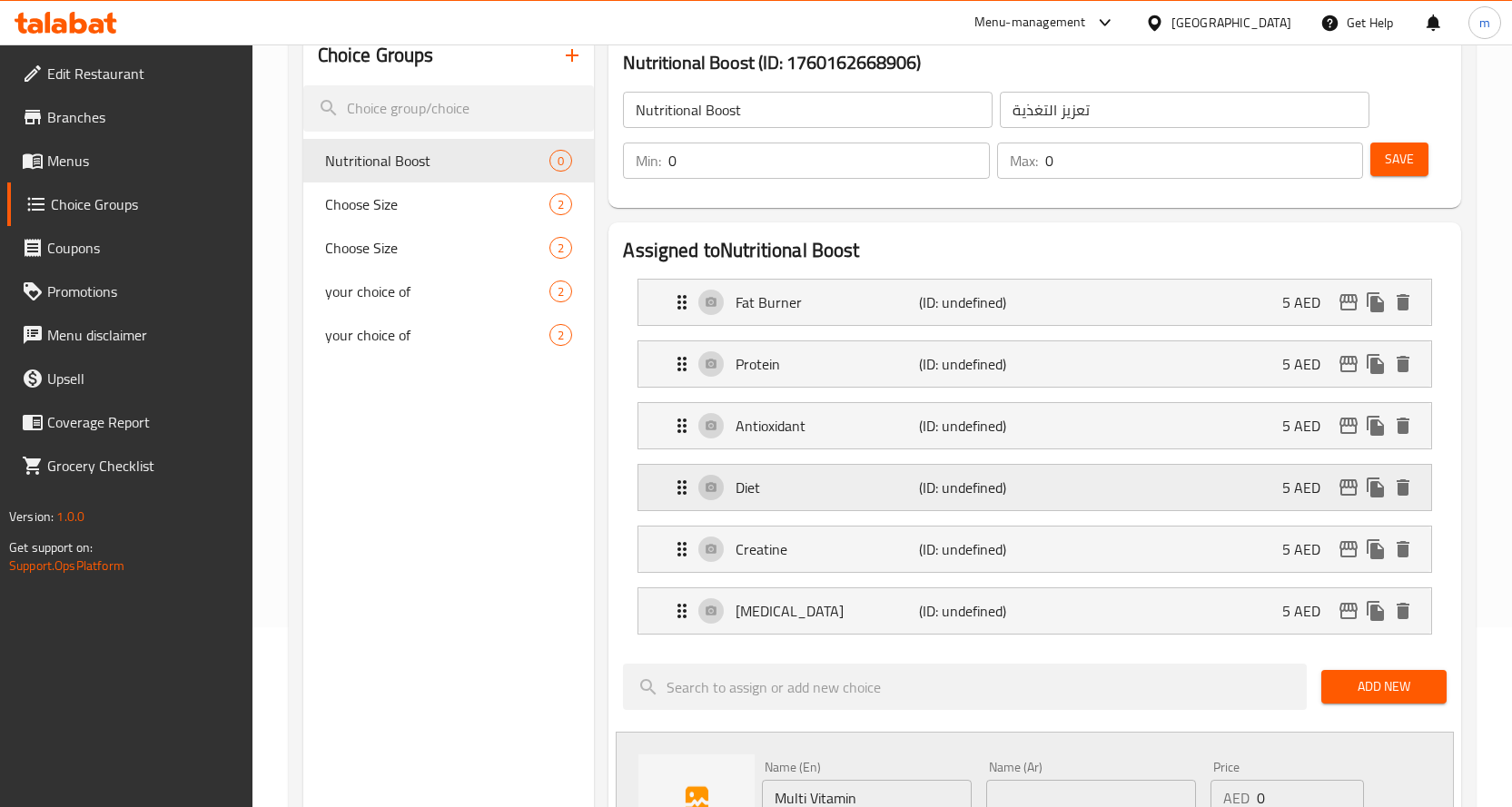
scroll to position [91, 0]
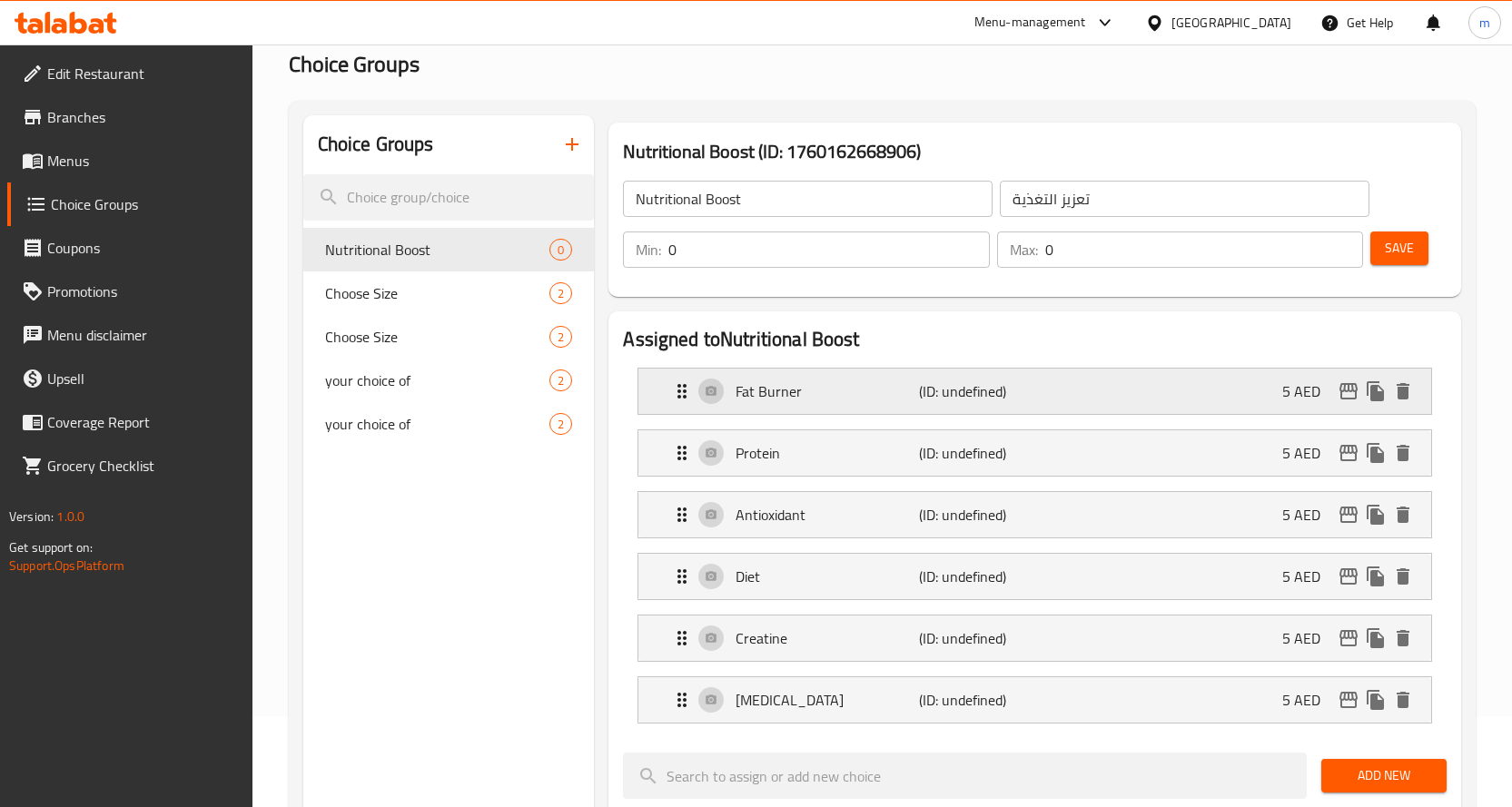
click at [925, 393] on p "(ID: undefined)" at bounding box center [980, 390] width 123 height 22
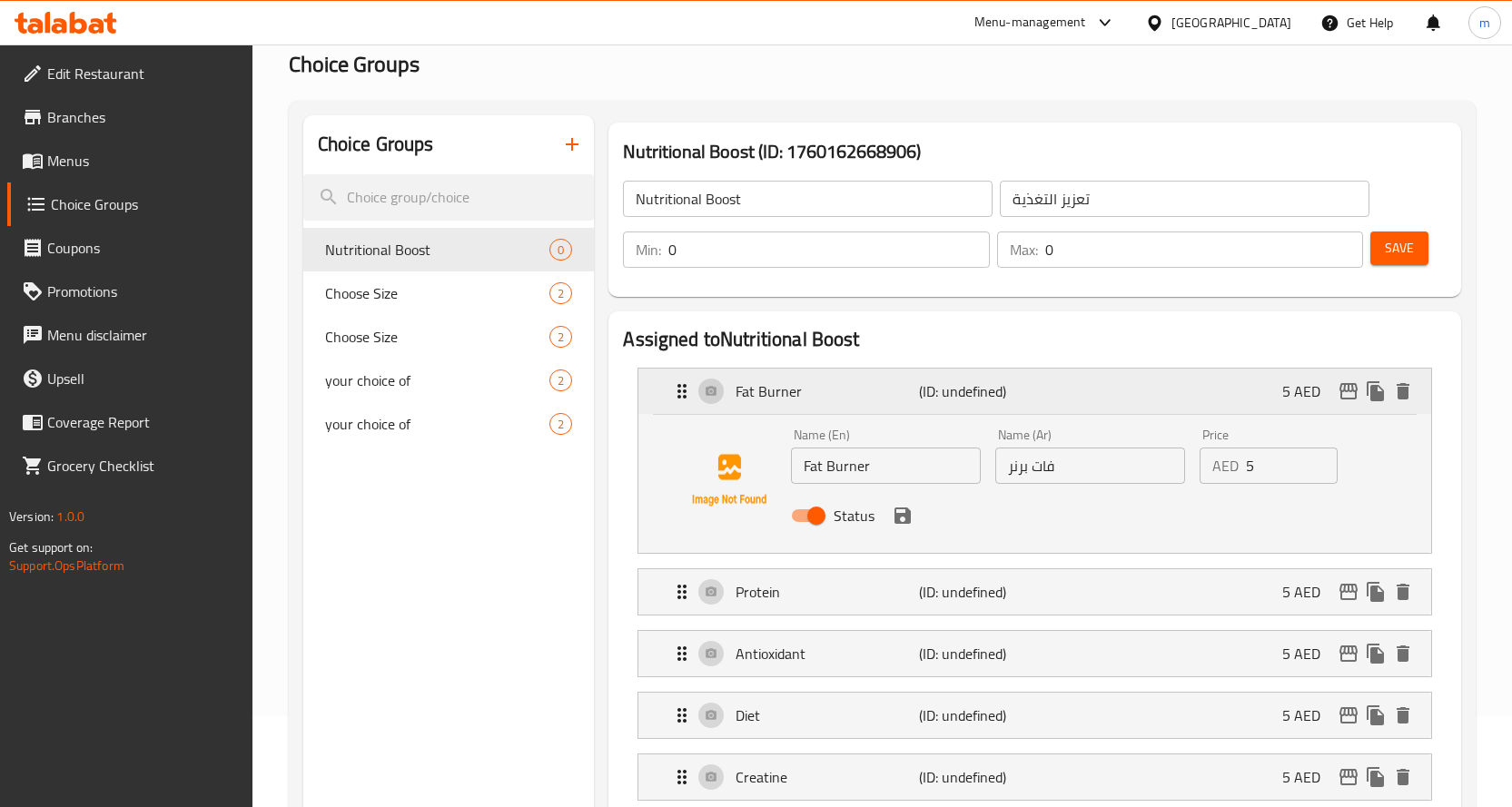
click at [875, 388] on p "Fat Burner" at bounding box center [827, 390] width 183 height 22
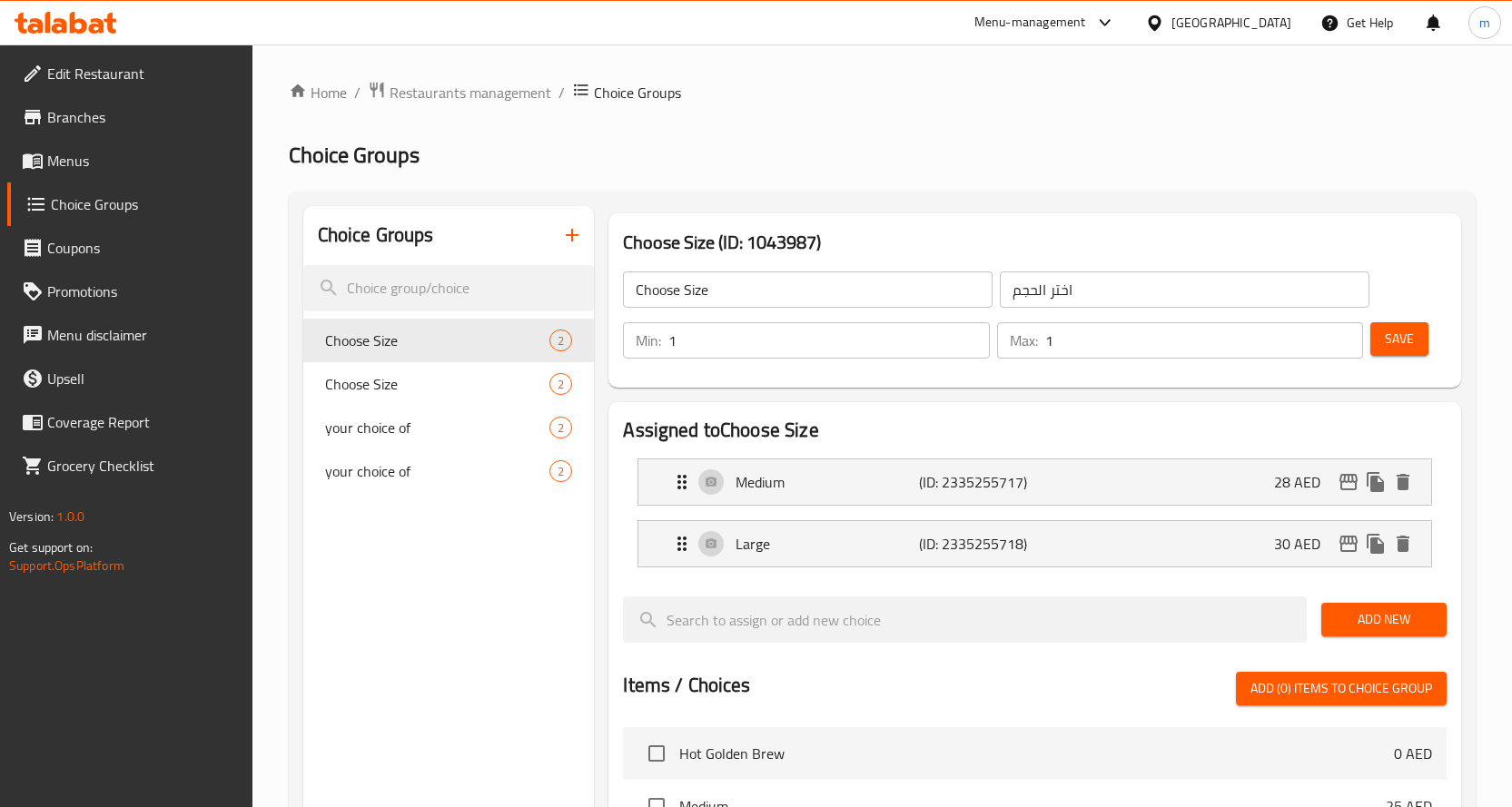
click at [86, 160] on span "Menus" at bounding box center [142, 160] width 191 height 22
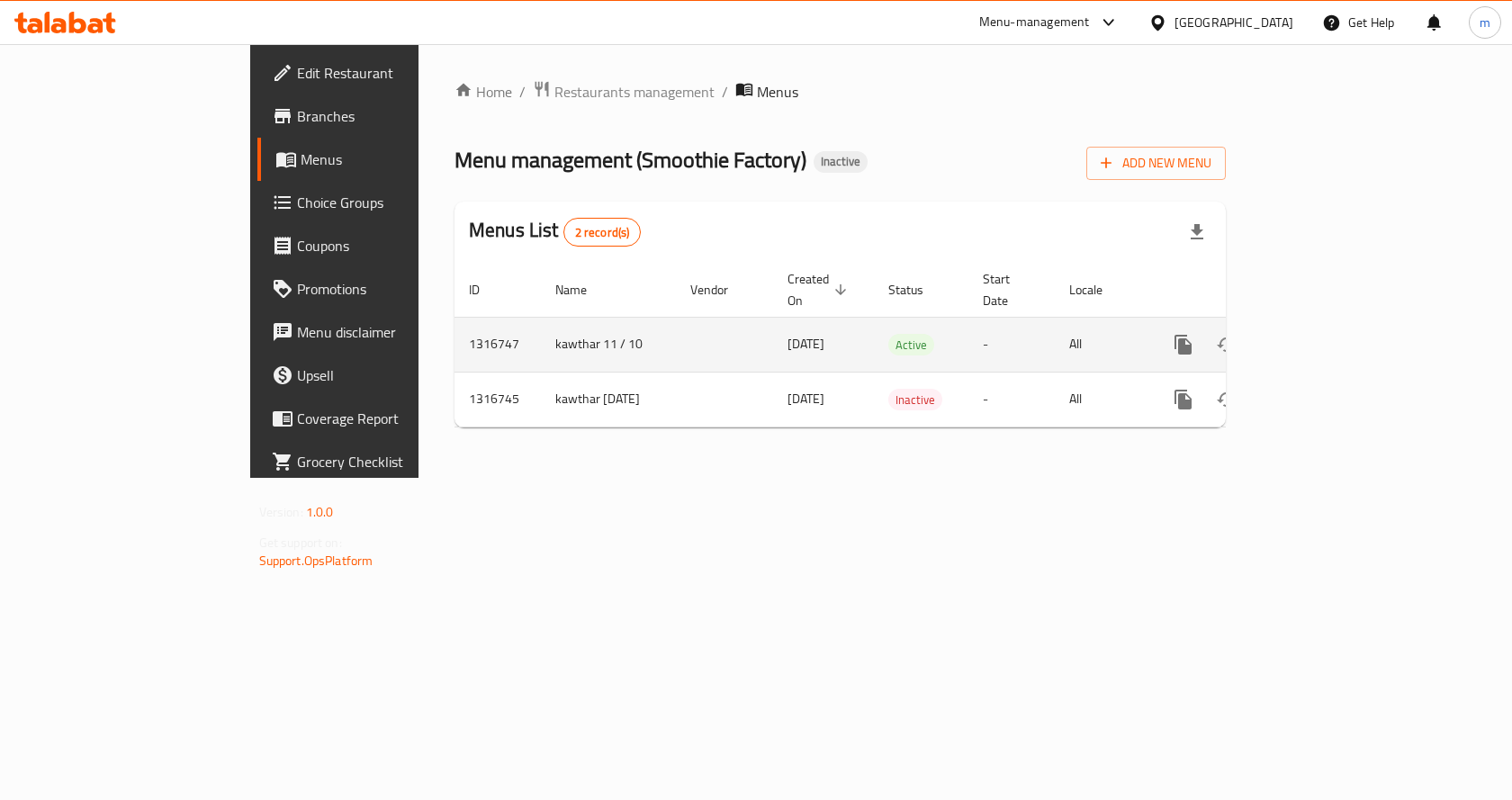
click at [1321, 337] on icon "enhanced table" at bounding box center [1312, 344] width 16 height 16
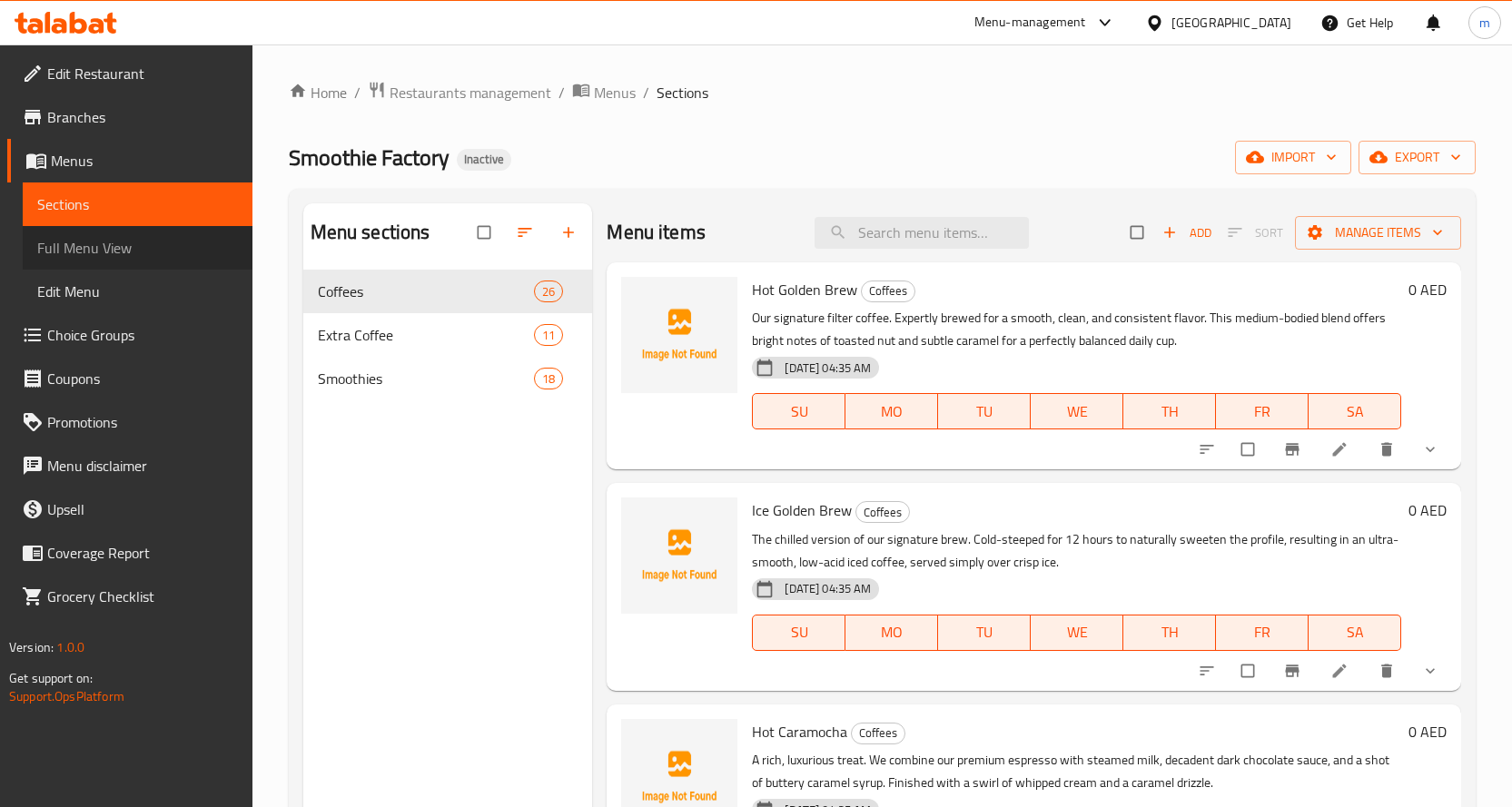
click at [134, 253] on span "Full Menu View" at bounding box center [138, 248] width 201 height 22
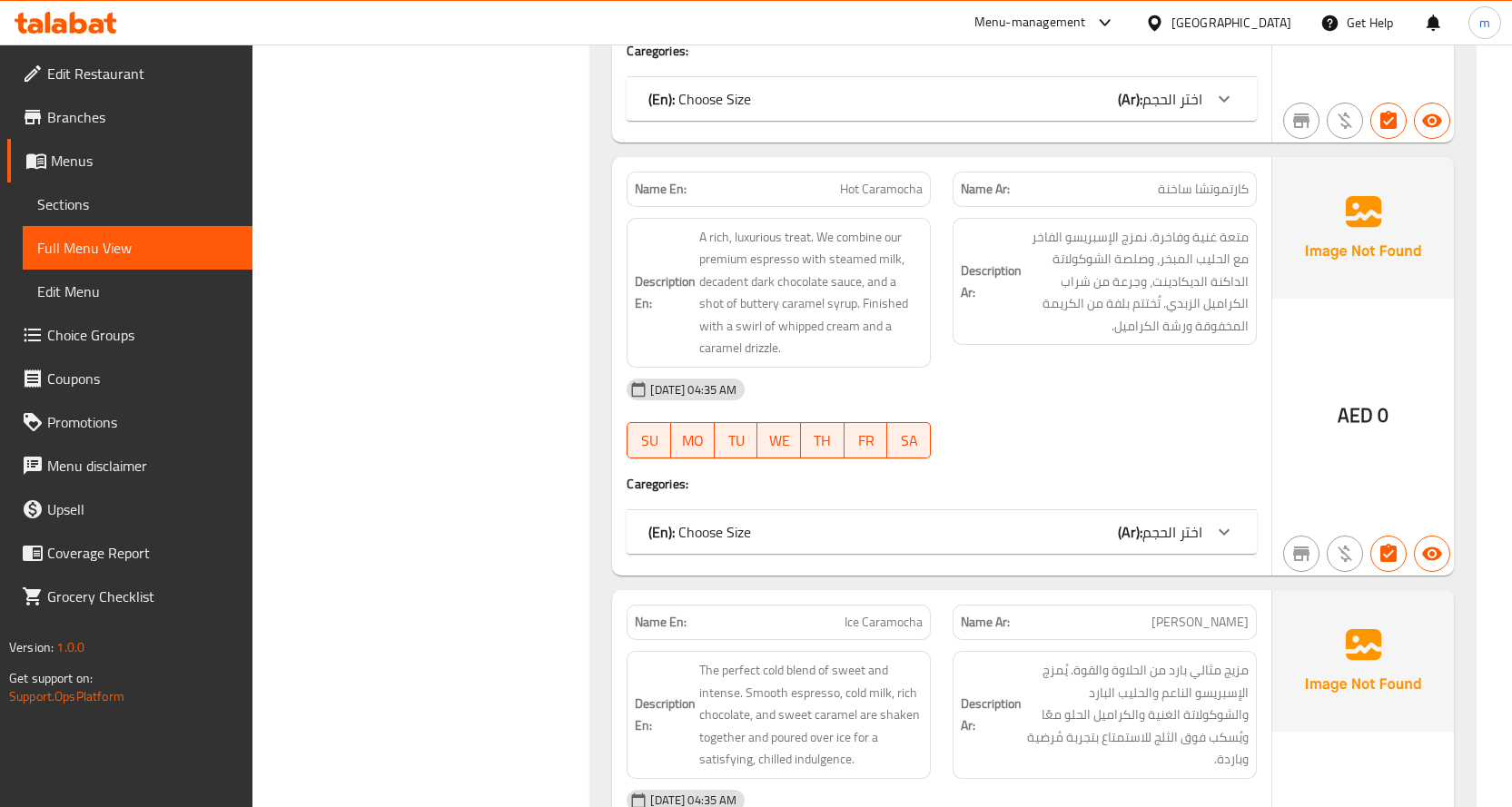
scroll to position [998, 0]
